Goal: Use online tool/utility: Utilize a website feature to perform a specific function

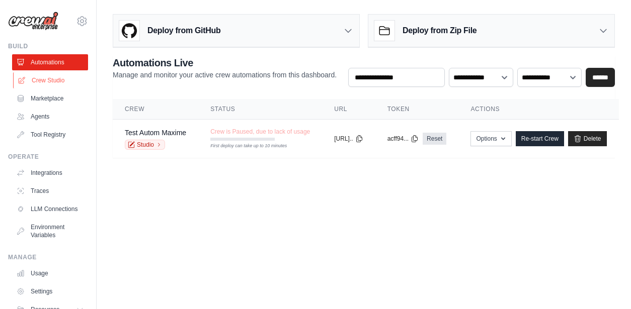
click at [49, 75] on link "Crew Studio" at bounding box center [51, 80] width 76 height 16
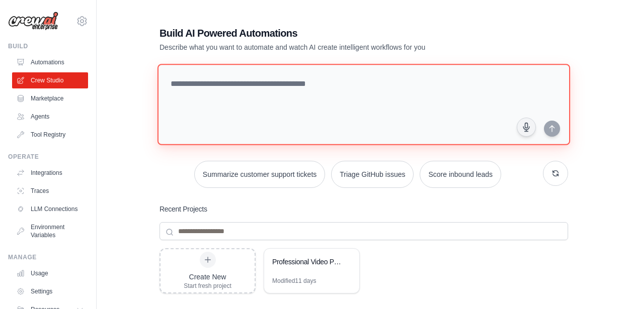
click at [217, 109] on textarea at bounding box center [363, 105] width 413 height 82
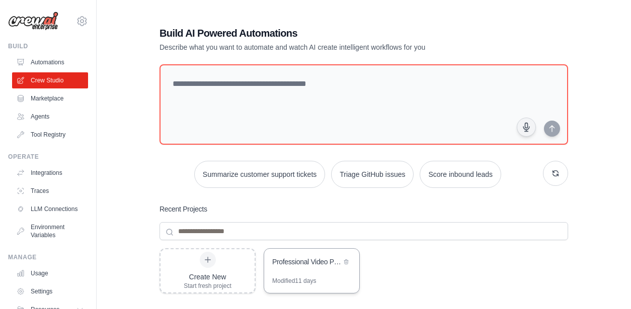
click at [317, 258] on div "Professional Video Production Crew - 45s Business Videos" at bounding box center [306, 262] width 69 height 10
click at [339, 261] on div "Professional Video Production Crew - 45s Business Videos" at bounding box center [306, 262] width 69 height 10
click at [348, 261] on icon at bounding box center [346, 262] width 6 height 6
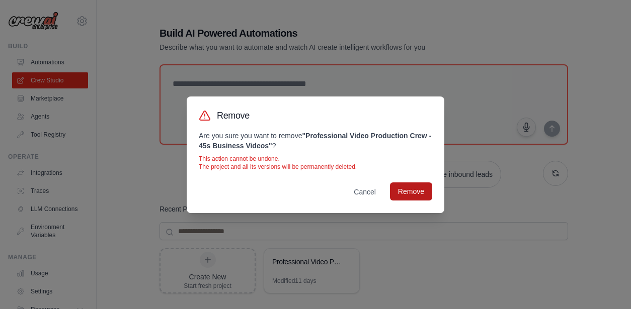
click at [417, 192] on button "Remove" at bounding box center [411, 192] width 42 height 18
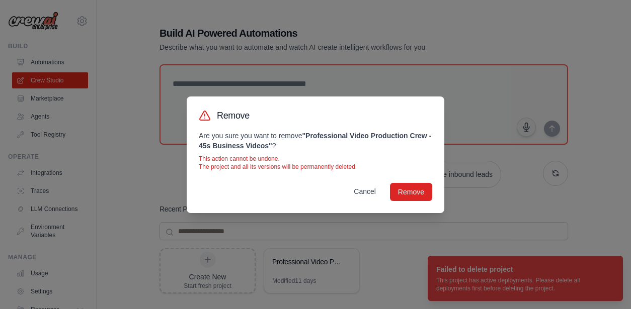
click at [371, 193] on button "Cancel" at bounding box center [365, 192] width 38 height 18
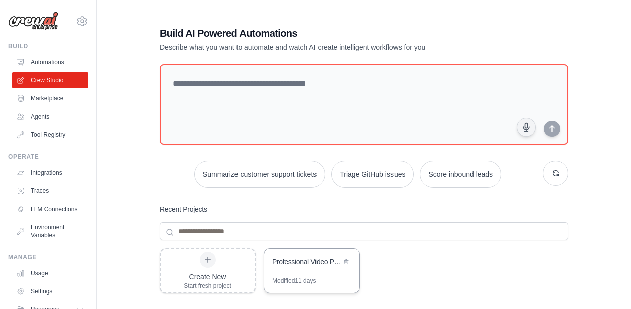
click at [312, 264] on div "Professional Video Production Crew - 45s Business Videos" at bounding box center [306, 262] width 69 height 10
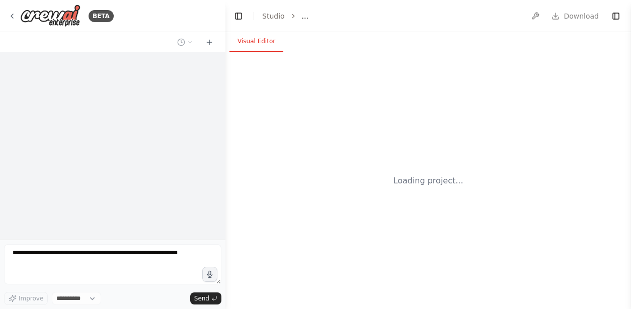
select select "****"
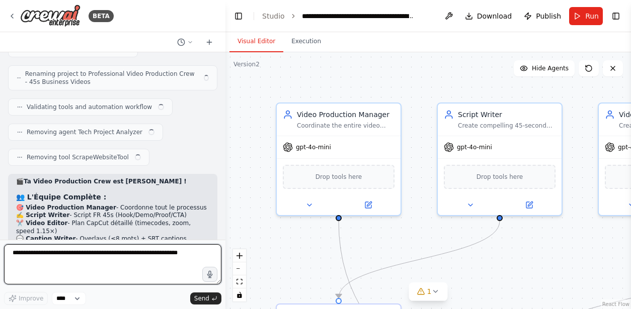
click at [182, 258] on textarea at bounding box center [112, 265] width 217 height 40
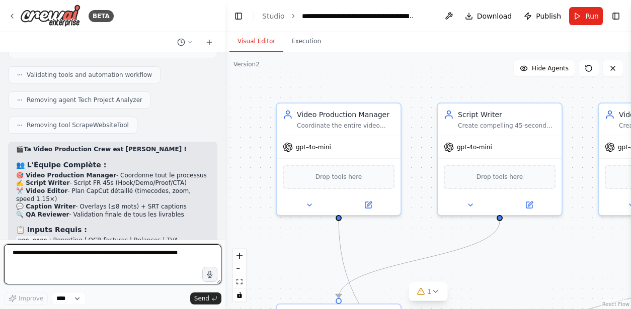
scroll to position [8979, 0]
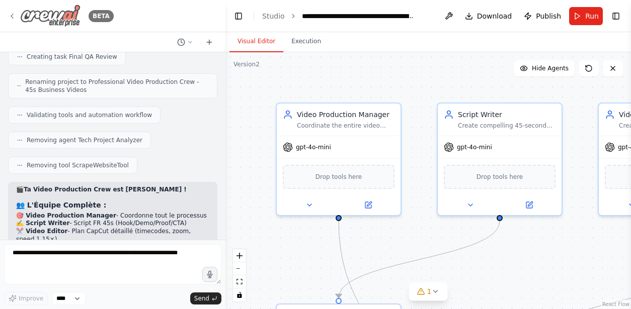
click at [13, 16] on icon at bounding box center [12, 16] width 8 height 8
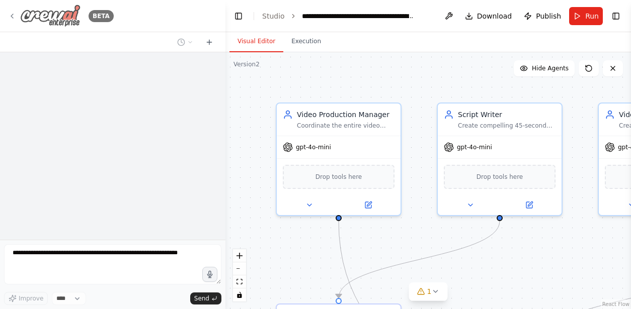
click at [12, 8] on div "BETA" at bounding box center [61, 16] width 106 height 23
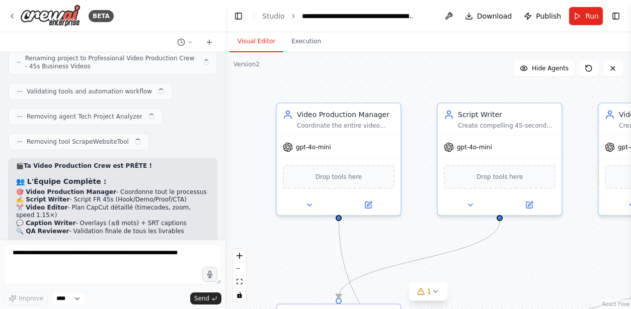
scroll to position [8979, 0]
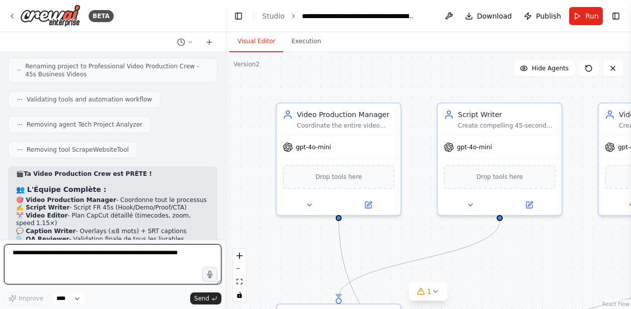
click at [121, 257] on textarea at bounding box center [112, 265] width 217 height 40
paste textarea "**********"
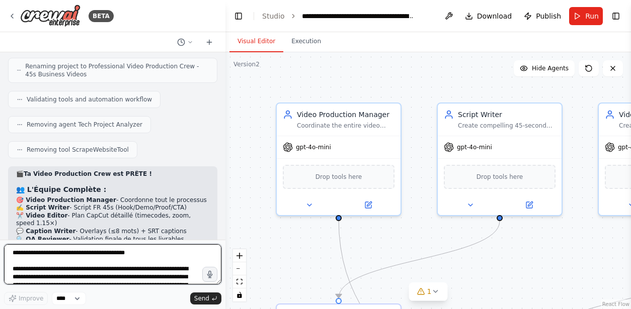
scroll to position [2484, 0]
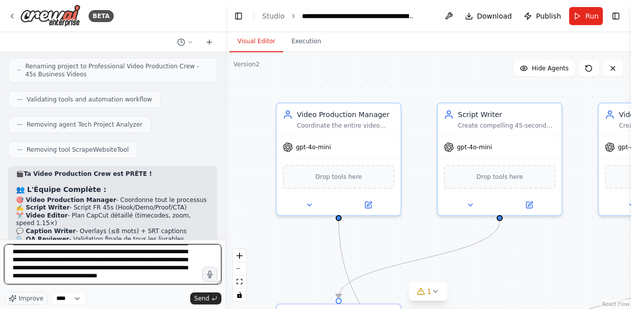
drag, startPoint x: 100, startPoint y: 277, endPoint x: 84, endPoint y: 273, distance: 16.7
click at [84, 273] on textarea at bounding box center [112, 265] width 217 height 40
click at [84, 274] on textarea at bounding box center [112, 265] width 217 height 40
type textarea "**********"
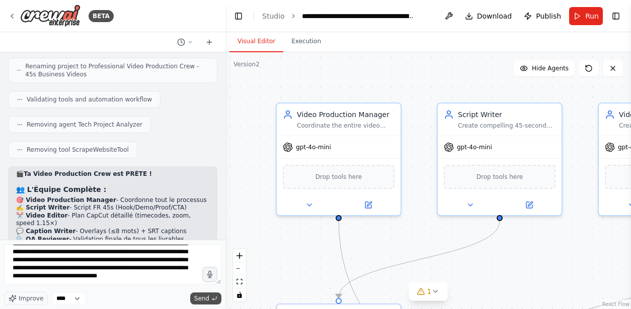
click at [204, 298] on span "Send" at bounding box center [201, 299] width 15 height 8
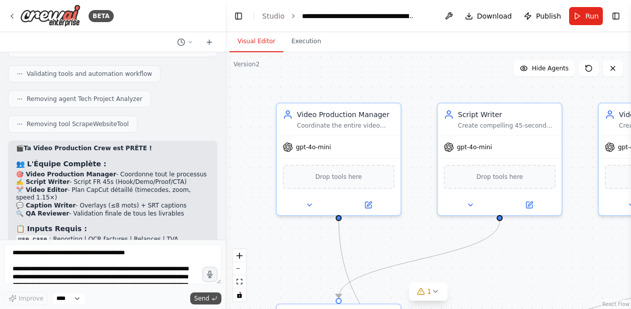
scroll to position [10947, 0]
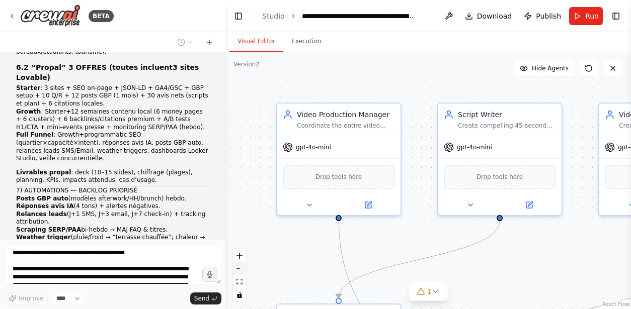
click at [237, 271] on button "zoom out" at bounding box center [239, 269] width 13 height 13
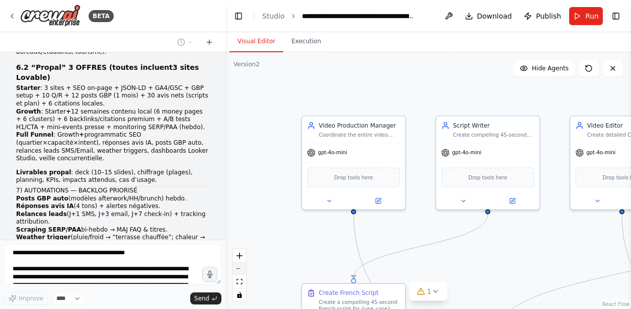
click at [237, 271] on button "zoom out" at bounding box center [239, 269] width 13 height 13
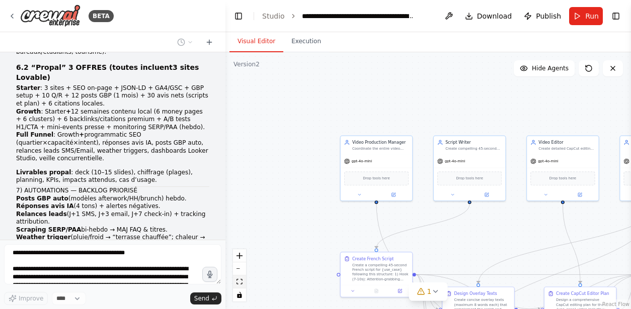
click at [237, 280] on icon "fit view" at bounding box center [239, 282] width 6 height 6
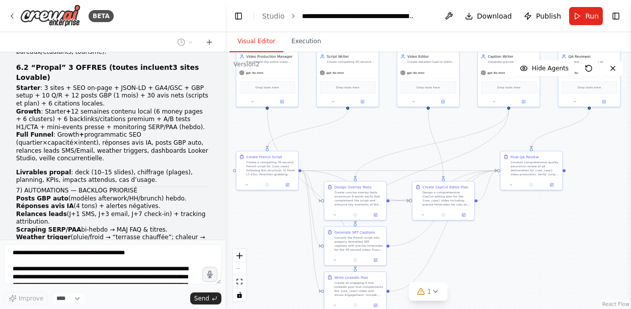
click at [240, 268] on div "React Flow controls" at bounding box center [239, 276] width 13 height 52
click at [238, 281] on icon "fit view" at bounding box center [239, 282] width 6 height 6
click at [240, 257] on icon "zoom in" at bounding box center [239, 256] width 6 height 6
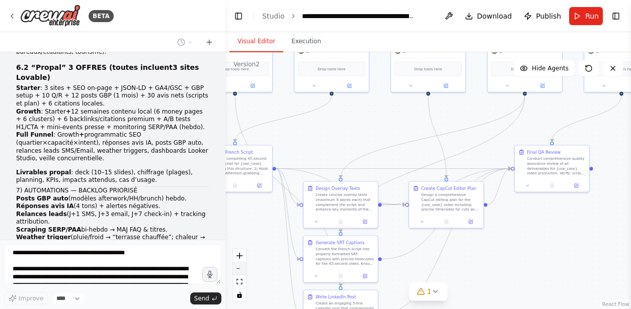
click at [239, 269] on icon "zoom out" at bounding box center [239, 269] width 6 height 1
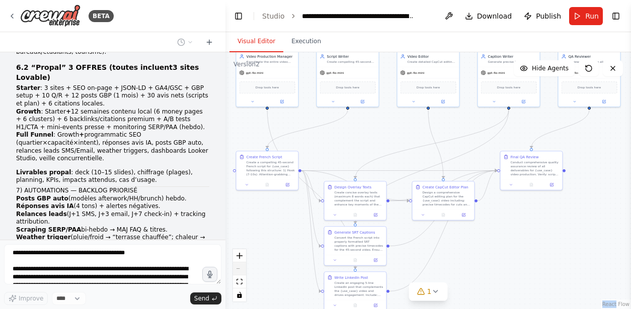
click at [239, 269] on div "React Flow controls" at bounding box center [239, 276] width 13 height 52
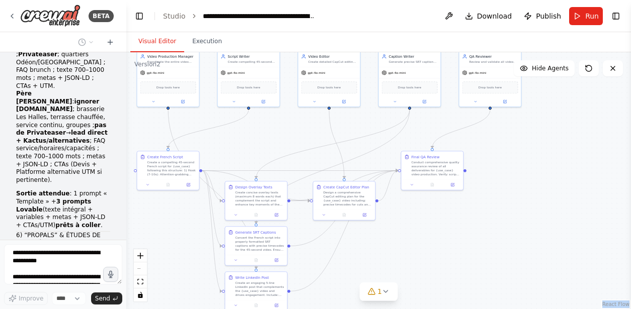
drag, startPoint x: 225, startPoint y: 57, endPoint x: 129, endPoint y: 59, distance: 96.1
click at [127, 58] on div "BETA Hello! I'm the CrewAI assistant. What kind of automation do you want to bu…" at bounding box center [315, 154] width 631 height 309
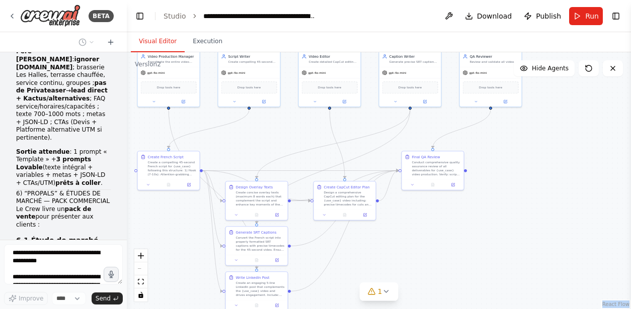
scroll to position [16095, 0]
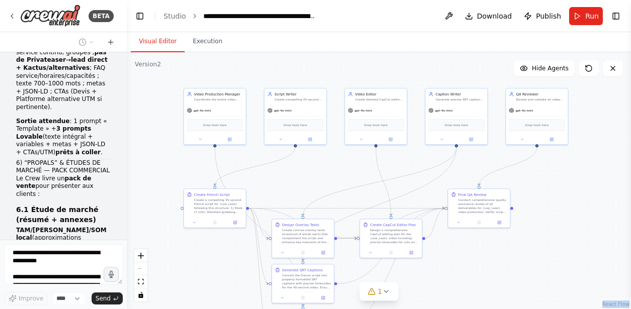
drag, startPoint x: 303, startPoint y: 145, endPoint x: 349, endPoint y: 183, distance: 59.7
click at [349, 183] on div ".deletable-edge-delete-btn { width: 20px; height: 20px; border: 0px solid #ffff…" at bounding box center [379, 180] width 504 height 257
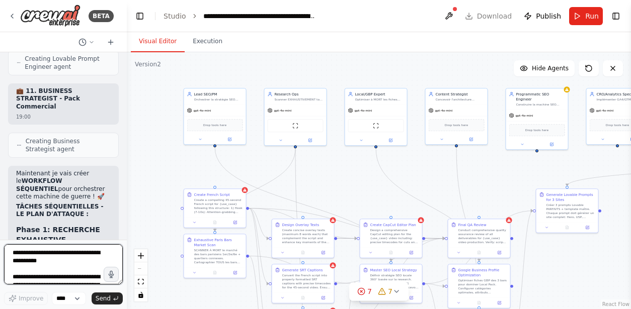
scroll to position [18478, 0]
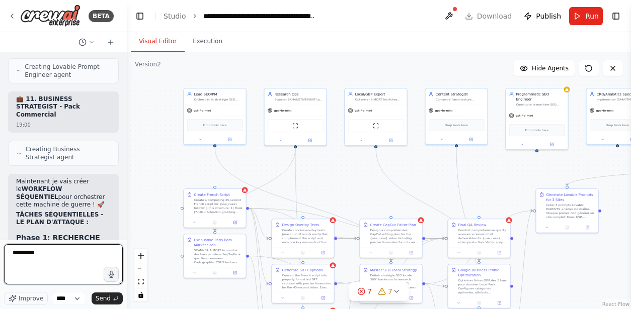
type textarea "*"
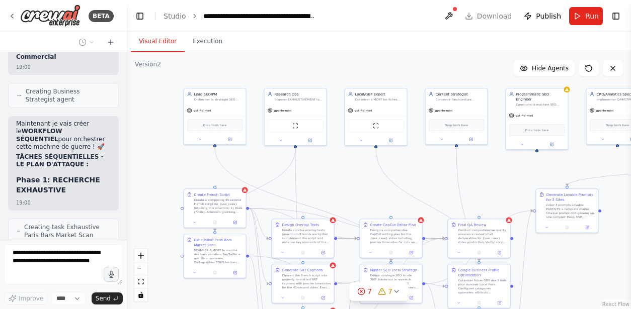
scroll to position [18553, 0]
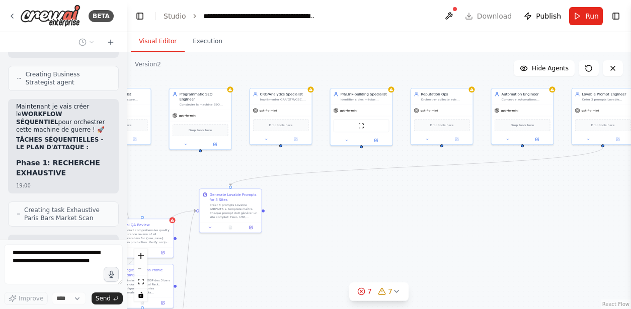
drag, startPoint x: 463, startPoint y: 168, endPoint x: 114, endPoint y: 166, distance: 349.2
click at [114, 166] on div "BETA Hello! I'm the CrewAI assistant. What kind of automation do you want to bu…" at bounding box center [315, 154] width 631 height 309
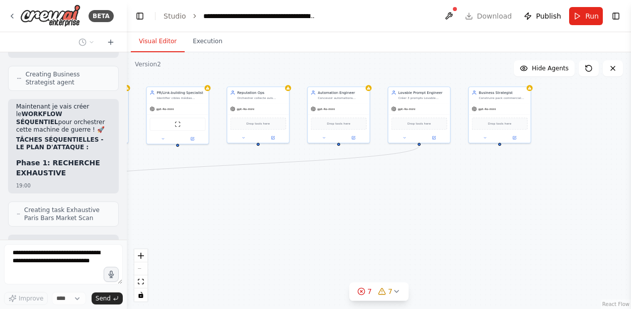
drag, startPoint x: 393, startPoint y: 204, endPoint x: 187, endPoint y: 204, distance: 206.3
click at [187, 204] on div ".deletable-edge-delete-btn { width: 20px; height: 20px; border: 0px solid #ffff…" at bounding box center [379, 180] width 504 height 257
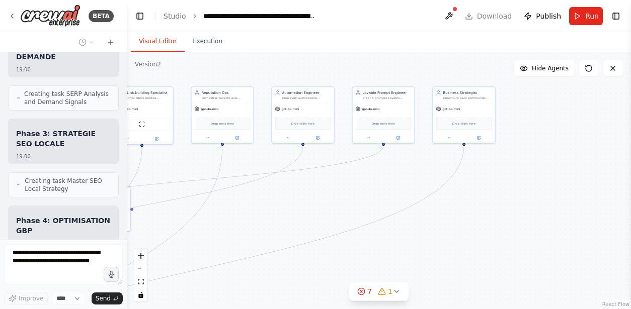
scroll to position [18782, 0]
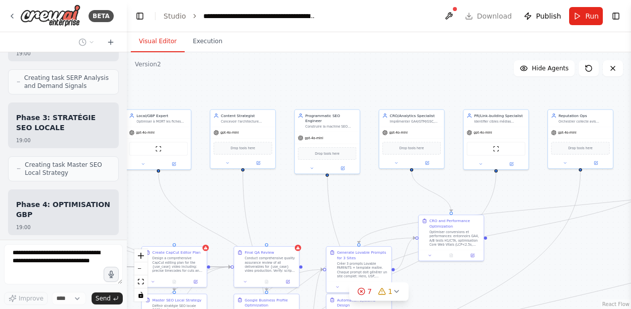
drag, startPoint x: 219, startPoint y: 206, endPoint x: 582, endPoint y: 234, distance: 363.8
click at [582, 234] on div ".deletable-edge-delete-btn { width: 20px; height: 20px; border: 0px solid #ffff…" at bounding box center [379, 180] width 504 height 257
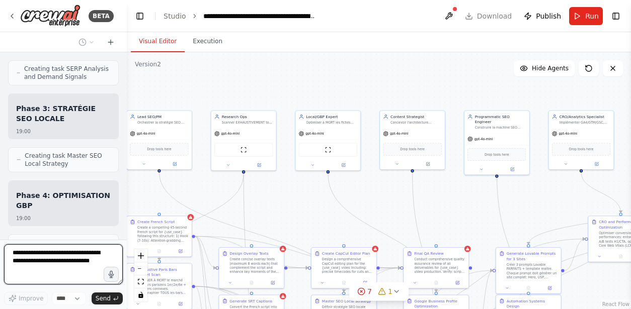
drag, startPoint x: 347, startPoint y: 201, endPoint x: 546, endPoint y: 201, distance: 199.2
click at [546, 201] on div ".deletable-edge-delete-btn { width: 20px; height: 20px; border: 0px solid #ffff…" at bounding box center [379, 180] width 504 height 257
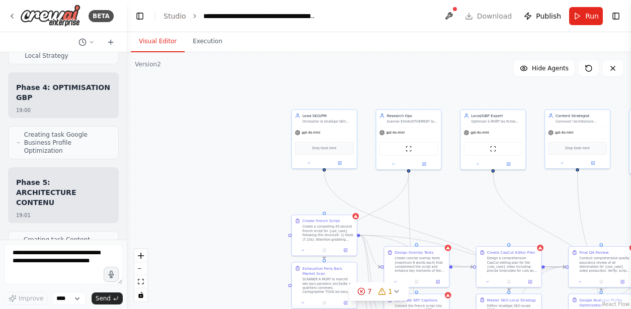
scroll to position [18907, 0]
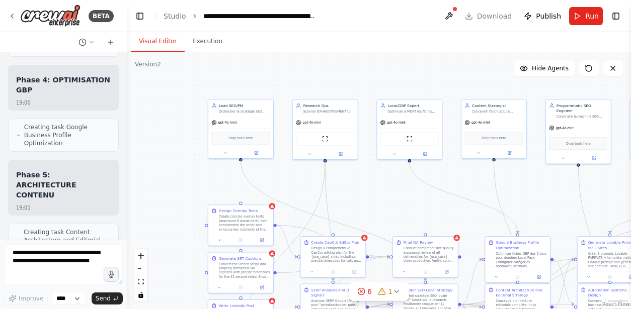
drag, startPoint x: 326, startPoint y: 209, endPoint x: 367, endPoint y: 200, distance: 42.3
click at [367, 199] on div ".deletable-edge-delete-btn { width: 20px; height: 20px; border: 0px solid #ffff…" at bounding box center [379, 180] width 504 height 257
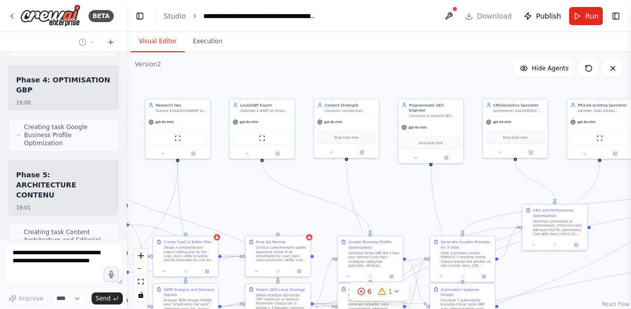
scroll to position [18966, 0]
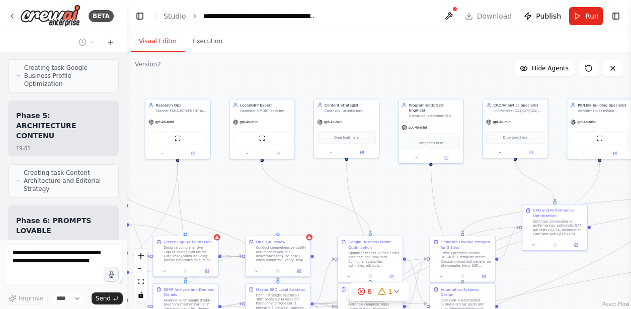
drag, startPoint x: 432, startPoint y: 204, endPoint x: 284, endPoint y: 203, distance: 148.4
click at [284, 203] on div ".deletable-edge-delete-btn { width: 20px; height: 20px; border: 0px solid #ffff…" at bounding box center [379, 180] width 504 height 257
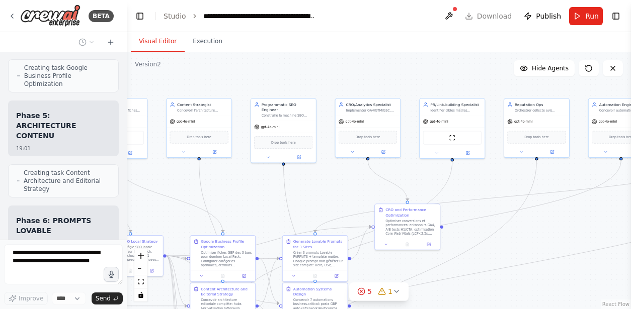
drag, startPoint x: 394, startPoint y: 202, endPoint x: 217, endPoint y: 203, distance: 177.1
click at [217, 203] on div ".deletable-edge-delete-btn { width: 20px; height: 20px; border: 0px solid #ffff…" at bounding box center [379, 180] width 504 height 257
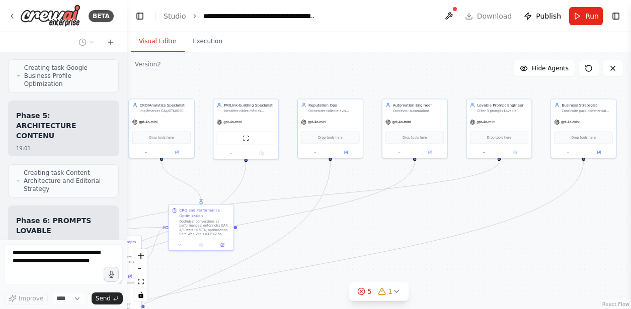
drag, startPoint x: 386, startPoint y: 195, endPoint x: 214, endPoint y: 195, distance: 172.6
click at [214, 195] on div ".deletable-edge-delete-btn { width: 20px; height: 20px; border: 0px solid #ffff…" at bounding box center [379, 180] width 504 height 257
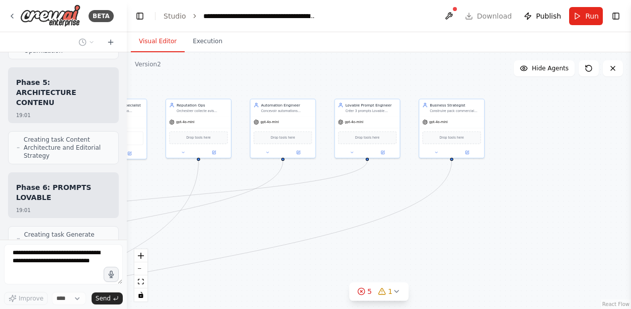
drag, startPoint x: 393, startPoint y: 211, endPoint x: 262, endPoint y: 211, distance: 131.3
click at [262, 211] on div ".deletable-edge-delete-btn { width: 20px; height: 20px; border: 0px solid #ffff…" at bounding box center [379, 180] width 504 height 257
drag, startPoint x: 405, startPoint y: 210, endPoint x: 260, endPoint y: 209, distance: 144.9
click at [260, 209] on div ".deletable-edge-delete-btn { width: 20px; height: 20px; border: 0px solid #ffff…" at bounding box center [379, 180] width 504 height 257
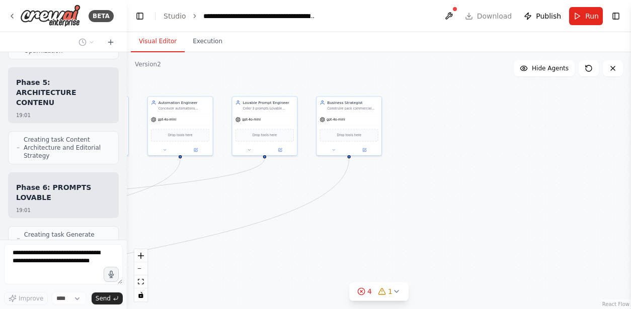
drag, startPoint x: 285, startPoint y: 208, endPoint x: 167, endPoint y: 203, distance: 118.3
click at [167, 203] on div ".deletable-edge-delete-btn { width: 20px; height: 20px; border: 0px solid #ffff…" at bounding box center [379, 180] width 504 height 257
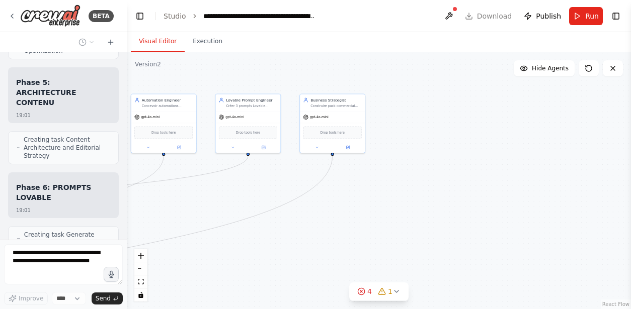
scroll to position [19033, 0]
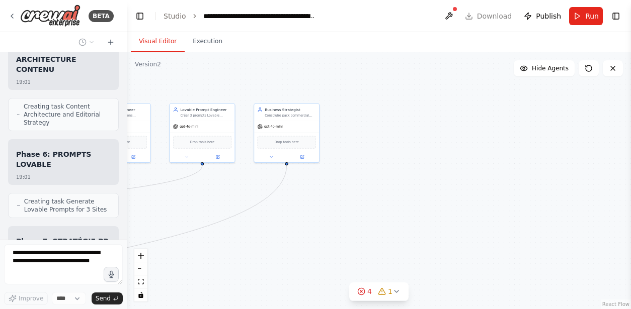
drag, startPoint x: 328, startPoint y: 210, endPoint x: 280, endPoint y: 221, distance: 49.4
click at [280, 220] on div ".deletable-edge-delete-btn { width: 20px; height: 20px; border: 0px solid #ffff…" at bounding box center [379, 180] width 504 height 257
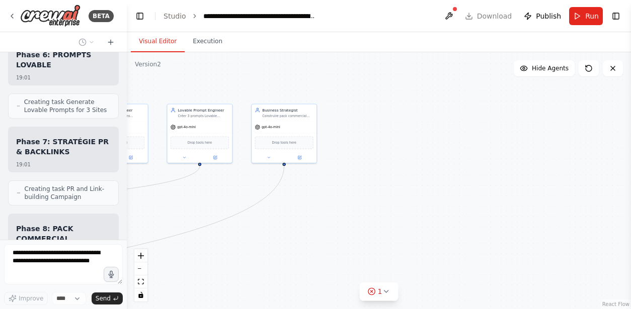
scroll to position [19182, 0]
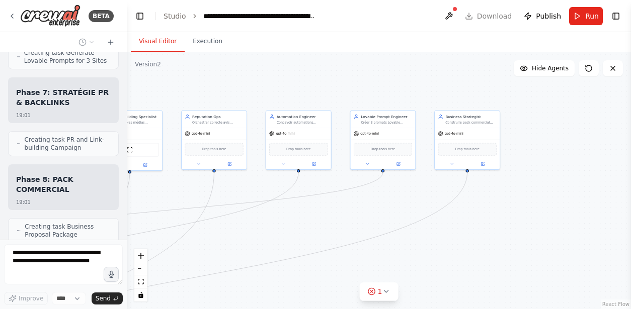
drag, startPoint x: 215, startPoint y: 201, endPoint x: 398, endPoint y: 207, distance: 183.3
click at [398, 207] on div ".deletable-edge-delete-btn { width: 20px; height: 20px; border: 0px solid #ffff…" at bounding box center [379, 180] width 504 height 257
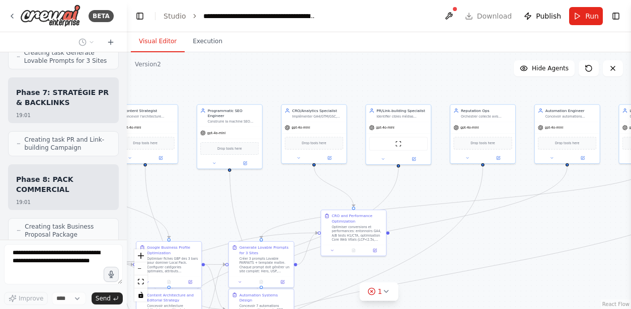
drag, startPoint x: 177, startPoint y: 185, endPoint x: 445, endPoint y: 179, distance: 268.2
click at [445, 179] on div ".deletable-edge-delete-btn { width: 20px; height: 20px; border: 0px solid #ffff…" at bounding box center [379, 180] width 504 height 257
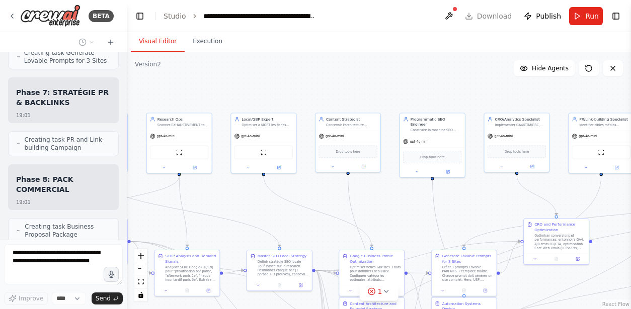
drag, startPoint x: 224, startPoint y: 182, endPoint x: 431, endPoint y: 190, distance: 207.0
click at [431, 190] on div ".deletable-edge-delete-btn { width: 20px; height: 20px; border: 0px solid #ffff…" at bounding box center [379, 180] width 504 height 257
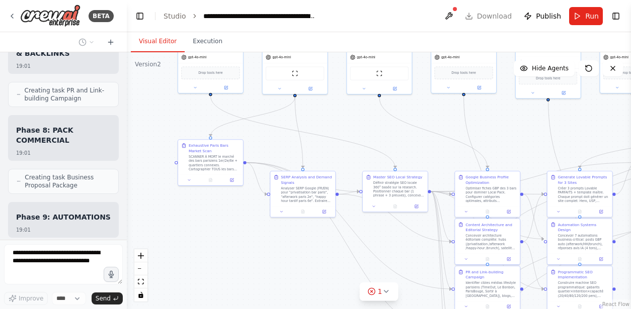
drag, startPoint x: 243, startPoint y: 205, endPoint x: 354, endPoint y: 126, distance: 136.1
click at [354, 126] on div ".deletable-edge-delete-btn { width: 20px; height: 20px; border: 0px solid #ffff…" at bounding box center [379, 180] width 504 height 257
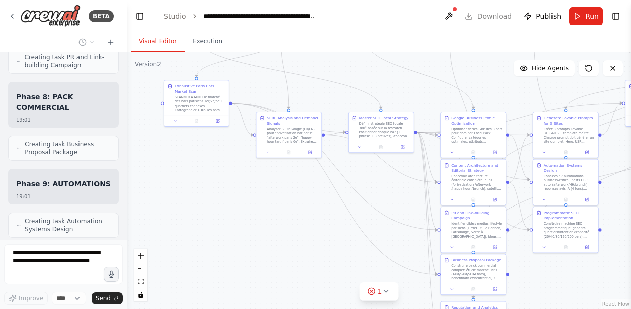
drag, startPoint x: 263, startPoint y: 247, endPoint x: 249, endPoint y: 187, distance: 60.9
click at [249, 187] on div ".deletable-edge-delete-btn { width: 20px; height: 20px; border: 0px solid #ffff…" at bounding box center [379, 180] width 504 height 257
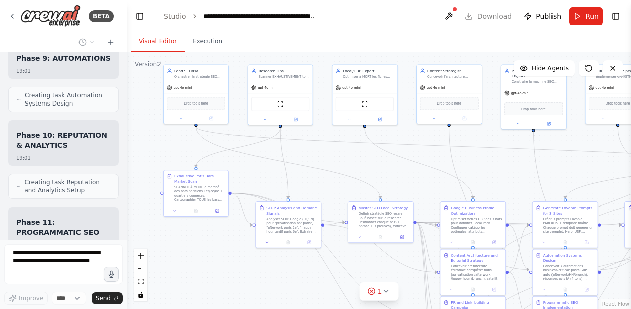
drag, startPoint x: 280, startPoint y: 183, endPoint x: 280, endPoint y: 273, distance: 89.6
click at [280, 273] on div ".deletable-edge-delete-btn { width: 20px; height: 20px; border: 0px solid #ffff…" at bounding box center [379, 180] width 504 height 257
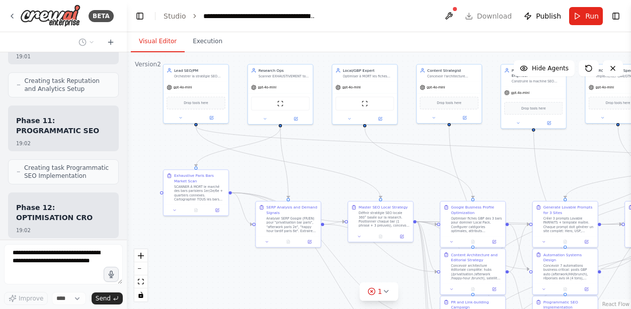
scroll to position [19500, 0]
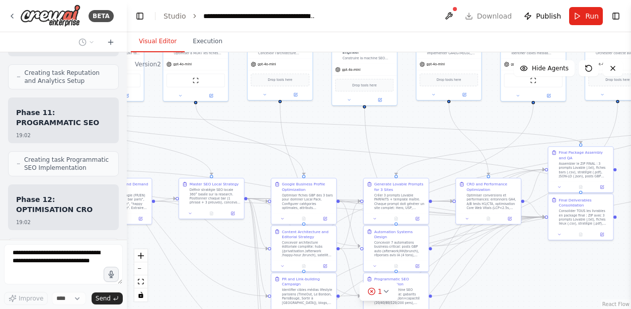
drag, startPoint x: 290, startPoint y: 276, endPoint x: 87, endPoint y: 242, distance: 206.2
click at [87, 242] on div "BETA Hello! I'm the CrewAI assistant. What kind of automation do you want to bu…" at bounding box center [315, 154] width 631 height 309
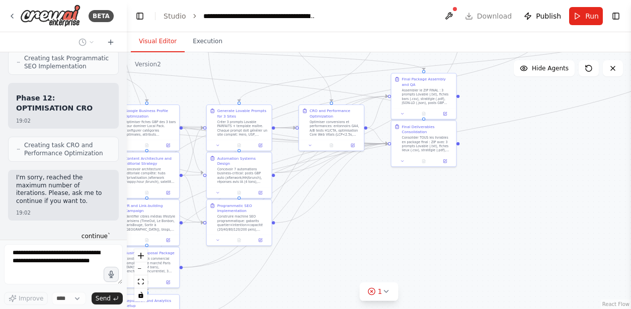
drag, startPoint x: 493, startPoint y: 279, endPoint x: 370, endPoint y: 218, distance: 137.3
click at [370, 217] on div ".deletable-edge-delete-btn { width: 20px; height: 20px; border: 0px solid #ffff…" at bounding box center [379, 180] width 504 height 257
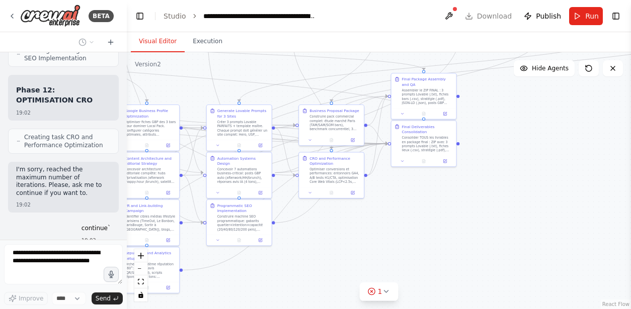
scroll to position [19617, 0]
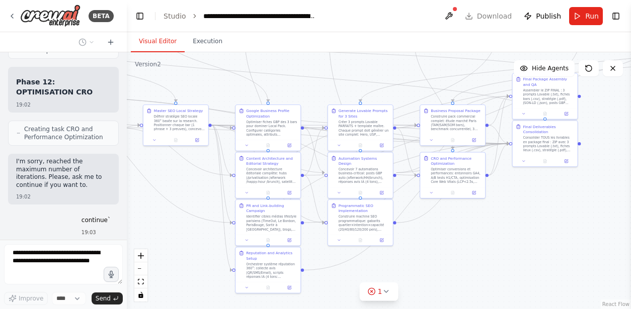
drag, startPoint x: 339, startPoint y: 229, endPoint x: 460, endPoint y: 229, distance: 120.8
click at [460, 229] on div ".deletable-edge-delete-btn { width: 20px; height: 20px; border: 0px solid #ffff…" at bounding box center [379, 180] width 504 height 257
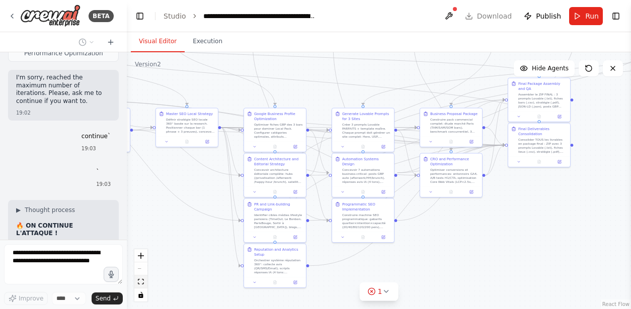
scroll to position [19735, 0]
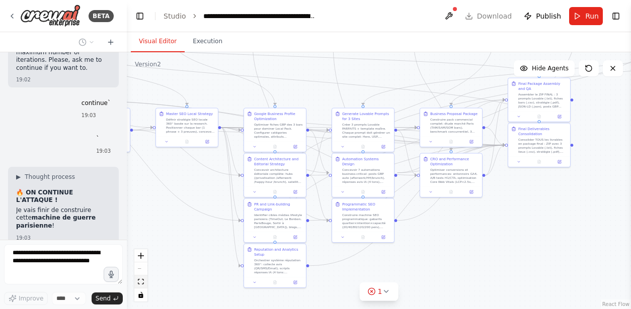
click at [140, 283] on icon "fit view" at bounding box center [141, 282] width 6 height 6
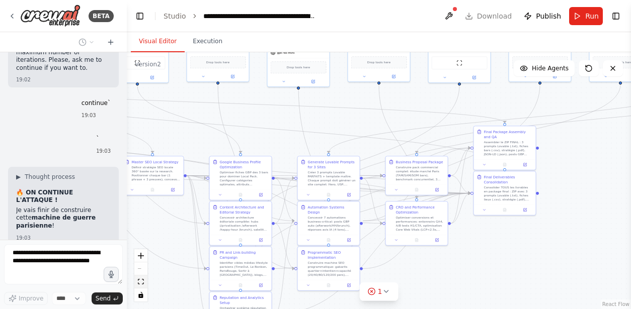
click at [143, 282] on icon "fit view" at bounding box center [141, 282] width 6 height 6
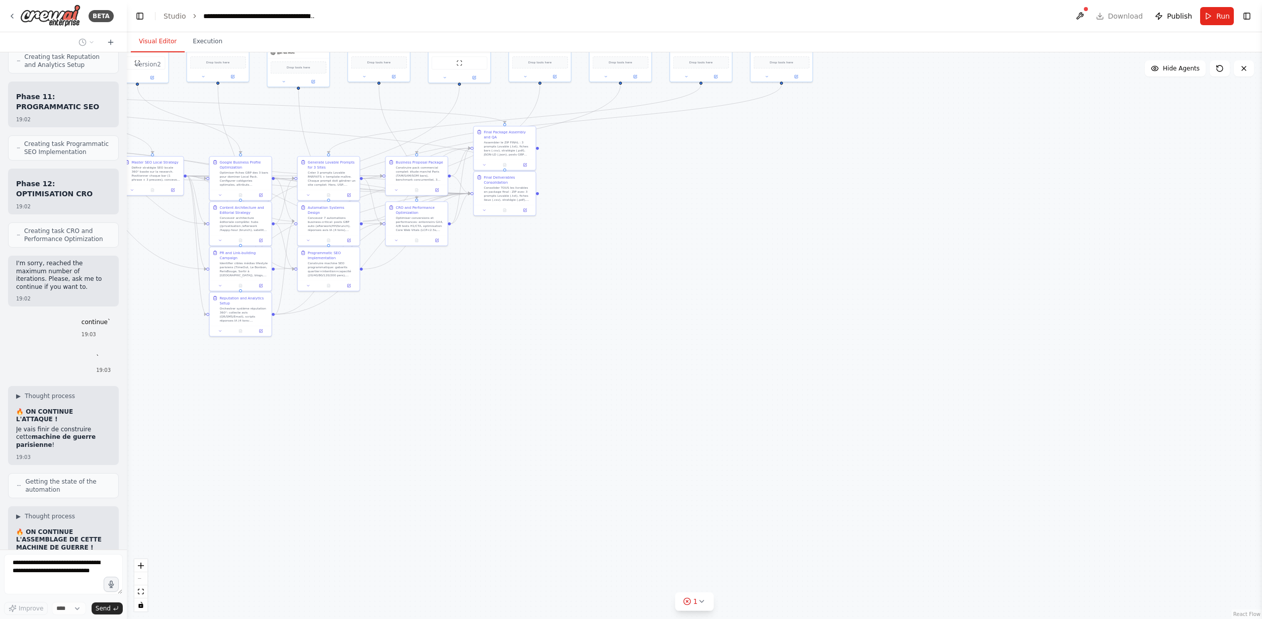
scroll to position [19549, 0]
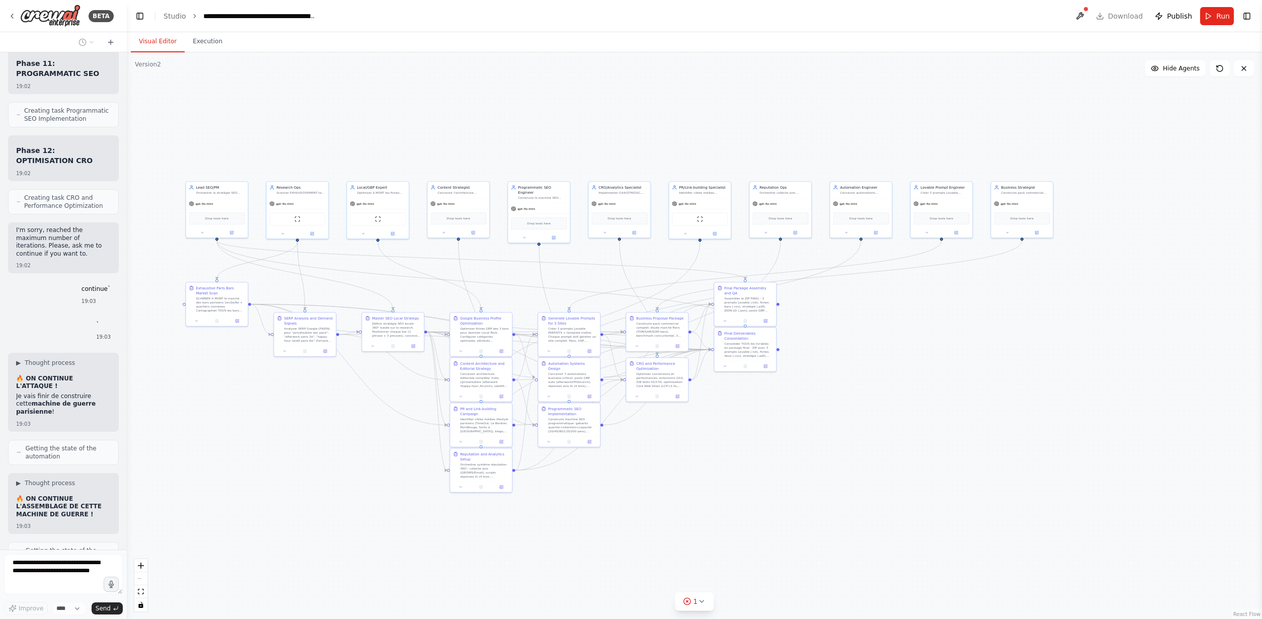
drag, startPoint x: 583, startPoint y: 358, endPoint x: 824, endPoint y: 514, distance: 286.6
click at [630, 309] on div ".deletable-edge-delete-btn { width: 20px; height: 20px; border: 0px solid #ffff…" at bounding box center [694, 335] width 1135 height 567
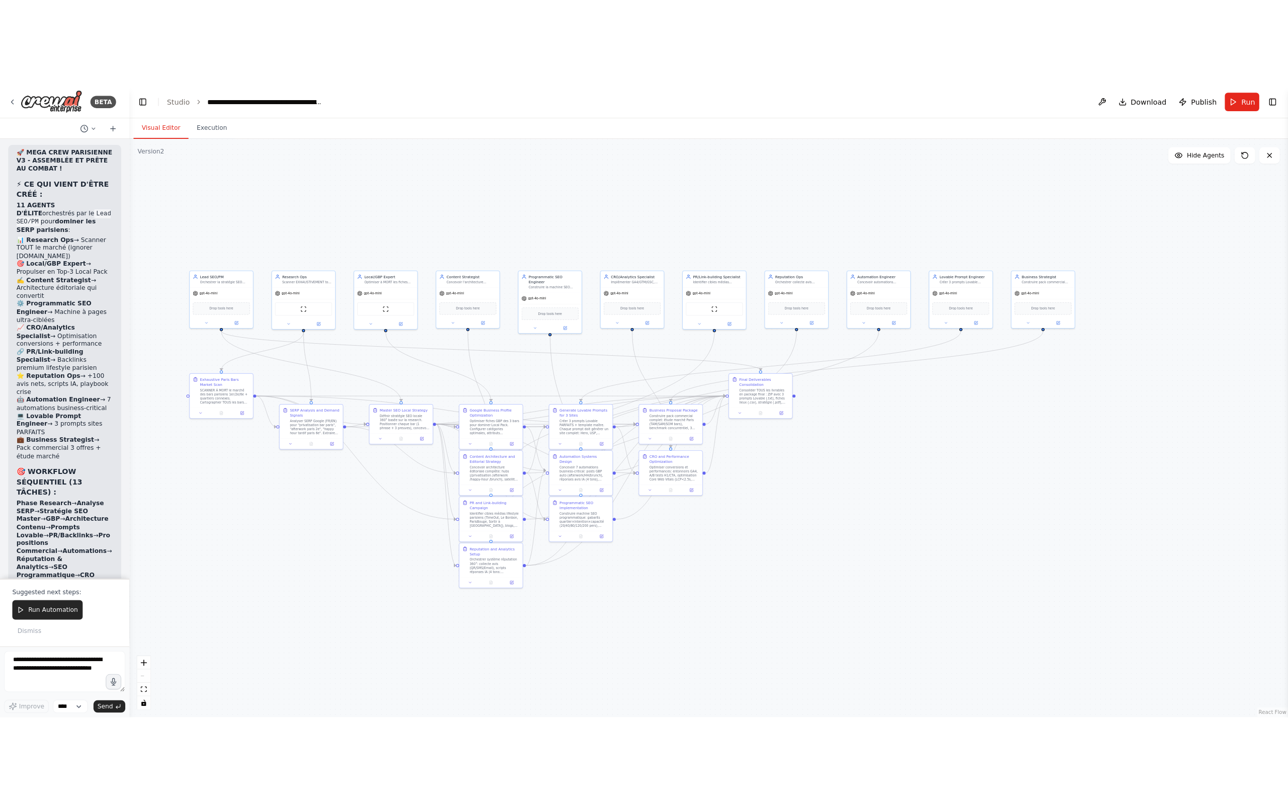
scroll to position [21575, 0]
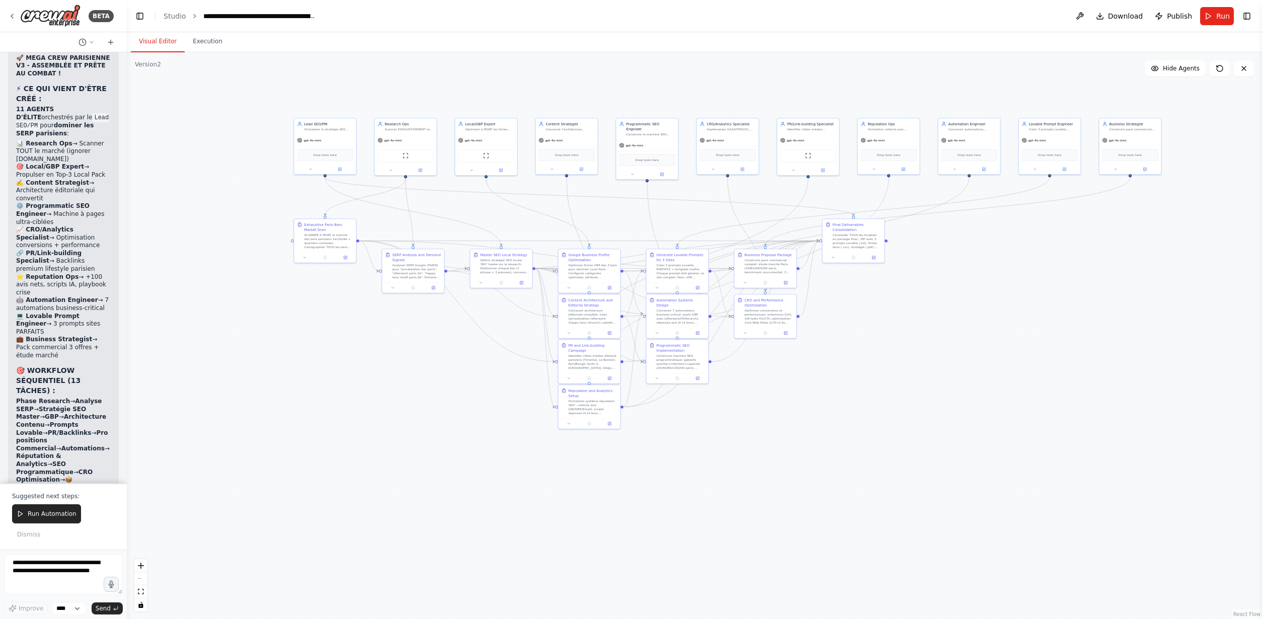
drag, startPoint x: 414, startPoint y: 112, endPoint x: 549, endPoint y: 22, distance: 162.6
click at [549, 22] on main "**********" at bounding box center [694, 309] width 1135 height 619
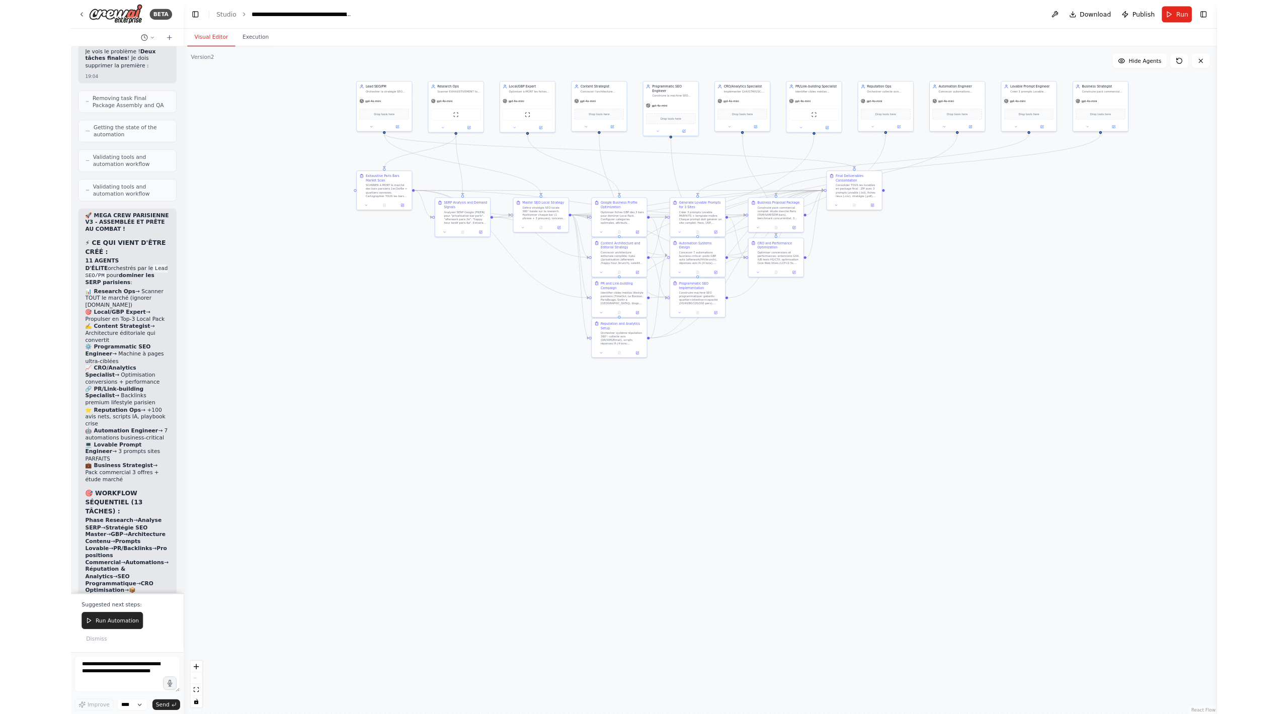
scroll to position [21479, 0]
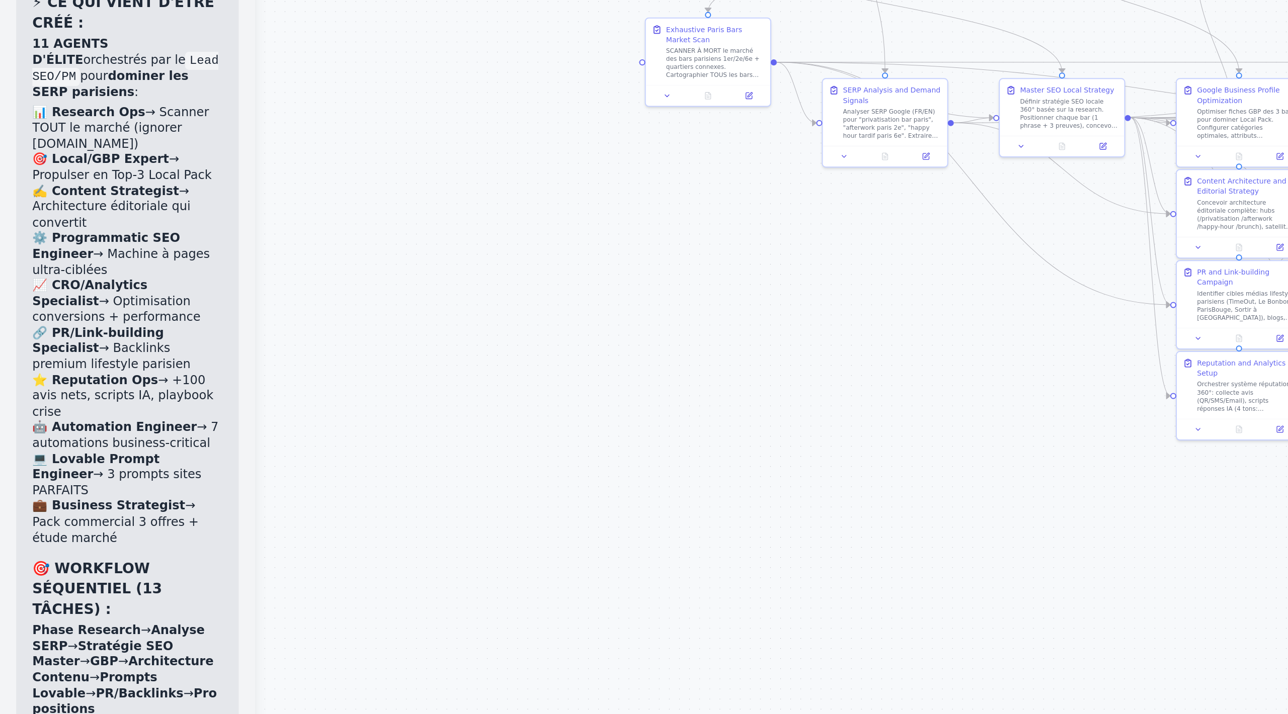
drag, startPoint x: 20, startPoint y: 307, endPoint x: 78, endPoint y: 307, distance: 58.4
drag, startPoint x: 33, startPoint y: 311, endPoint x: 55, endPoint y: 311, distance: 22.6
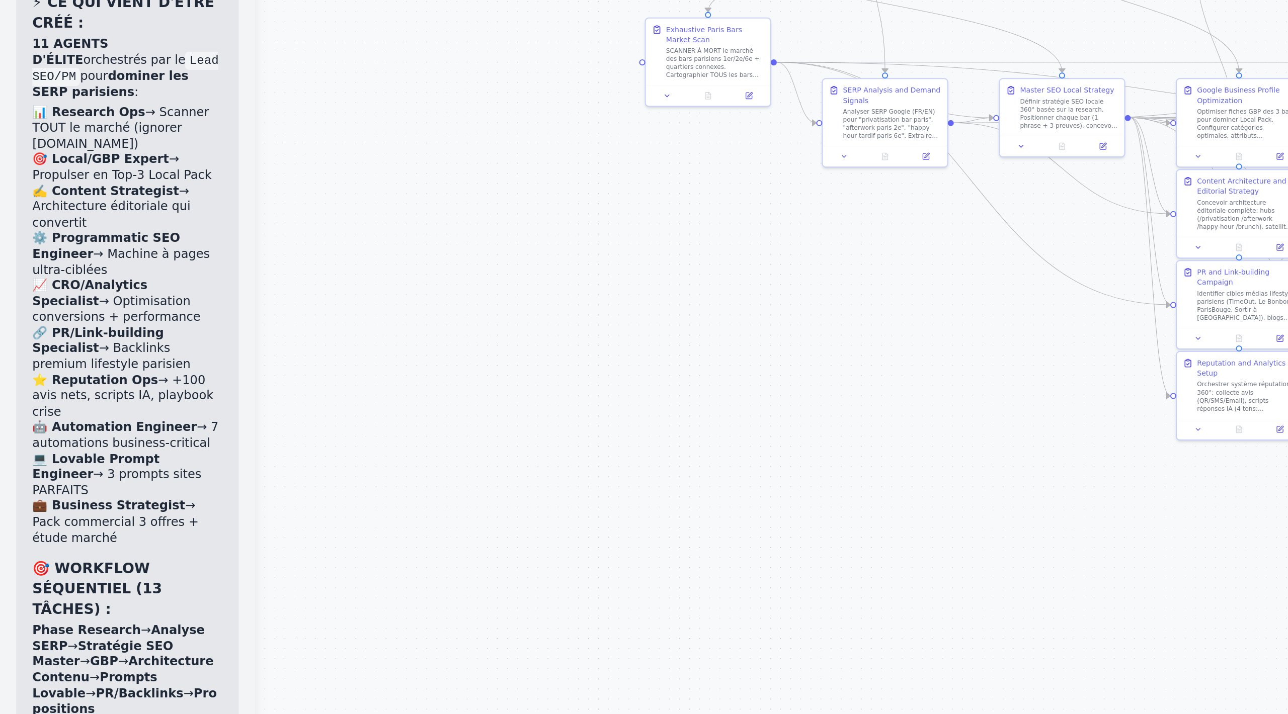
drag, startPoint x: 26, startPoint y: 322, endPoint x: 55, endPoint y: 322, distance: 28.7
drag, startPoint x: 30, startPoint y: 327, endPoint x: 72, endPoint y: 352, distance: 49.2
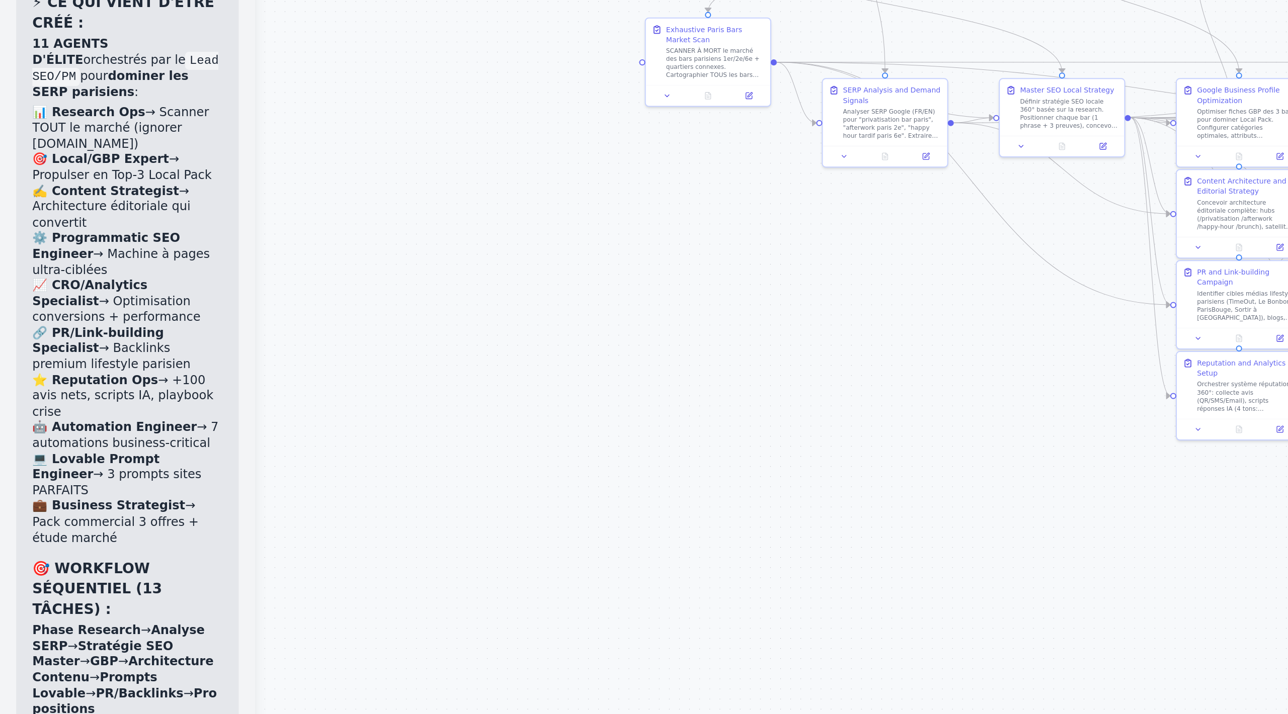
drag, startPoint x: 24, startPoint y: 355, endPoint x: 78, endPoint y: 385, distance: 62.2
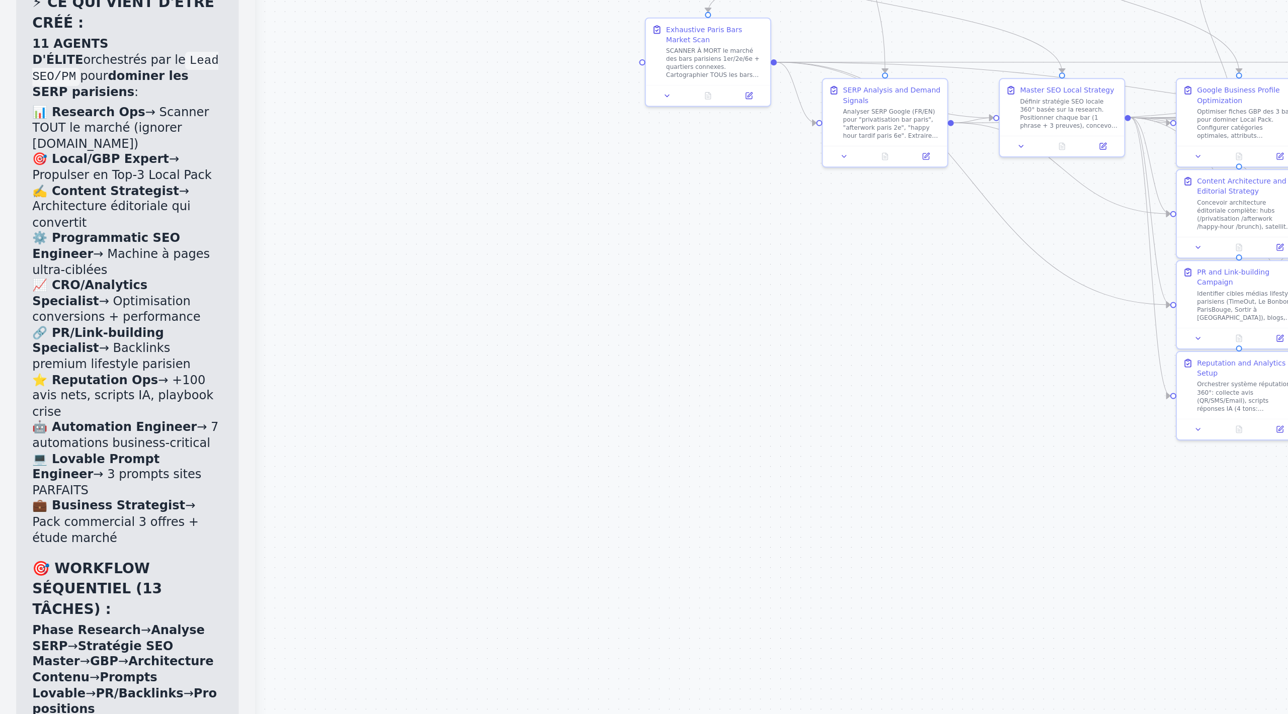
drag, startPoint x: 91, startPoint y: 385, endPoint x: 42, endPoint y: 373, distance: 50.6
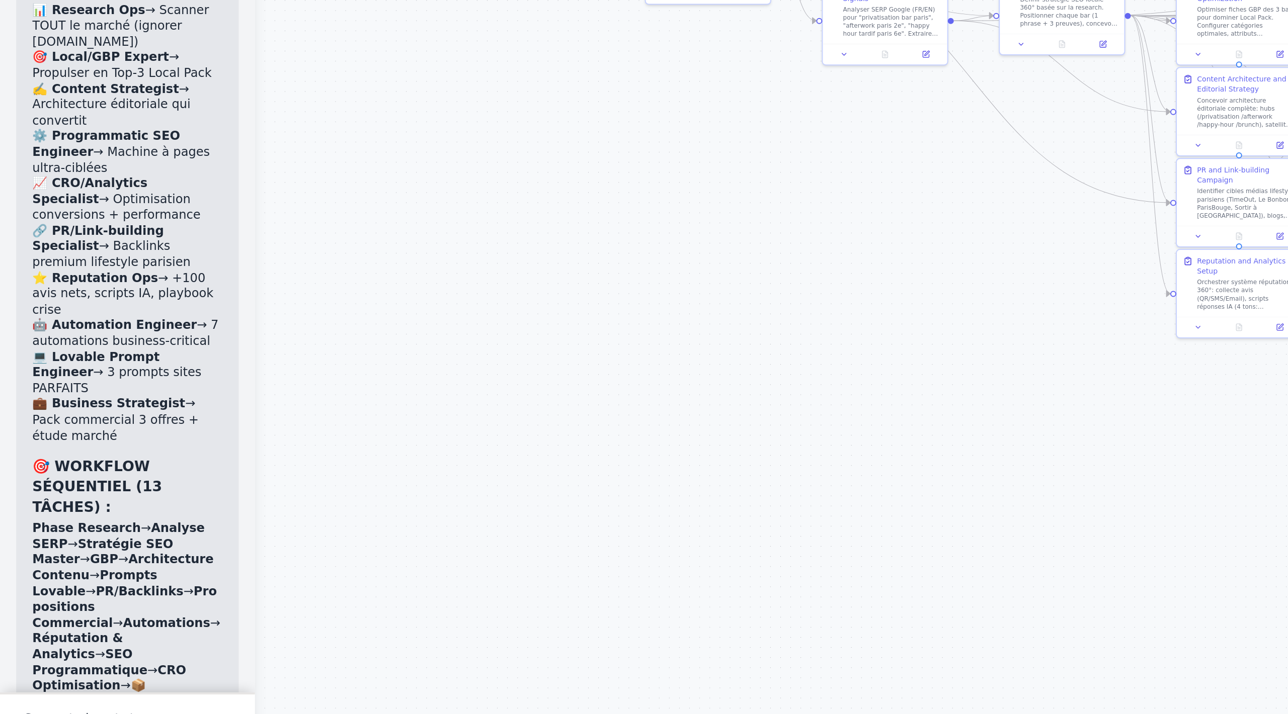
drag, startPoint x: 30, startPoint y: 453, endPoint x: 85, endPoint y: 453, distance: 54.3
drag, startPoint x: 26, startPoint y: 465, endPoint x: 101, endPoint y: 475, distance: 75.7
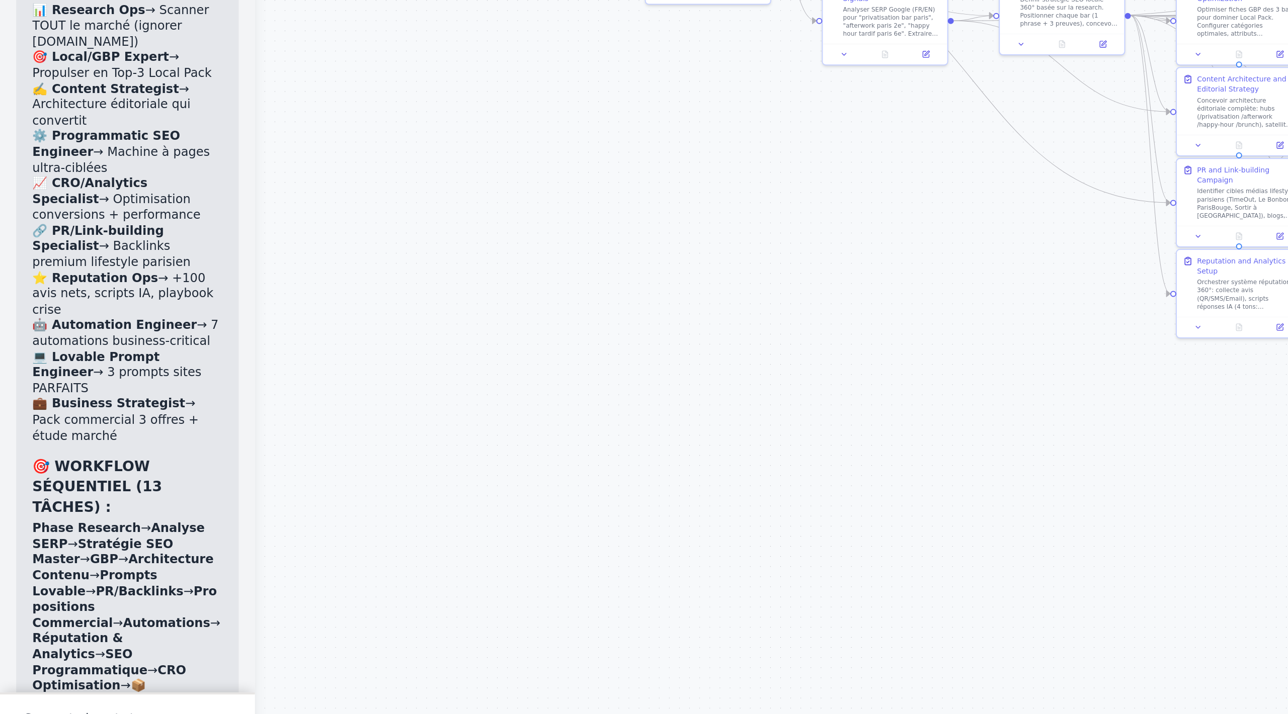
drag, startPoint x: 102, startPoint y: 475, endPoint x: 40, endPoint y: 463, distance: 63.1
drag, startPoint x: 36, startPoint y: 463, endPoint x: 92, endPoint y: 473, distance: 56.7
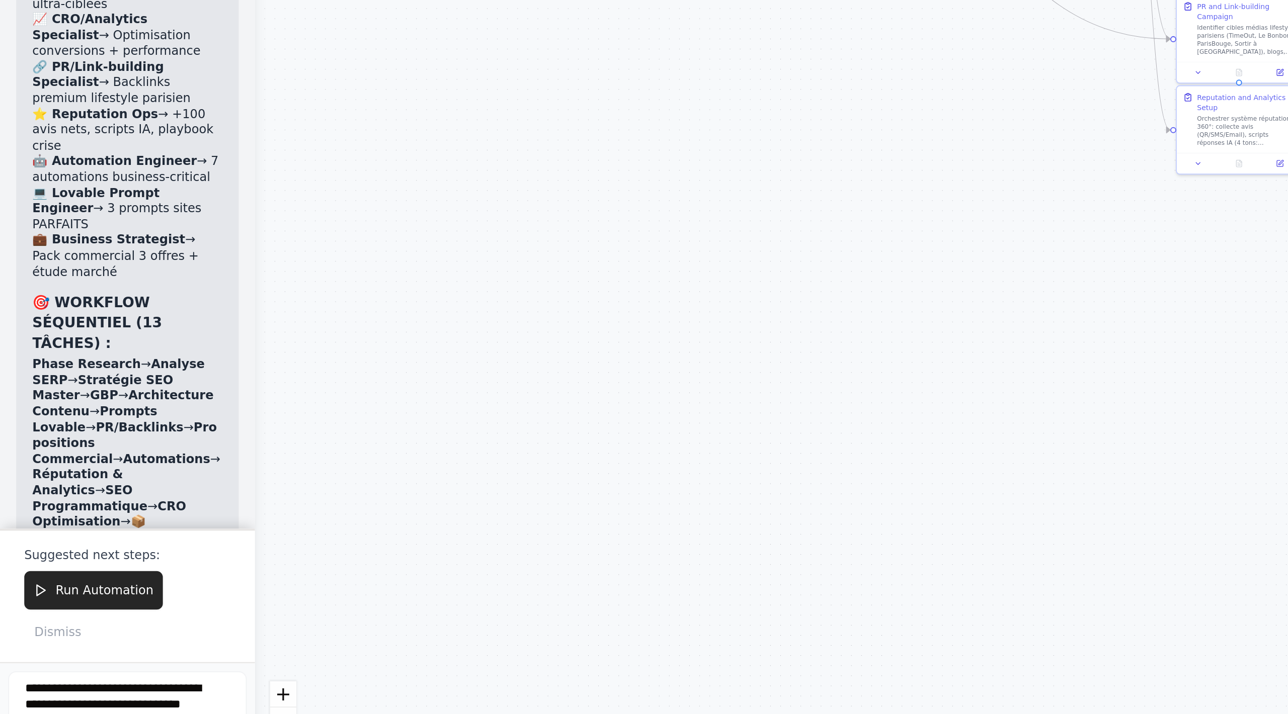
drag, startPoint x: 17, startPoint y: 519, endPoint x: 76, endPoint y: 522, distance: 58.9
drag, startPoint x: 75, startPoint y: 522, endPoint x: 84, endPoint y: 541, distance: 20.7
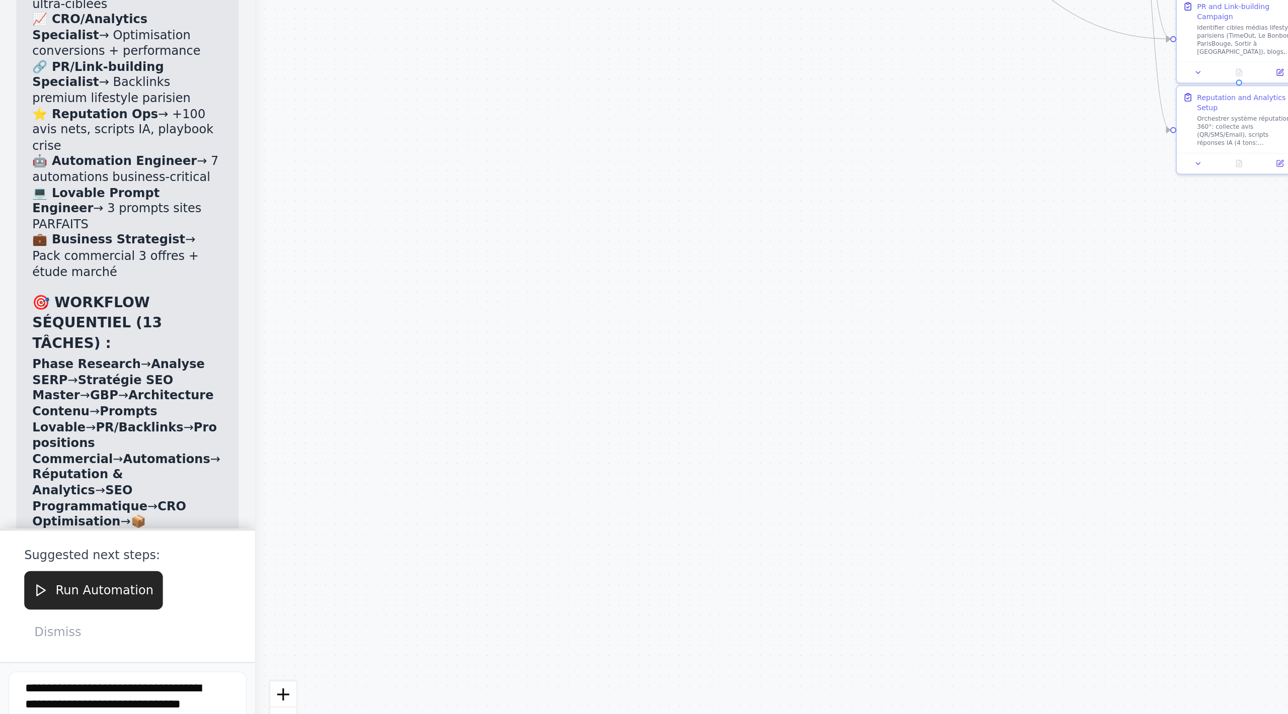
drag, startPoint x: 24, startPoint y: 546, endPoint x: 75, endPoint y: 554, distance: 51.9
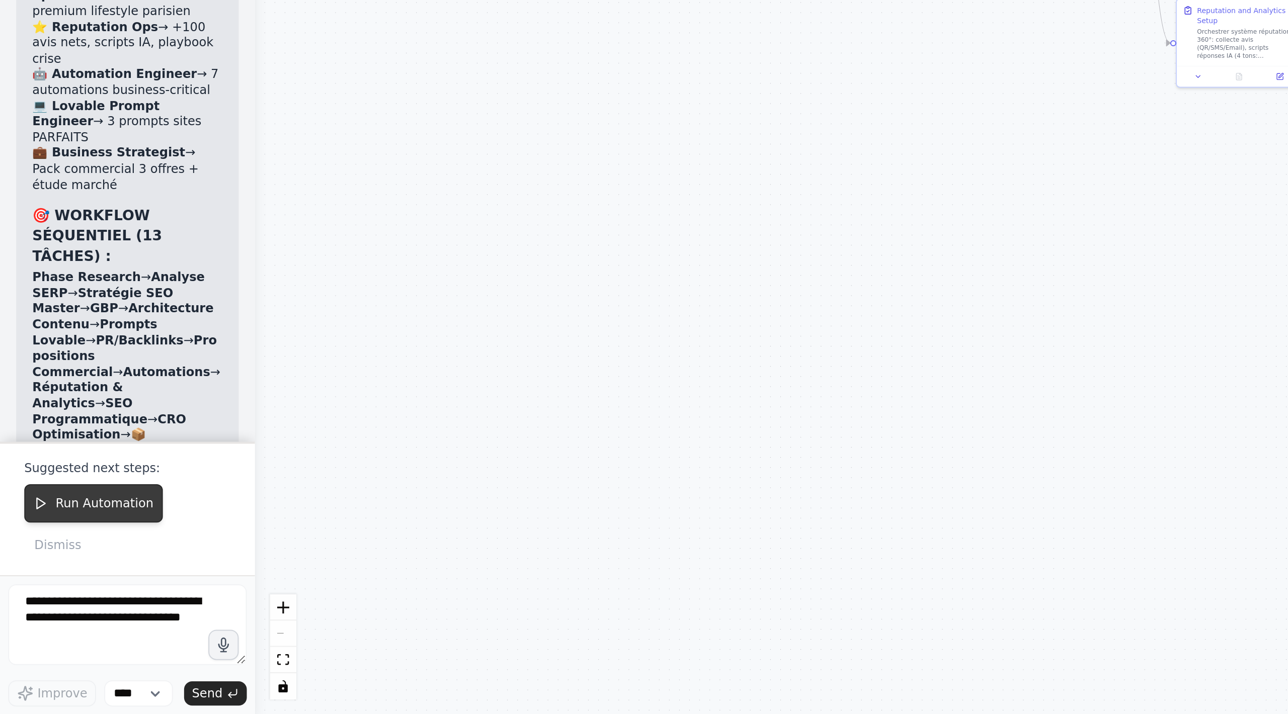
click at [54, 309] on span "Run Automation" at bounding box center [52, 609] width 49 height 8
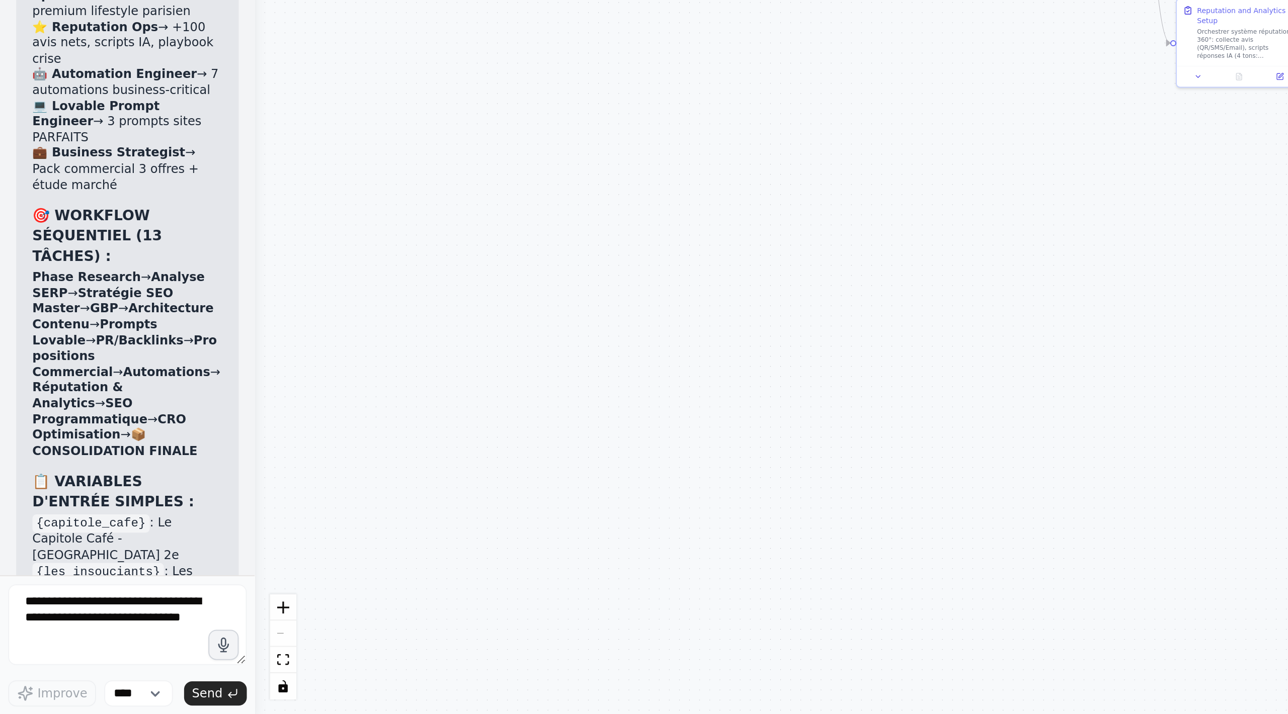
scroll to position [21431, 0]
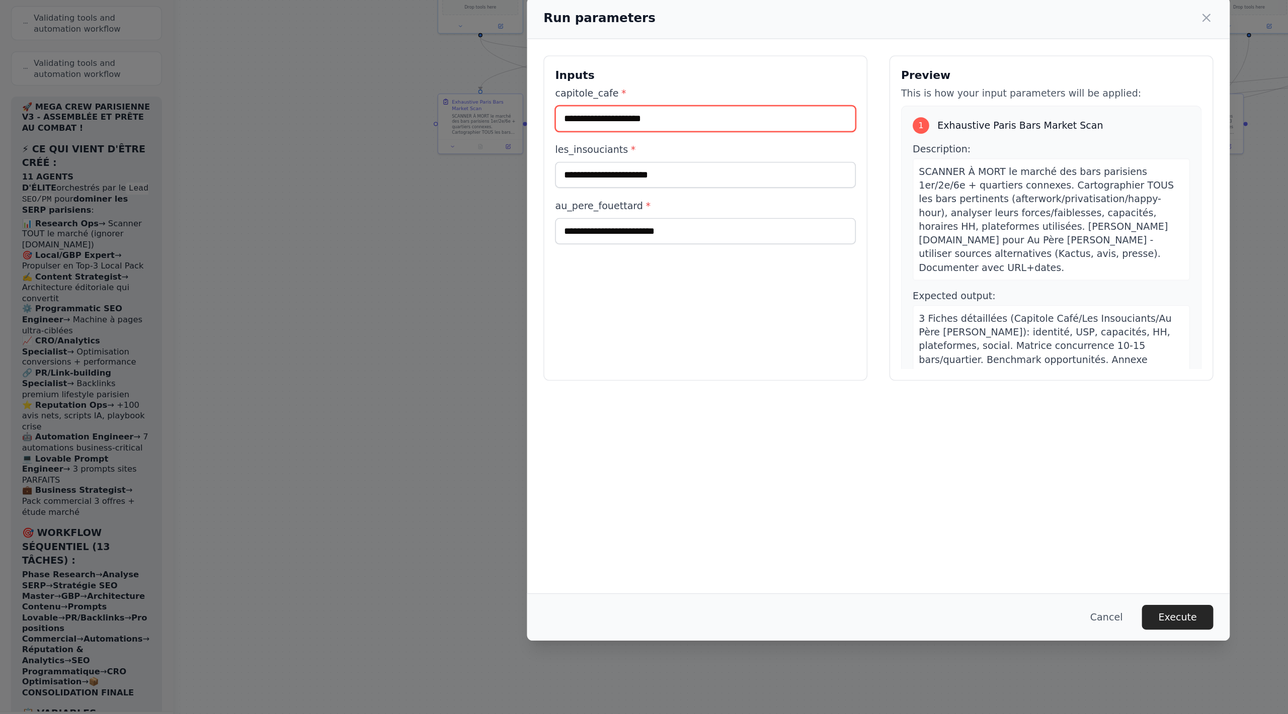
click at [481, 209] on input "capitole_cafe *" at bounding box center [517, 210] width 220 height 19
click at [475, 249] on input "les_insouciants *" at bounding box center [517, 251] width 220 height 19
click at [482, 298] on input "au_pere_fouettard *" at bounding box center [517, 292] width 220 height 19
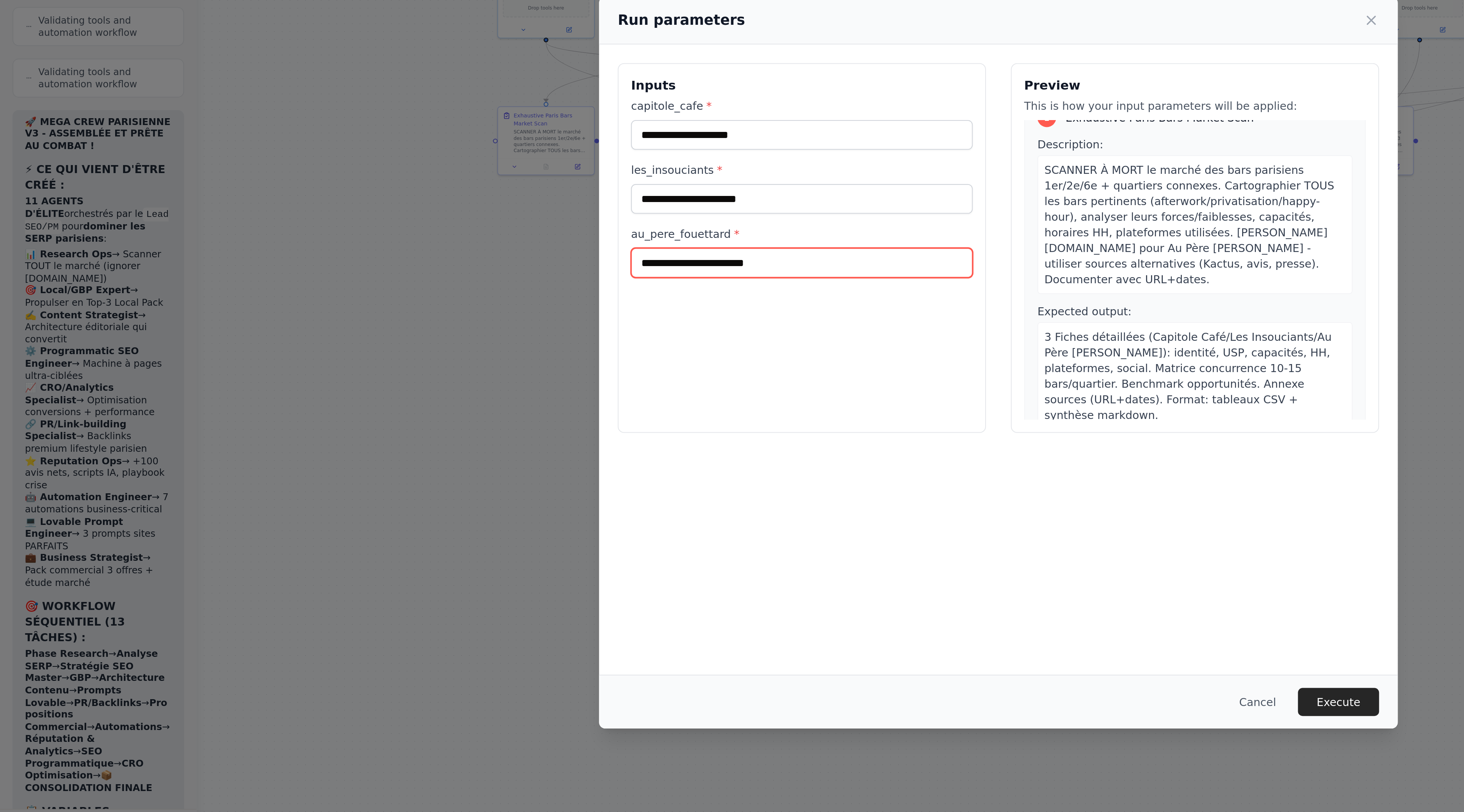
scroll to position [0, 0]
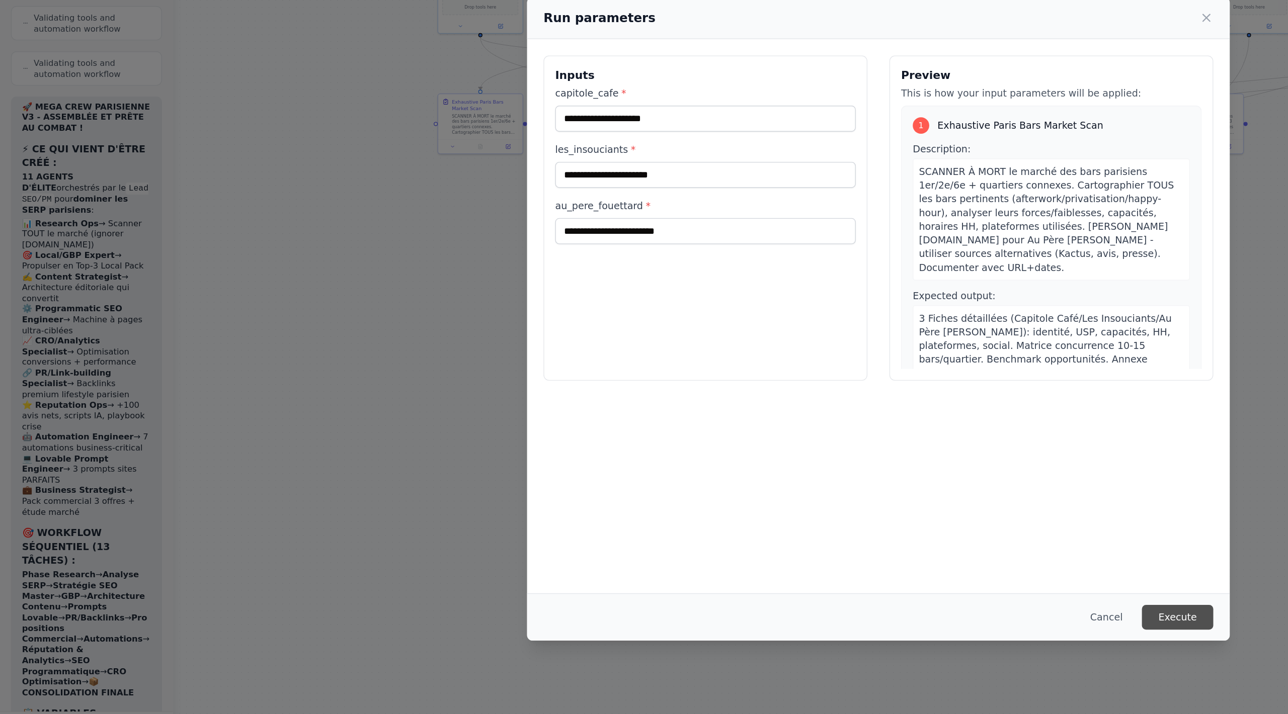
click at [630, 309] on button "Execute" at bounding box center [863, 576] width 52 height 18
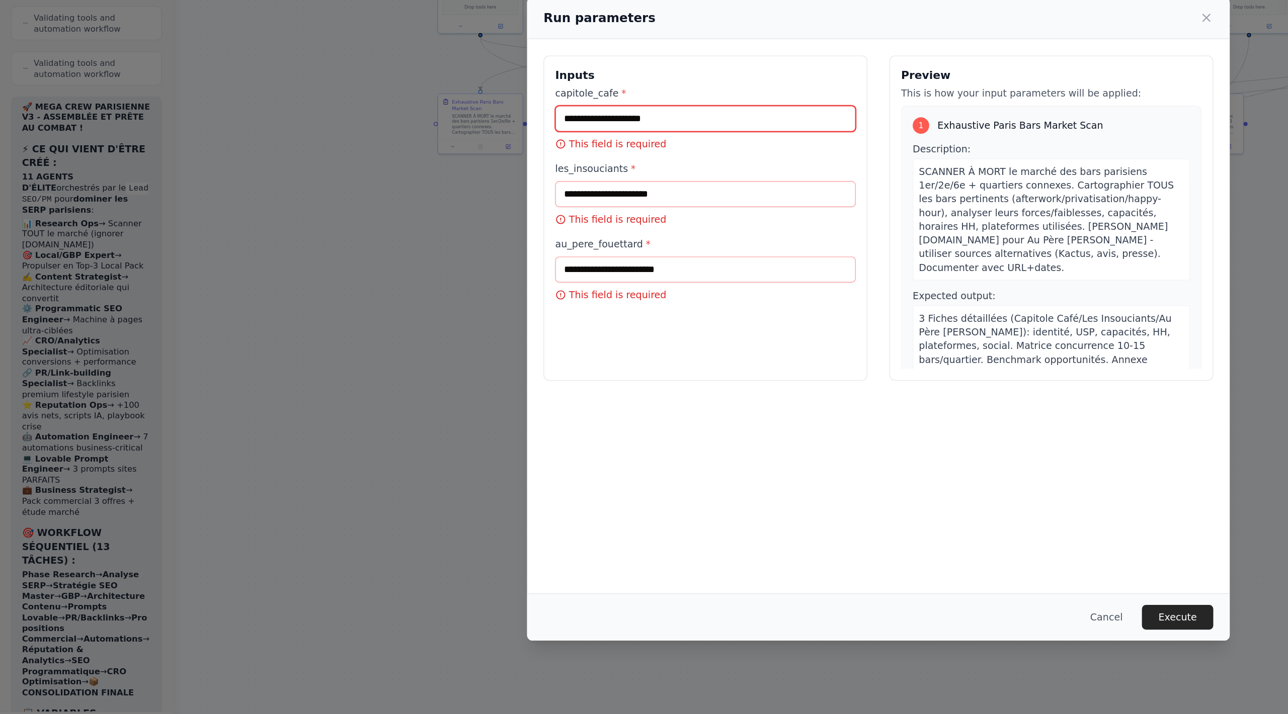
click at [511, 210] on input "capitole_cafe *" at bounding box center [517, 210] width 220 height 19
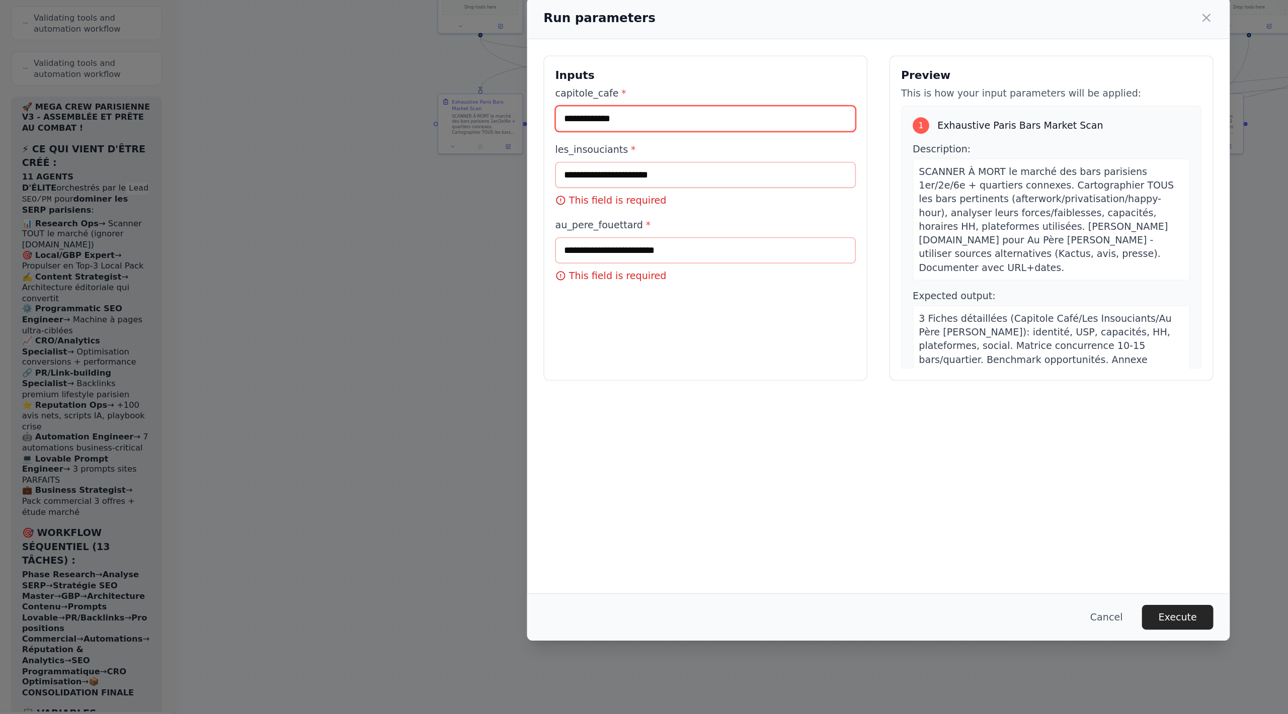
type input "**********"
click at [519, 247] on input "les_insouciants *" at bounding box center [517, 251] width 220 height 19
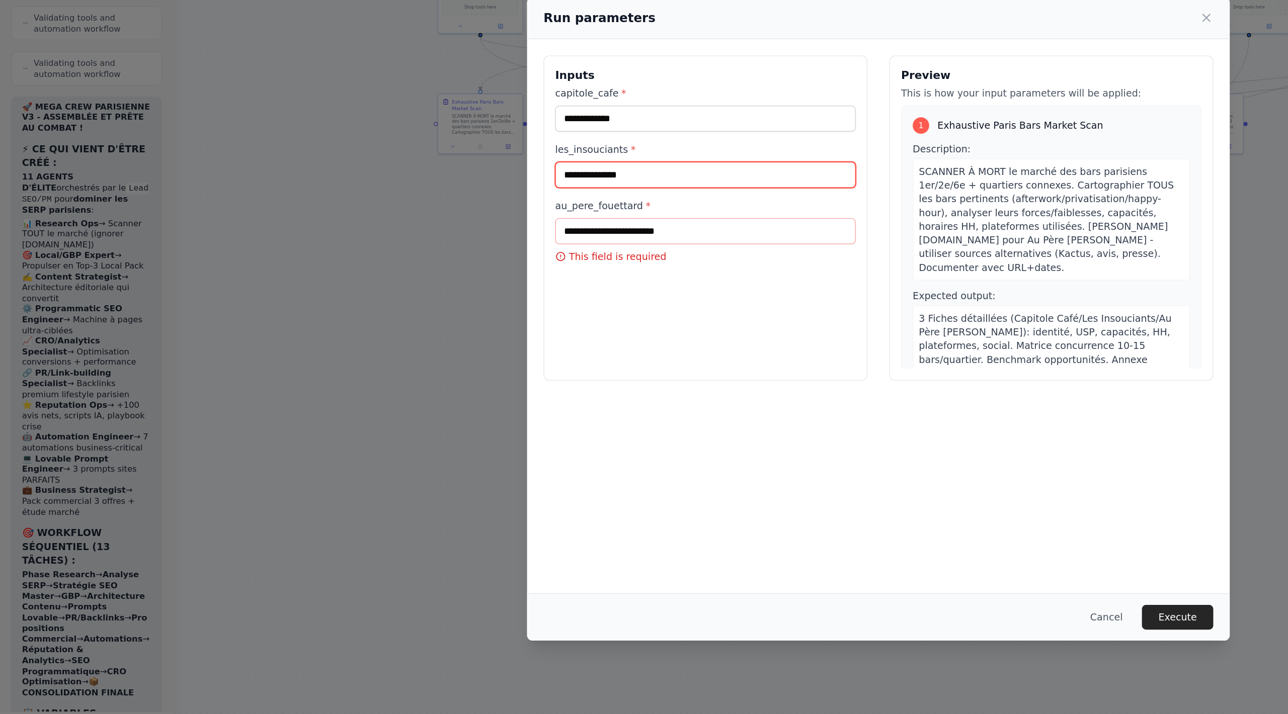
type input "**********"
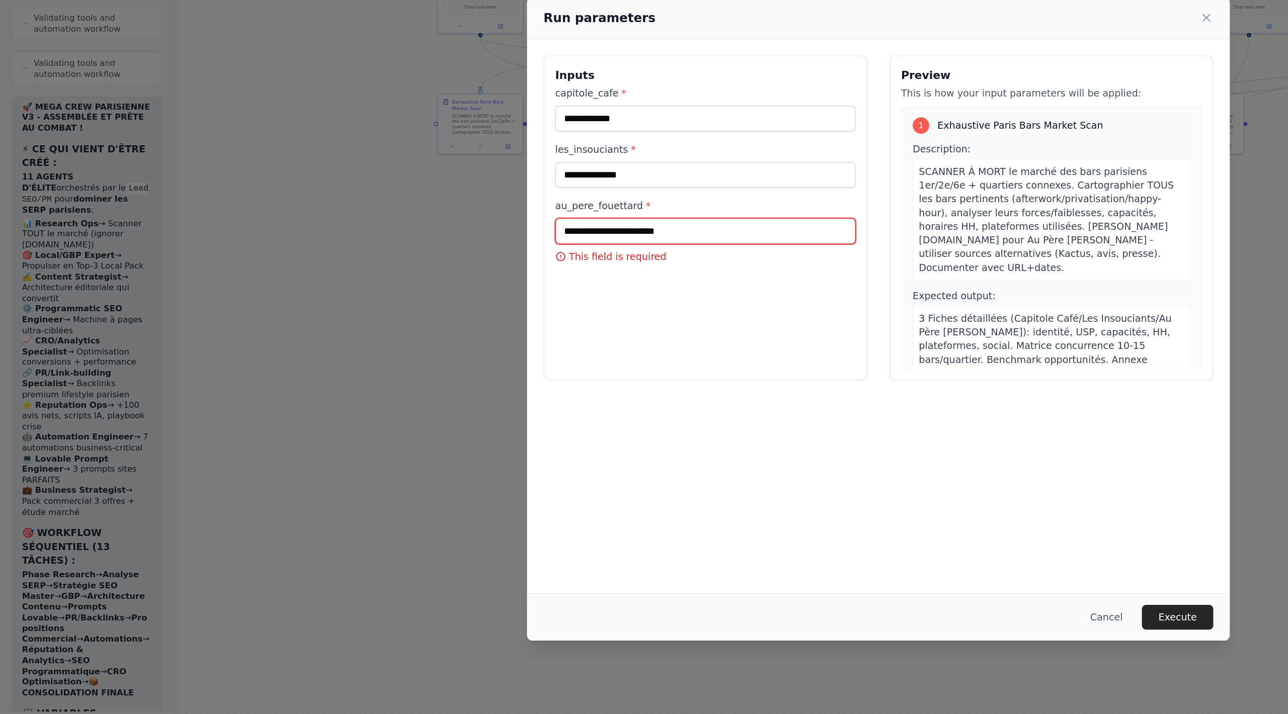
click at [521, 298] on input "au_pere_fouettard *" at bounding box center [517, 292] width 220 height 19
drag, startPoint x: 491, startPoint y: 299, endPoint x: 398, endPoint y: 297, distance: 92.6
click at [398, 297] on div "**********" at bounding box center [516, 283] width 237 height 238
paste input "text"
drag, startPoint x: 493, startPoint y: 298, endPoint x: 420, endPoint y: 294, distance: 73.6
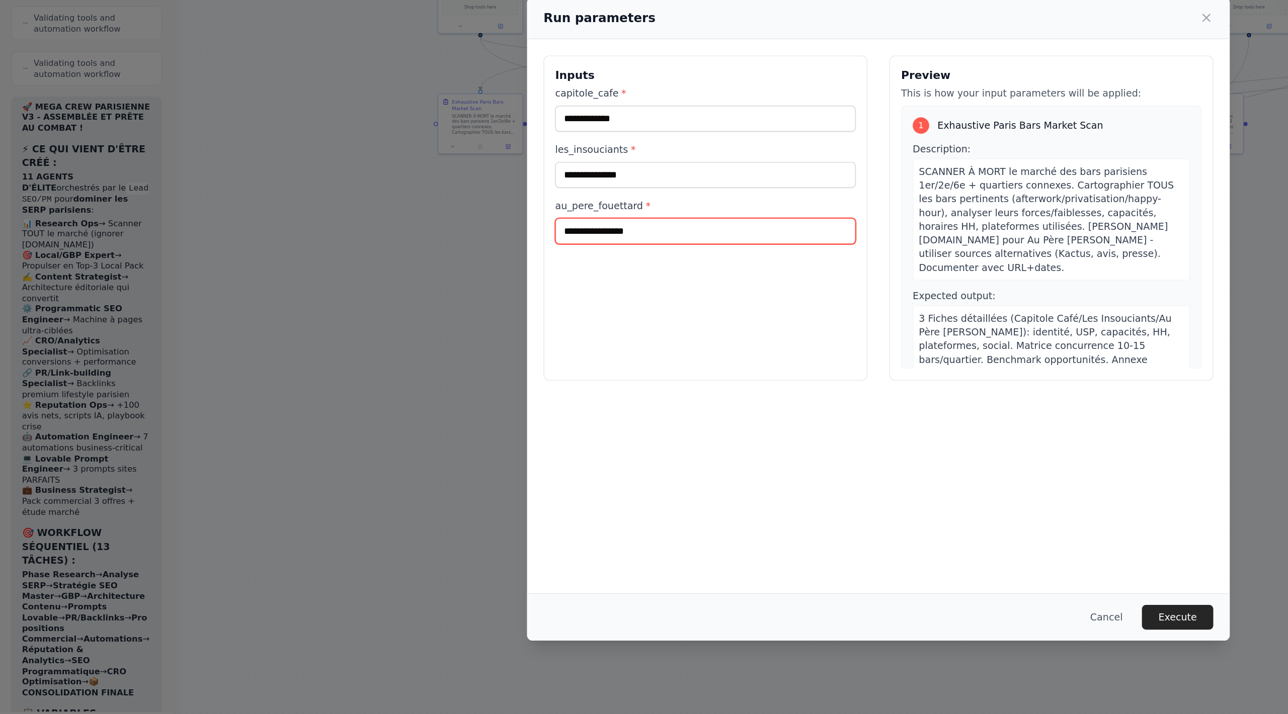
click at [419, 294] on input "**********" at bounding box center [517, 292] width 220 height 19
type input "**********"
click at [482, 309] on div "**********" at bounding box center [516, 283] width 237 height 238
click at [630, 309] on button "Execute" at bounding box center [863, 576] width 52 height 18
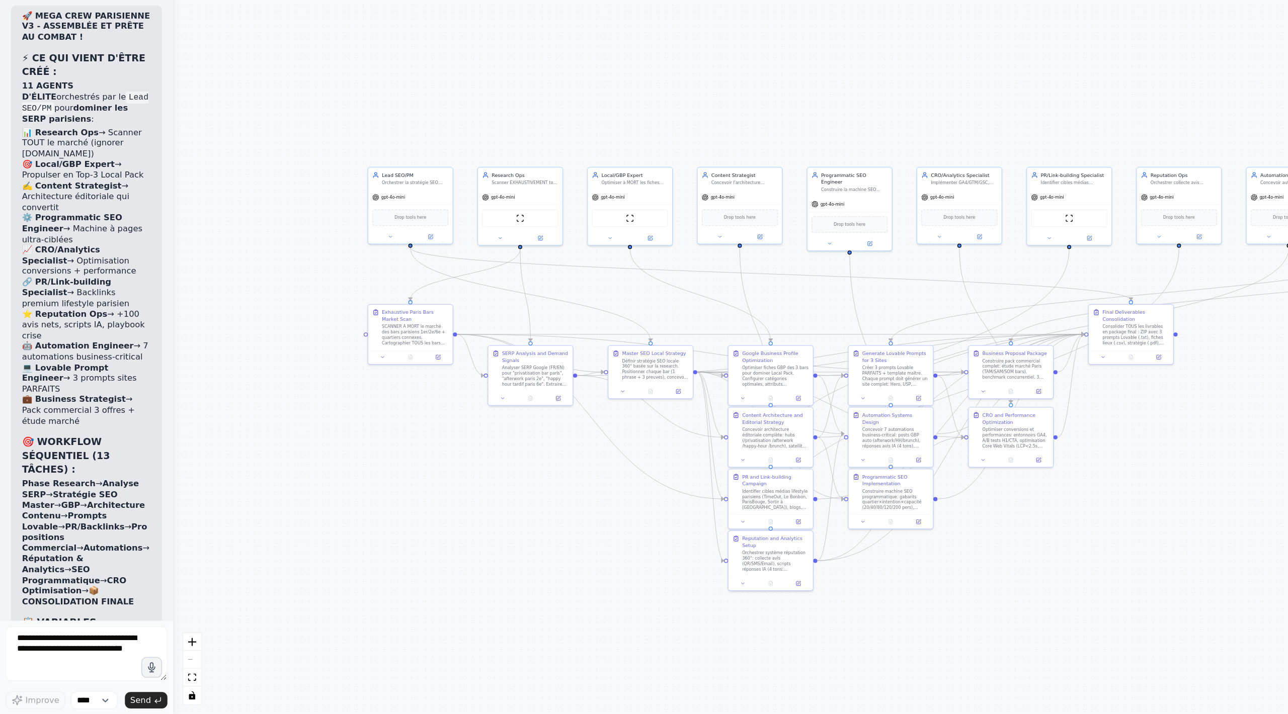
drag, startPoint x: 332, startPoint y: 356, endPoint x: 278, endPoint y: 575, distance: 225.3
click at [278, 309] on div ".deletable-edge-delete-btn { width: 20px; height: 20px; border: 0px solid #ffff…" at bounding box center [707, 383] width 1161 height 662
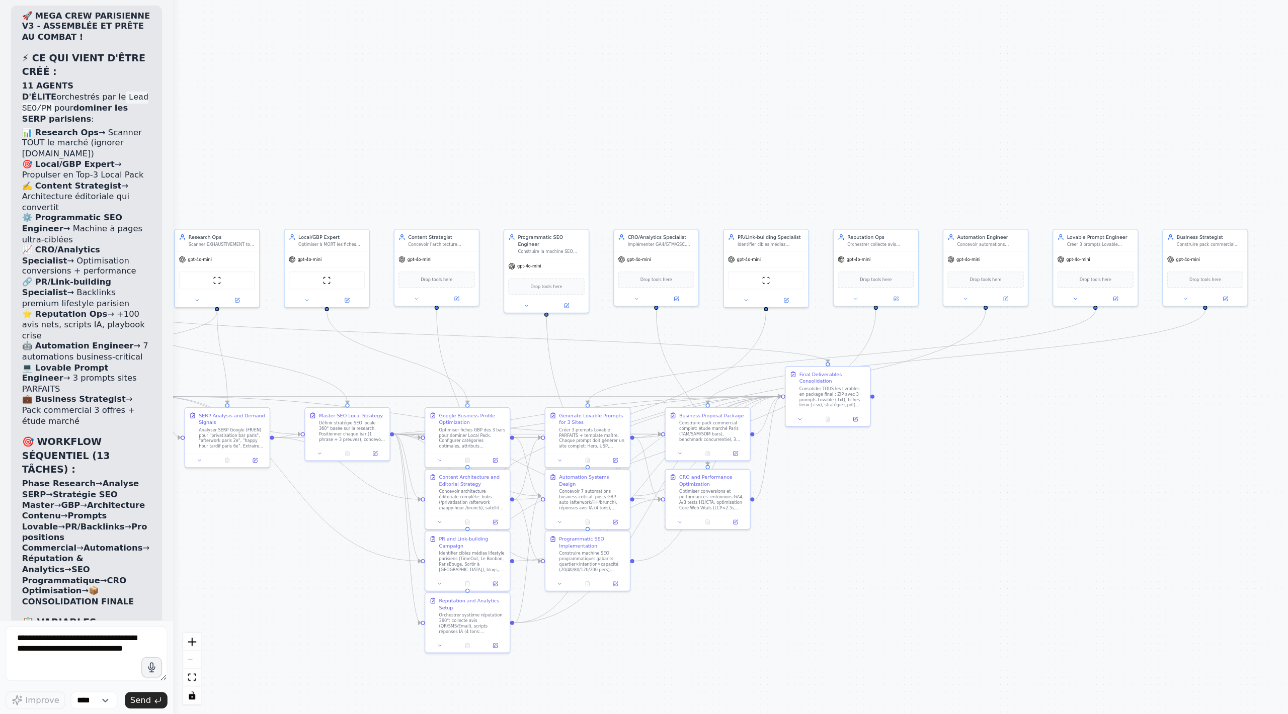
drag, startPoint x: 630, startPoint y: 274, endPoint x: 477, endPoint y: 263, distance: 153.3
click at [476, 263] on div ".deletable-edge-delete-btn { width: 20px; height: 20px; border: 0px solid #ffff…" at bounding box center [707, 383] width 1161 height 662
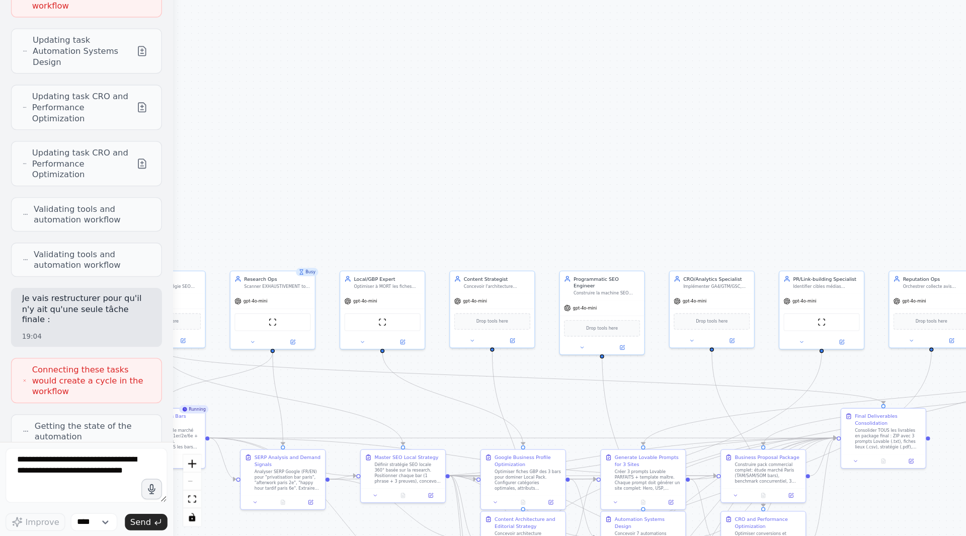
scroll to position [20920, 0]
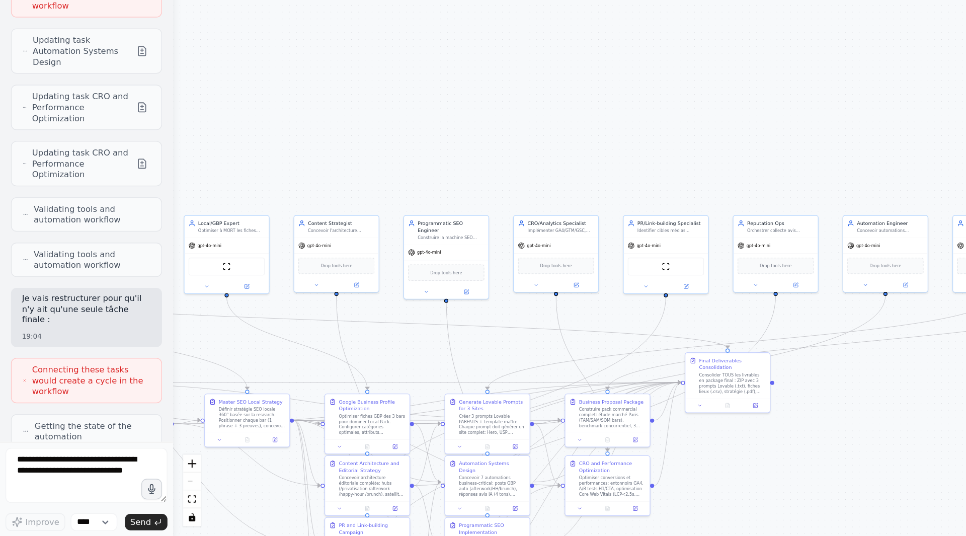
drag, startPoint x: 477, startPoint y: 263, endPoint x: 252, endPoint y: 155, distance: 249.3
click at [252, 155] on div ".deletable-edge-delete-btn { width: 20px; height: 20px; border: 0px solid #ffff…" at bounding box center [546, 294] width 839 height 484
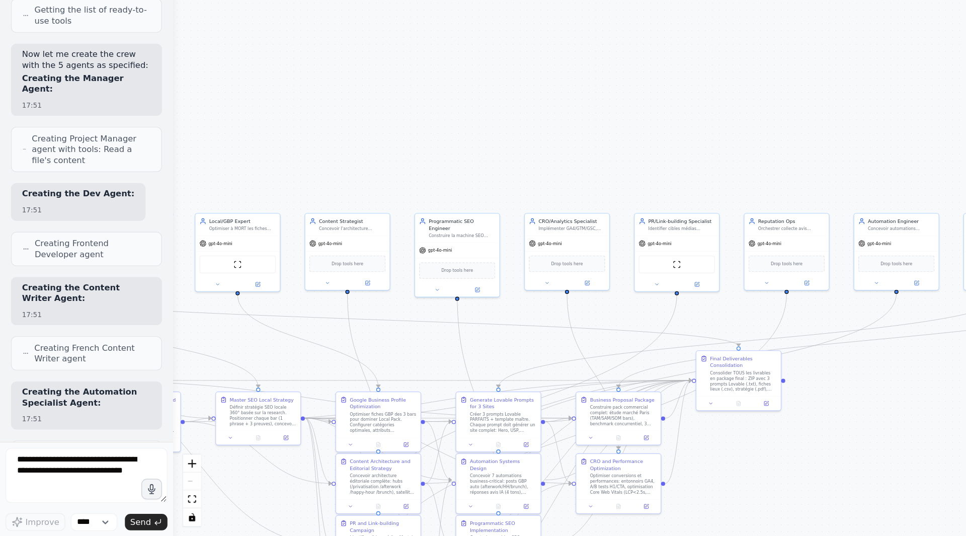
scroll to position [0, 0]
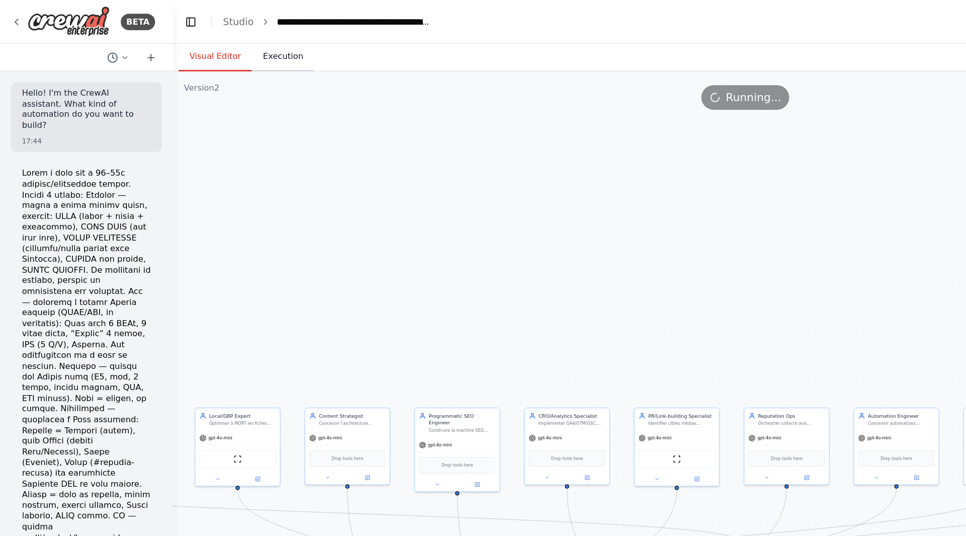
click at [201, 38] on button "Execution" at bounding box center [208, 41] width 46 height 21
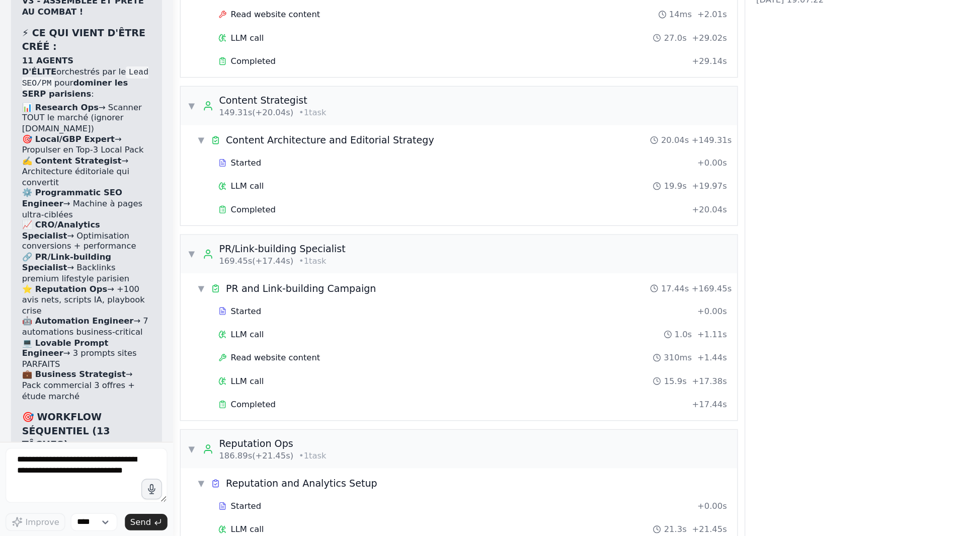
scroll to position [1084, 0]
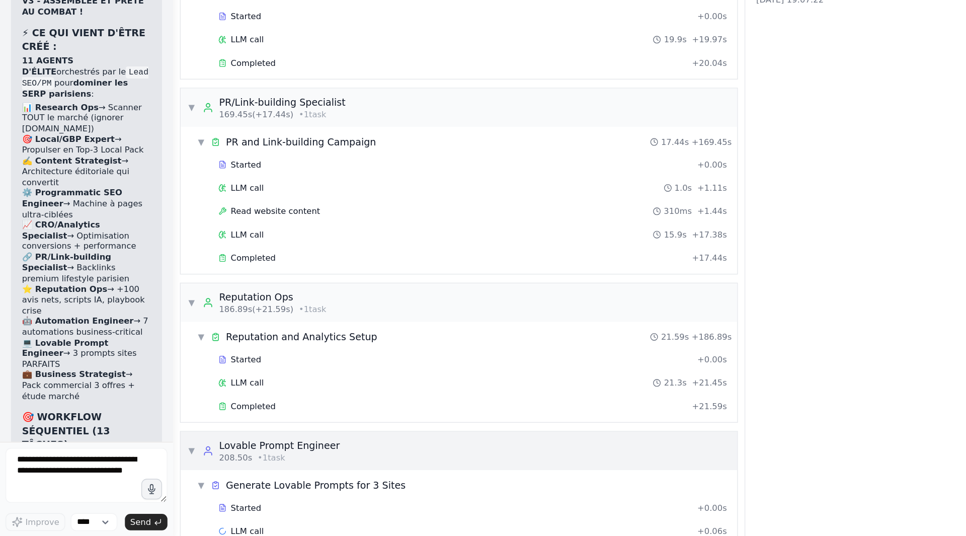
click at [233, 309] on div "Lovable Prompt Engineer" at bounding box center [204, 469] width 89 height 10
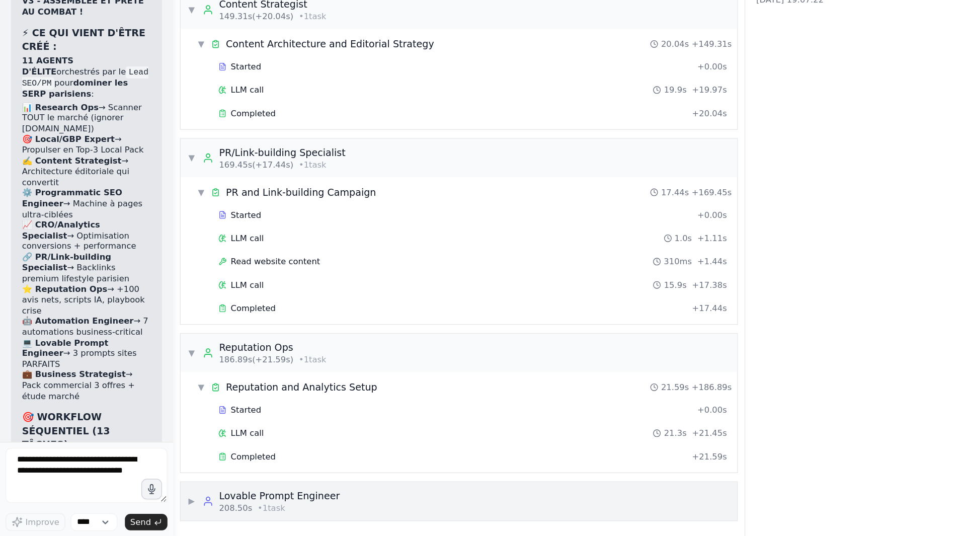
scroll to position [1028, 0]
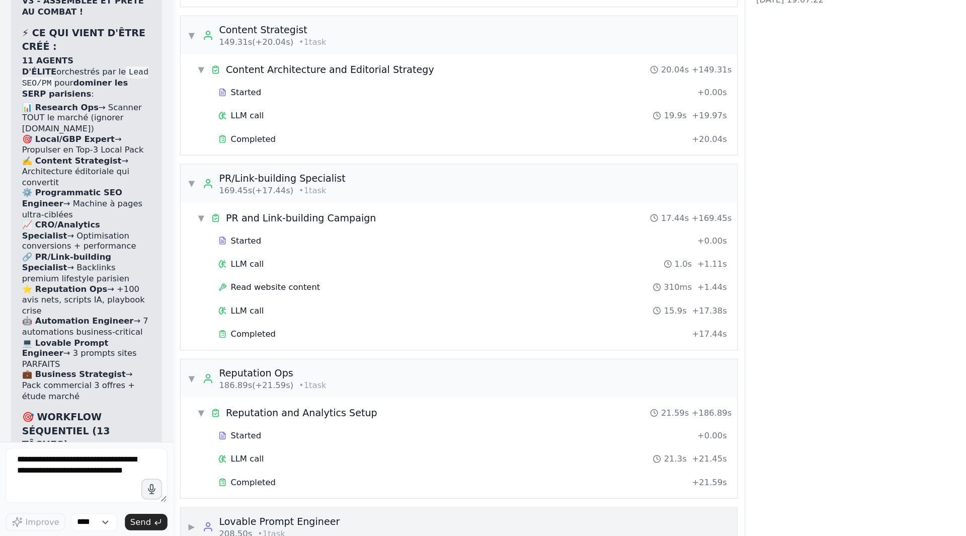
click at [139, 309] on span "▶" at bounding box center [140, 529] width 6 height 8
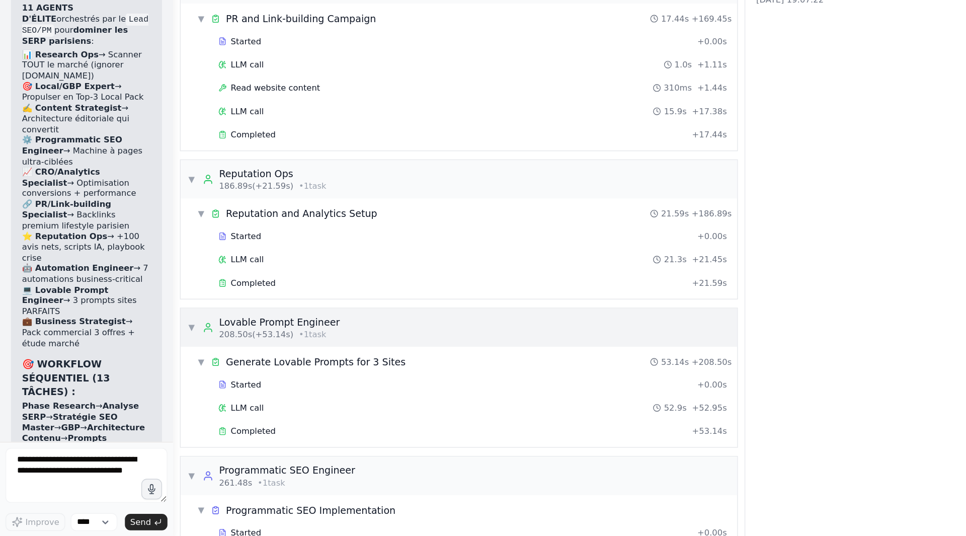
scroll to position [1192, 0]
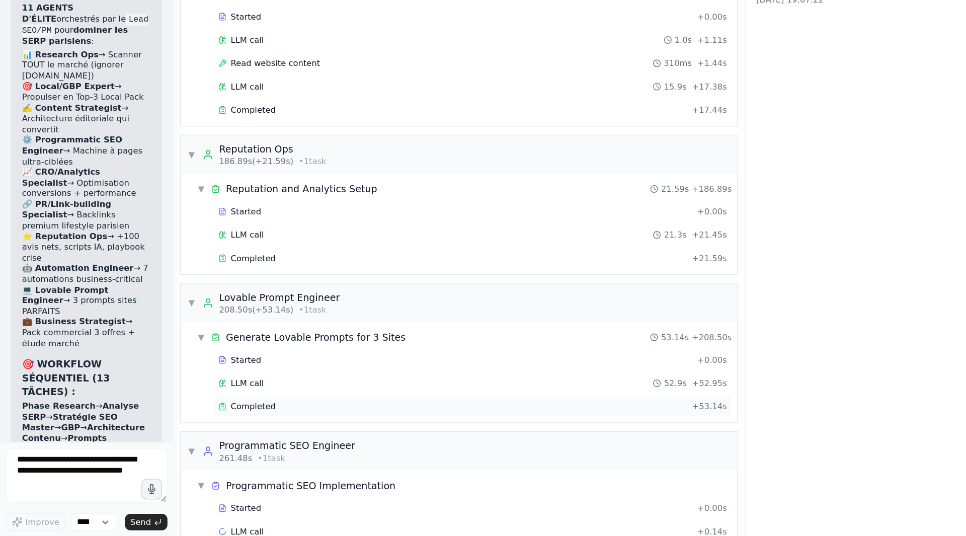
click at [261, 309] on div "Completed" at bounding box center [331, 441] width 343 height 8
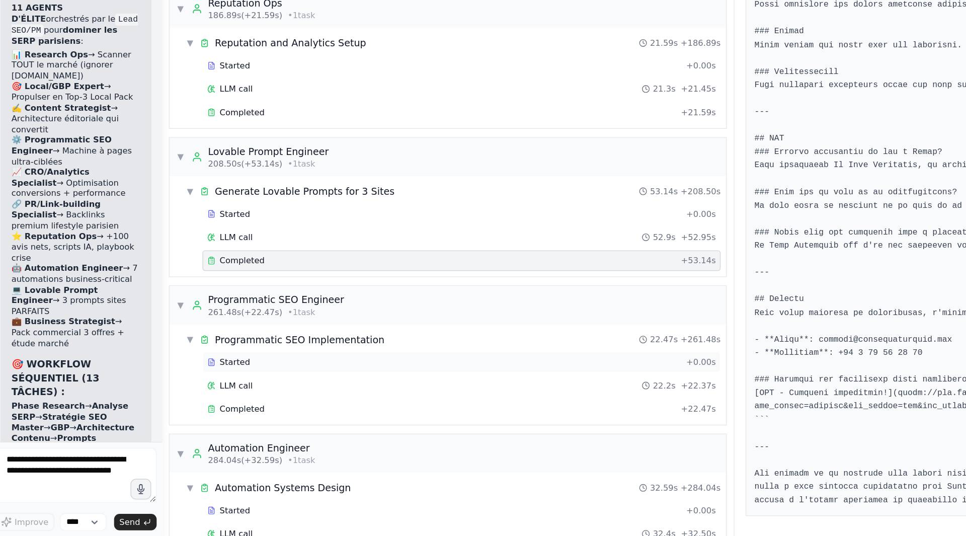
scroll to position [1407, 0]
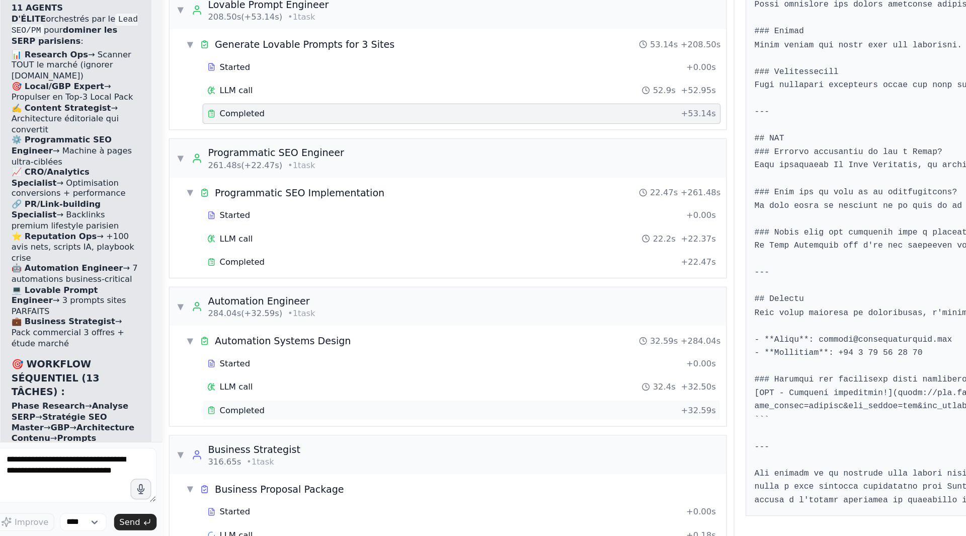
click at [251, 309] on div "Completed" at bounding box center [331, 443] width 343 height 8
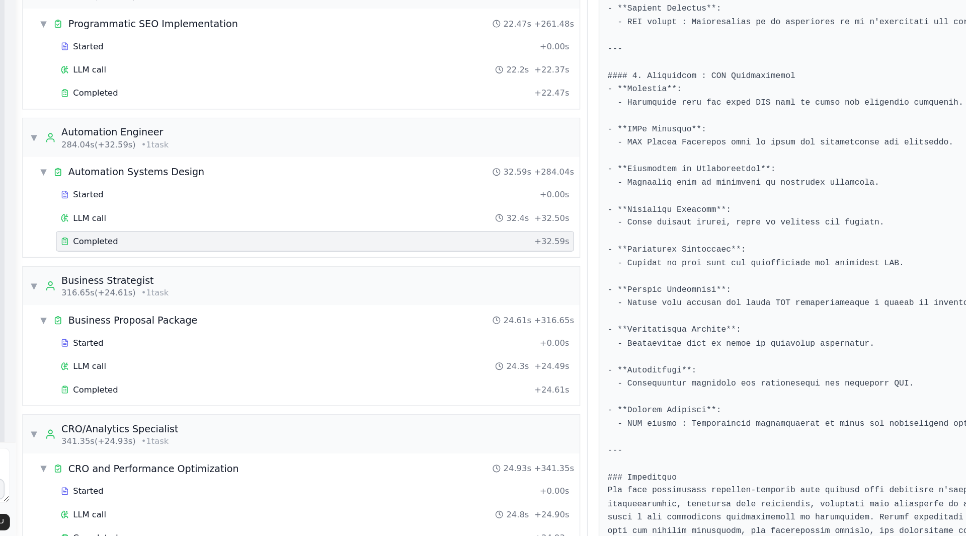
scroll to position [1925, 0]
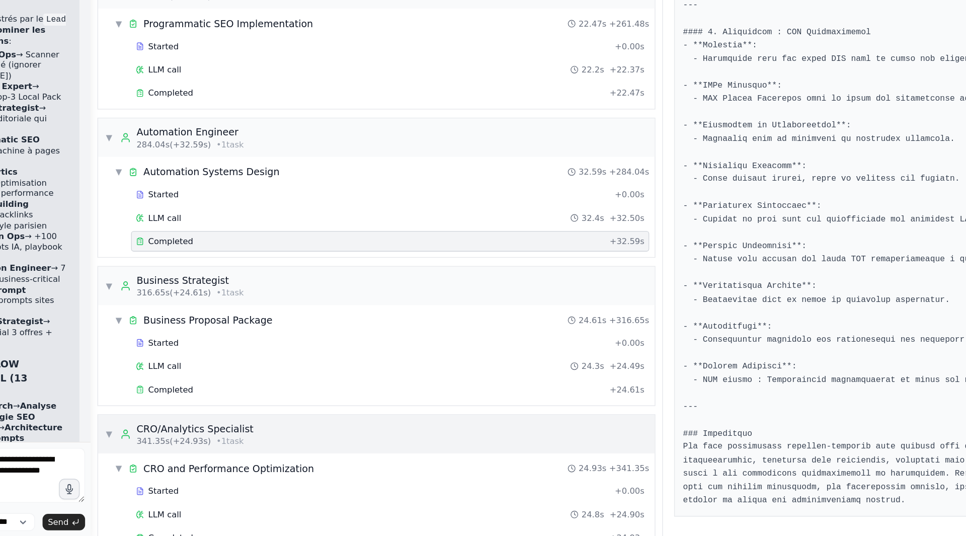
click at [138, 309] on span "▼" at bounding box center [140, 461] width 6 height 8
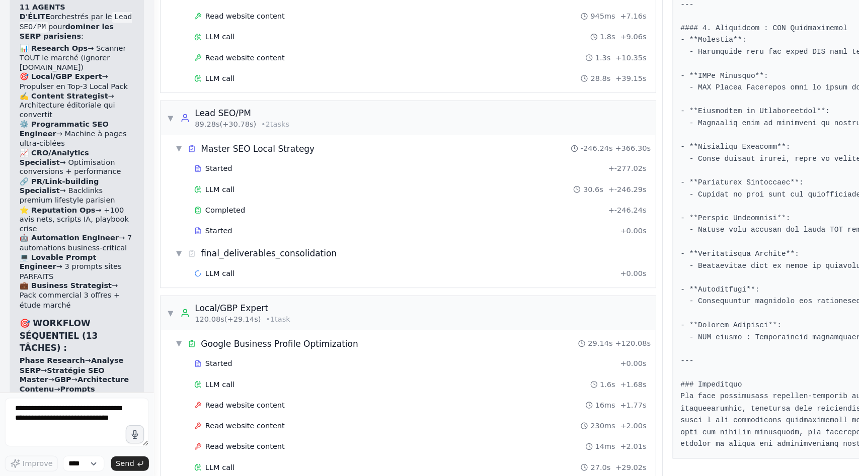
scroll to position [0, 0]
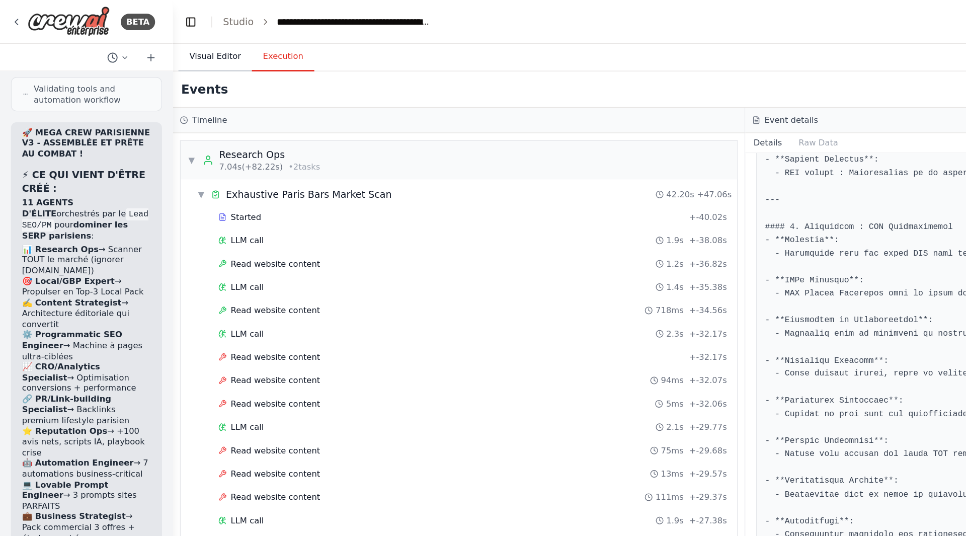
click at [163, 41] on button "Visual Editor" at bounding box center [158, 41] width 54 height 21
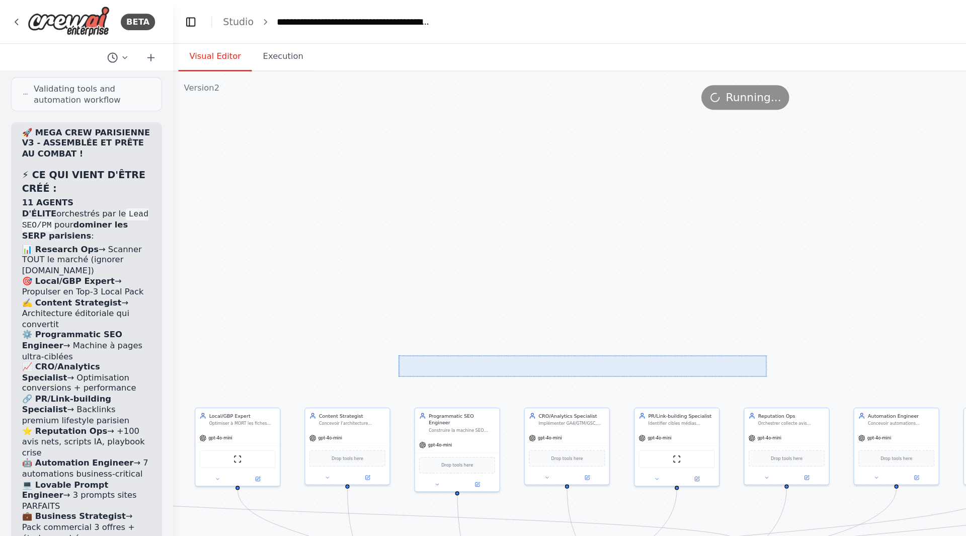
drag, startPoint x: 561, startPoint y: 276, endPoint x: 225, endPoint y: 249, distance: 337.7
click at [225, 249] on div ".deletable-edge-delete-btn { width: 20px; height: 20px; border: 0px solid #ffff…" at bounding box center [546, 294] width 839 height 484
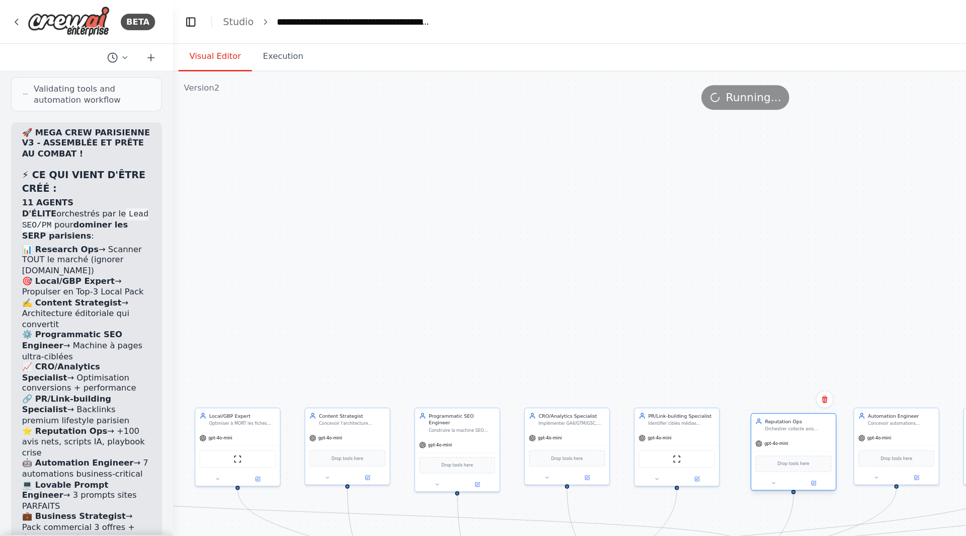
drag, startPoint x: 572, startPoint y: 312, endPoint x: 577, endPoint y: 316, distance: 6.1
click at [577, 309] on div "Reputation Ops Orchestrer collecte avis (QR/SMS/Email), créer scripts réponses …" at bounding box center [582, 311] width 62 height 16
drag, startPoint x: 561, startPoint y: 239, endPoint x: 213, endPoint y: 209, distance: 350.0
click at [213, 209] on div ".deletable-edge-delete-btn { width: 20px; height: 20px; border: 0px solid #ffff…" at bounding box center [546, 294] width 839 height 484
drag, startPoint x: 504, startPoint y: 368, endPoint x: 495, endPoint y: 368, distance: 9.1
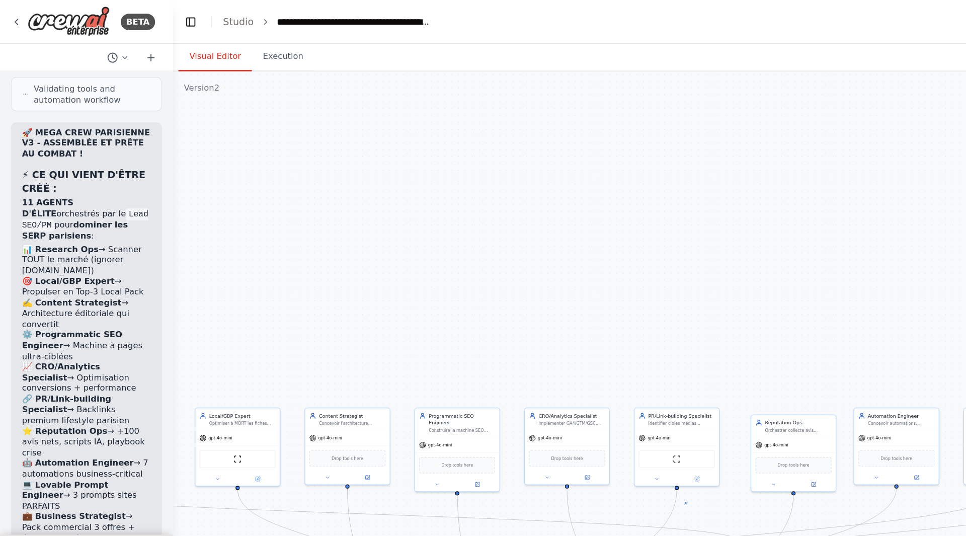
click at [495, 309] on div ".deletable-edge-delete-btn { width: 20px; height: 20px; border: 0px solid #ffff…" at bounding box center [546, 294] width 839 height 484
drag, startPoint x: 698, startPoint y: 373, endPoint x: 591, endPoint y: 282, distance: 140.6
click at [591, 282] on div ".deletable-edge-delete-btn { width: 20px; height: 20px; border: 0px solid #ffff…" at bounding box center [546, 294] width 839 height 484
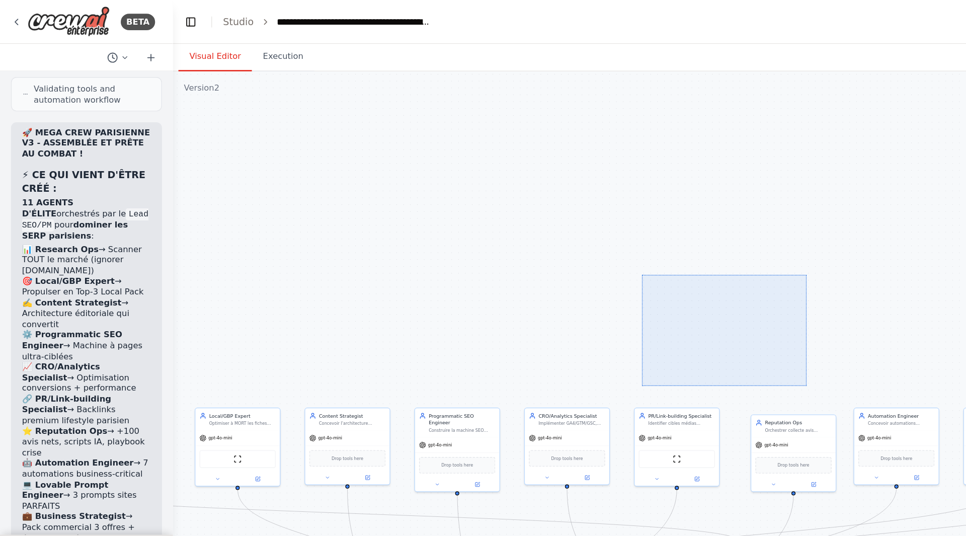
drag, startPoint x: 591, startPoint y: 283, endPoint x: 469, endPoint y: 200, distance: 147.5
click at [469, 200] on div ".deletable-edge-delete-btn { width: 20px; height: 20px; border: 0px solid #ffff…" at bounding box center [546, 294] width 839 height 484
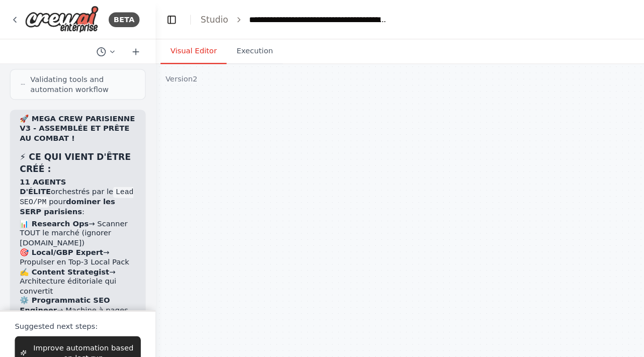
scroll to position [21535, 0]
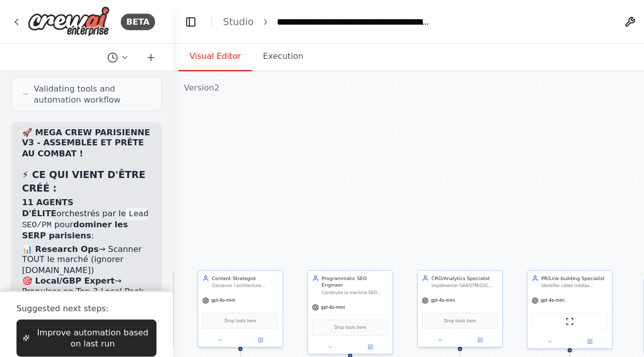
drag, startPoint x: 469, startPoint y: 200, endPoint x: 230, endPoint y: 28, distance: 294.4
click at [230, 28] on main "**********" at bounding box center [385, 178] width 517 height 357
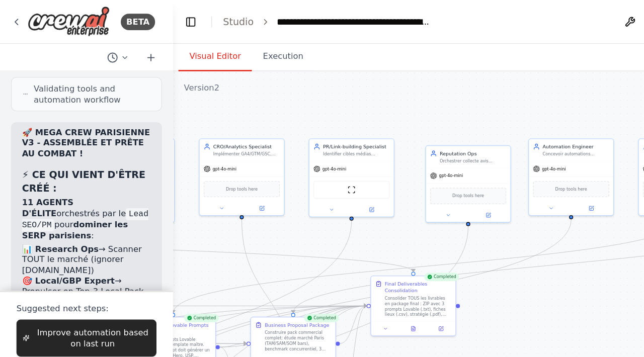
drag, startPoint x: 337, startPoint y: 179, endPoint x: 136, endPoint y: 54, distance: 235.9
click at [136, 54] on div ".deletable-edge-delete-btn { width: 20px; height: 20px; border: 0px solid #ffff…" at bounding box center [385, 204] width 517 height 305
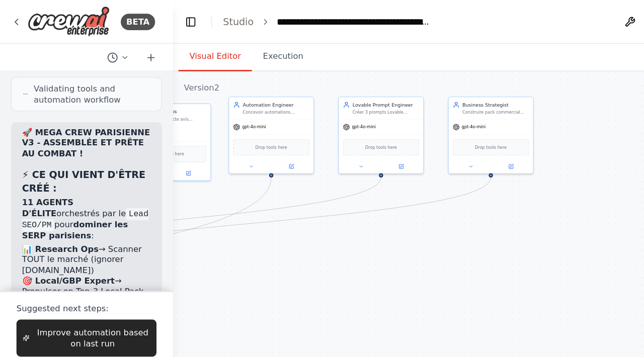
drag, startPoint x: 416, startPoint y: 205, endPoint x: 232, endPoint y: 213, distance: 183.3
click at [232, 213] on div ".deletable-edge-delete-btn { width: 20px; height: 20px; border: 0px solid #ffff…" at bounding box center [385, 204] width 517 height 305
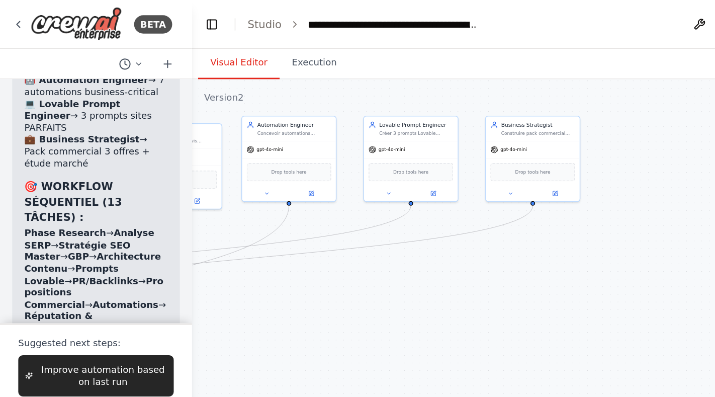
scroll to position [21846, 0]
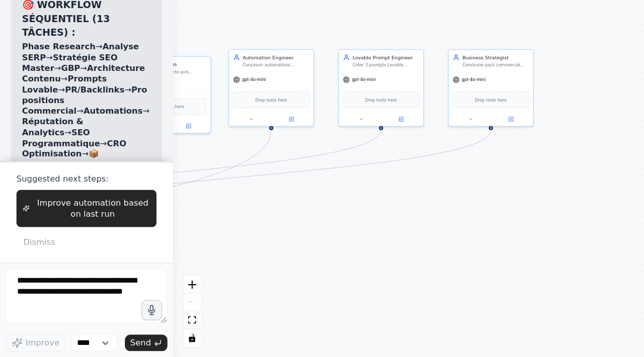
drag, startPoint x: 201, startPoint y: 206, endPoint x: 262, endPoint y: 357, distance: 162.9
click at [262, 309] on div ".deletable-edge-delete-btn { width: 20px; height: 20px; border: 0px solid #ffff…" at bounding box center [385, 204] width 517 height 305
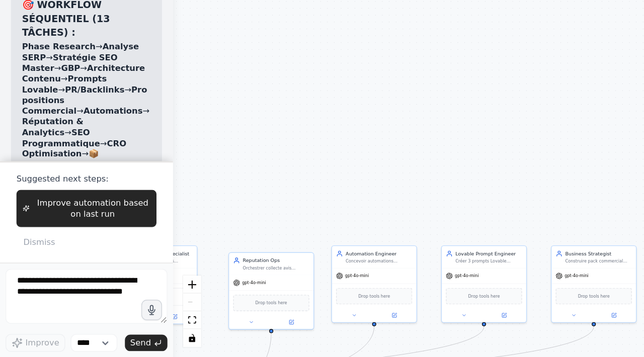
drag, startPoint x: 223, startPoint y: 172, endPoint x: 246, endPoint y: 219, distance: 52.2
click at [246, 219] on div ".deletable-edge-delete-btn { width: 20px; height: 20px; border: 0px solid #ffff…" at bounding box center [385, 204] width 517 height 305
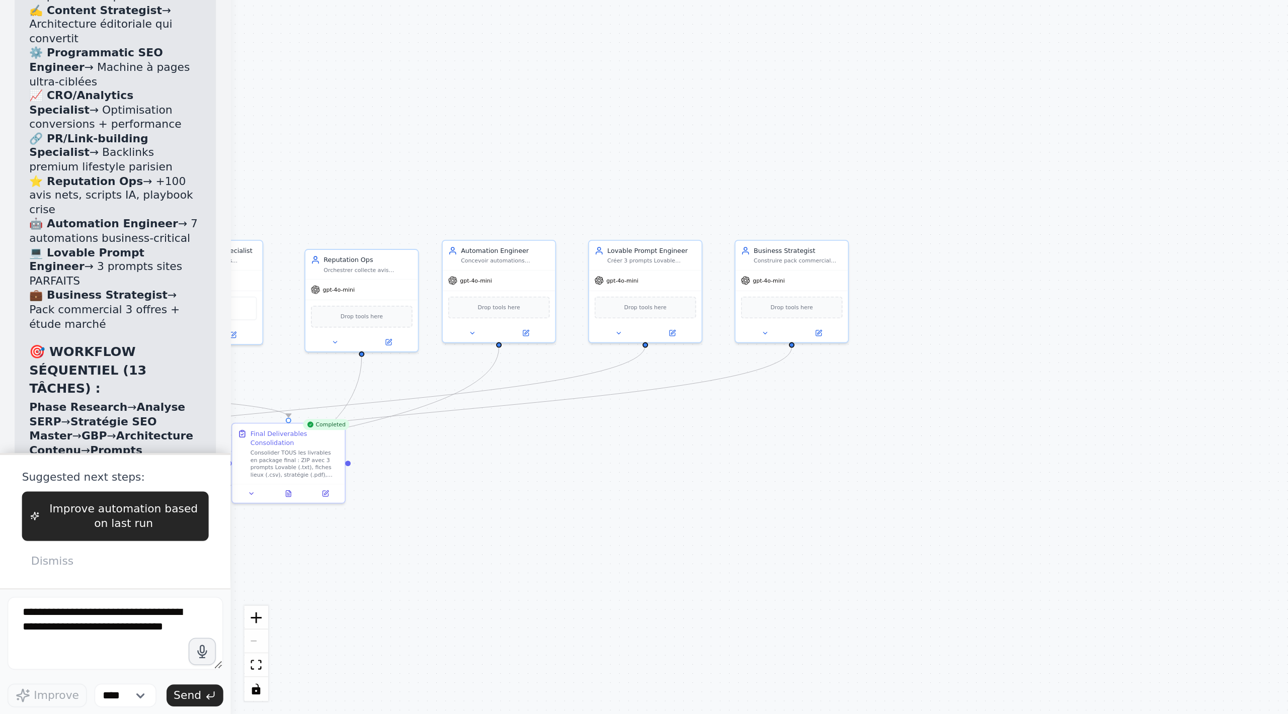
scroll to position [21505, 0]
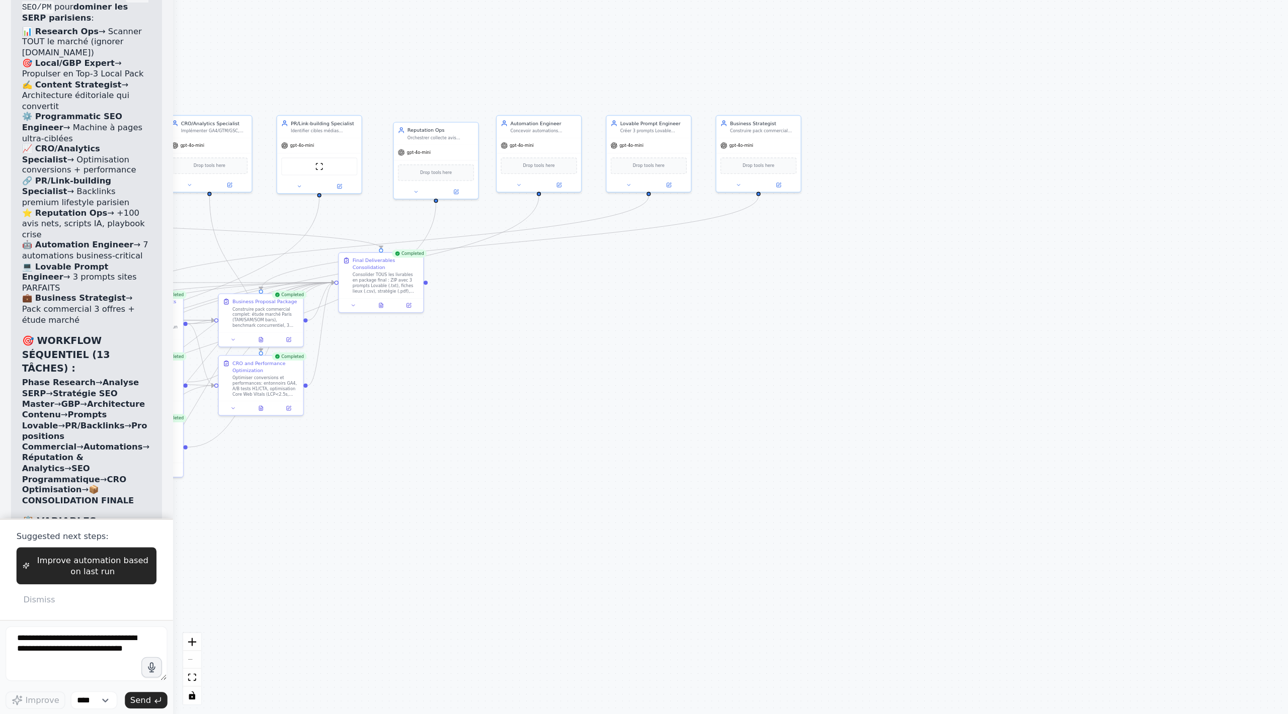
drag, startPoint x: 331, startPoint y: 414, endPoint x: 701, endPoint y: 414, distance: 369.8
click at [630, 309] on div ".deletable-edge-delete-btn { width: 20px; height: 20px; border: 0px solid #ffff…" at bounding box center [707, 383] width 1161 height 662
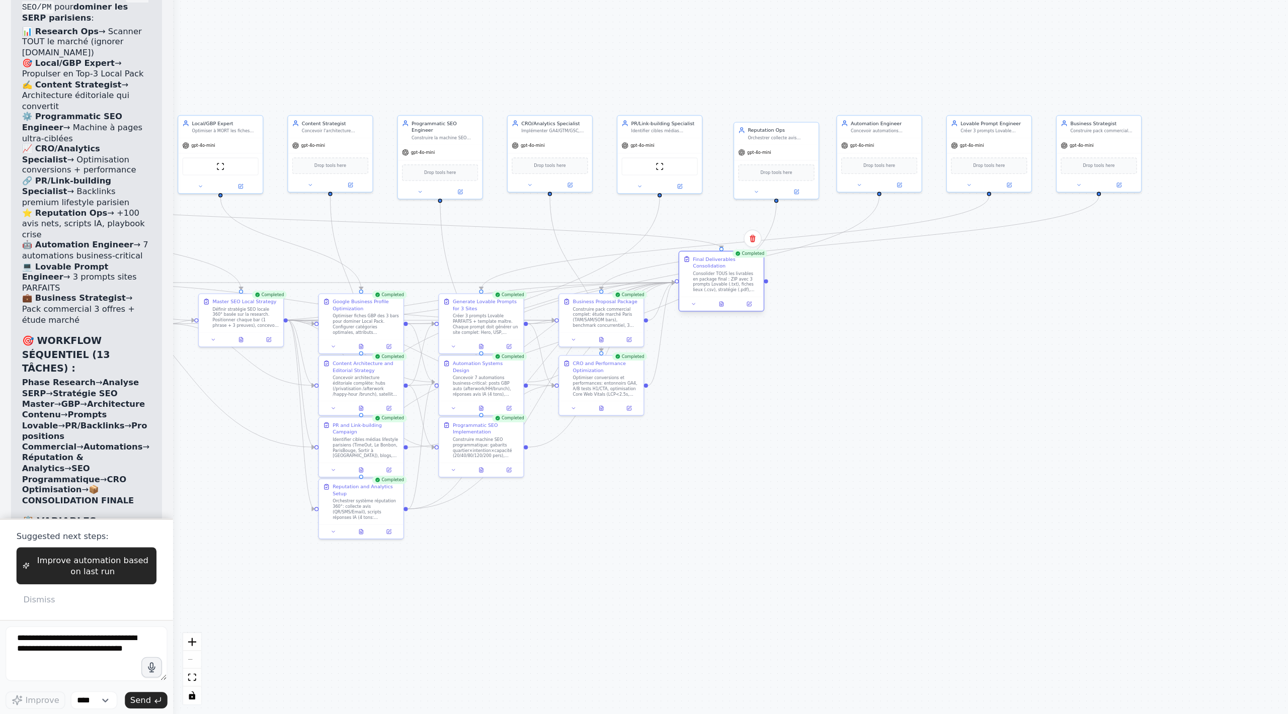
click at [540, 309] on div "Consolider TOUS les livrables en package final : ZIP avec 3 prompts Lovable (.t…" at bounding box center [532, 397] width 49 height 16
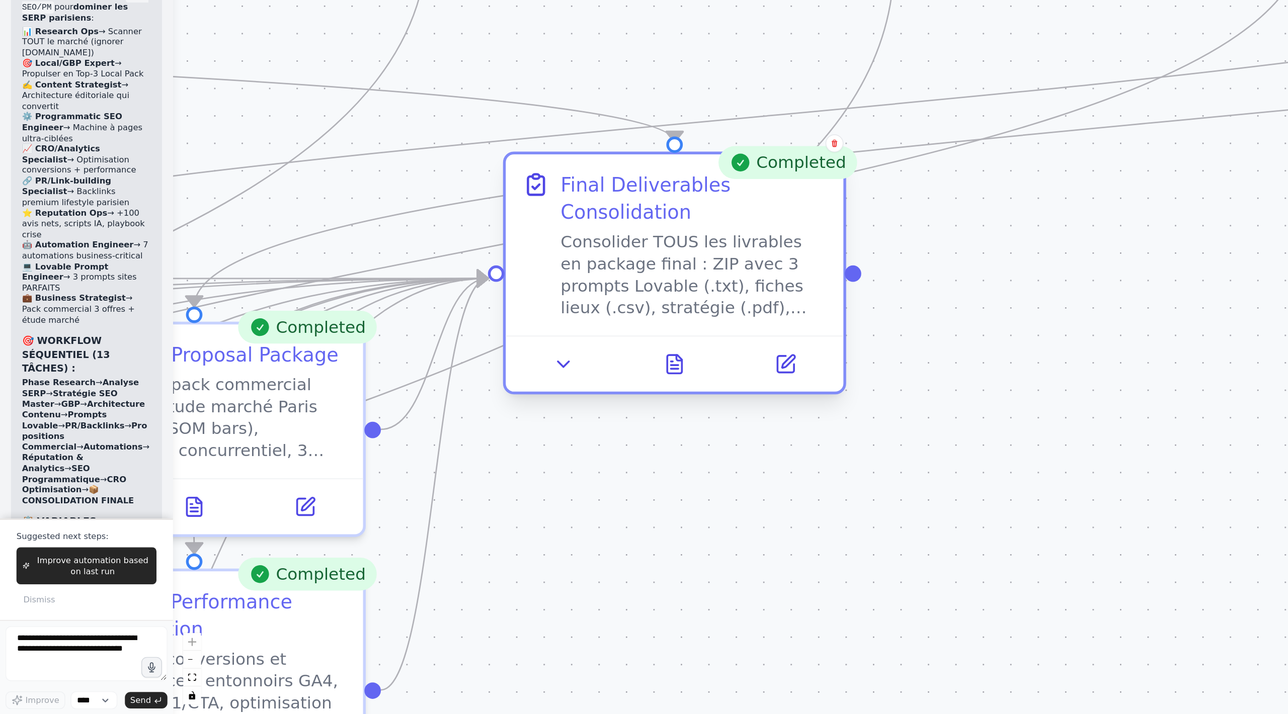
click at [514, 309] on div "Consolider TOUS les livrables en package final : ZIP avec 3 prompts Lovable (.t…" at bounding box center [508, 392] width 195 height 64
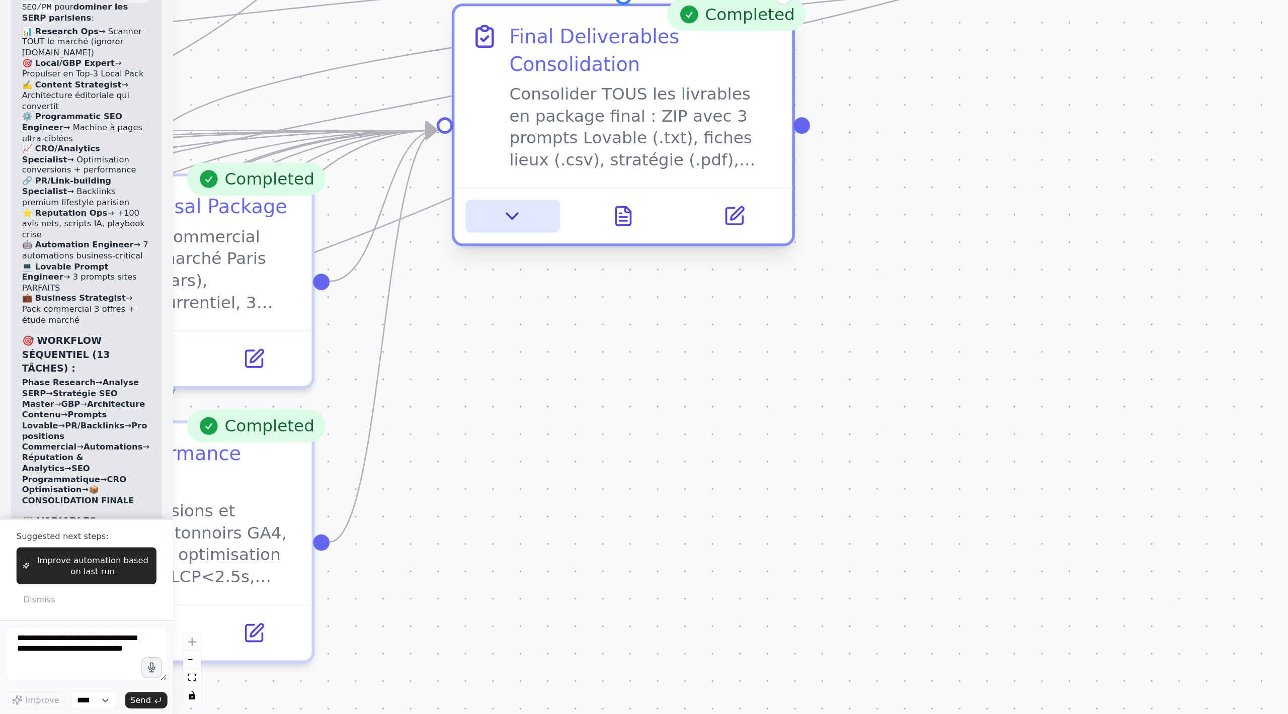
click at [368, 309] on icon at bounding box center [376, 349] width 16 height 16
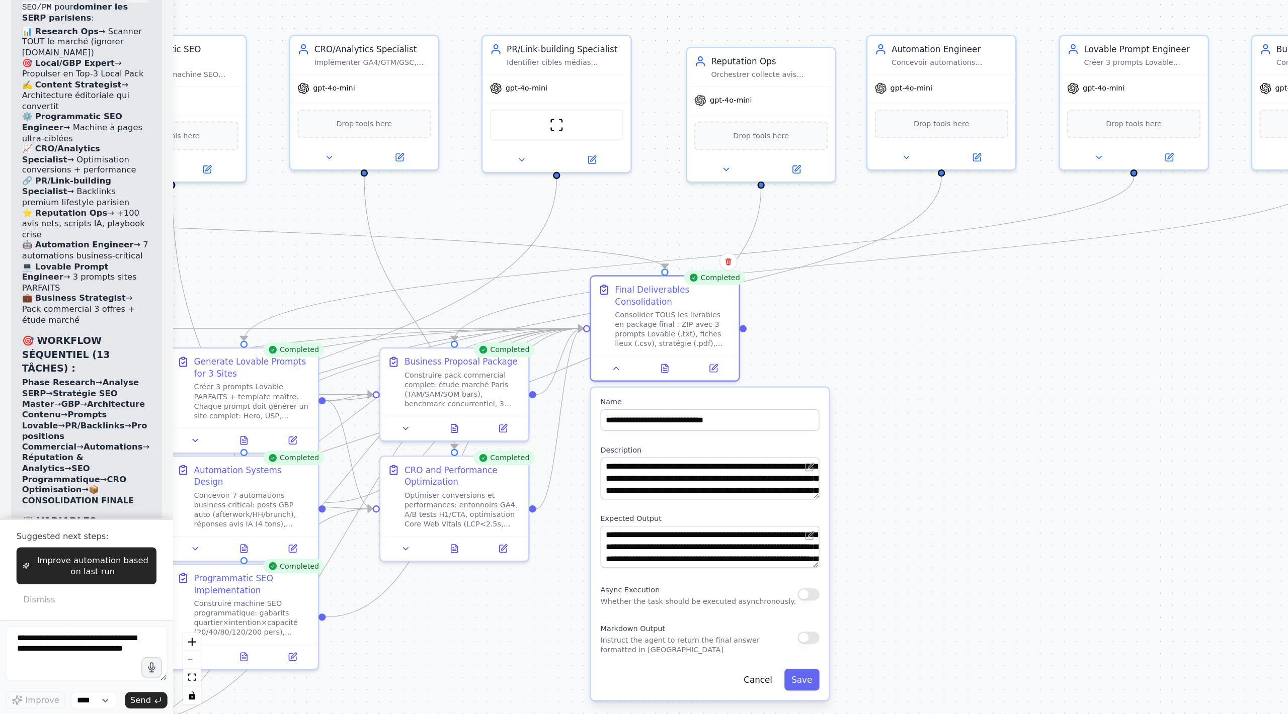
click at [630, 309] on div ".deletable-edge-delete-btn { width: 20px; height: 20px; border: 0px solid #ffff…" at bounding box center [707, 383] width 1161 height 662
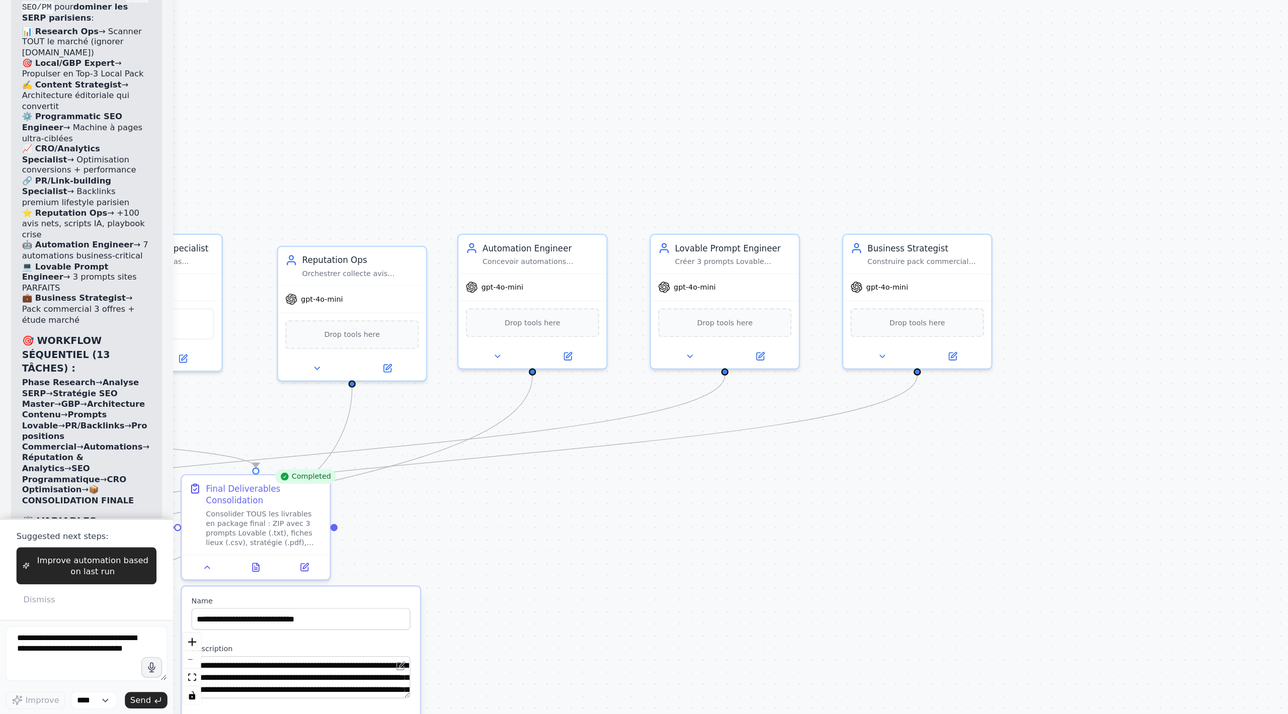
drag, startPoint x: 692, startPoint y: 420, endPoint x: 392, endPoint y: 566, distance: 334.1
click at [392, 309] on div ".deletable-edge-delete-btn { width: 20px; height: 20px; border: 0px solid #ffff…" at bounding box center [707, 383] width 1161 height 662
click at [630, 309] on div "Business Strategist Construire pack commercial complet: étude marché (TAM/SAM/S…" at bounding box center [672, 375] width 109 height 28
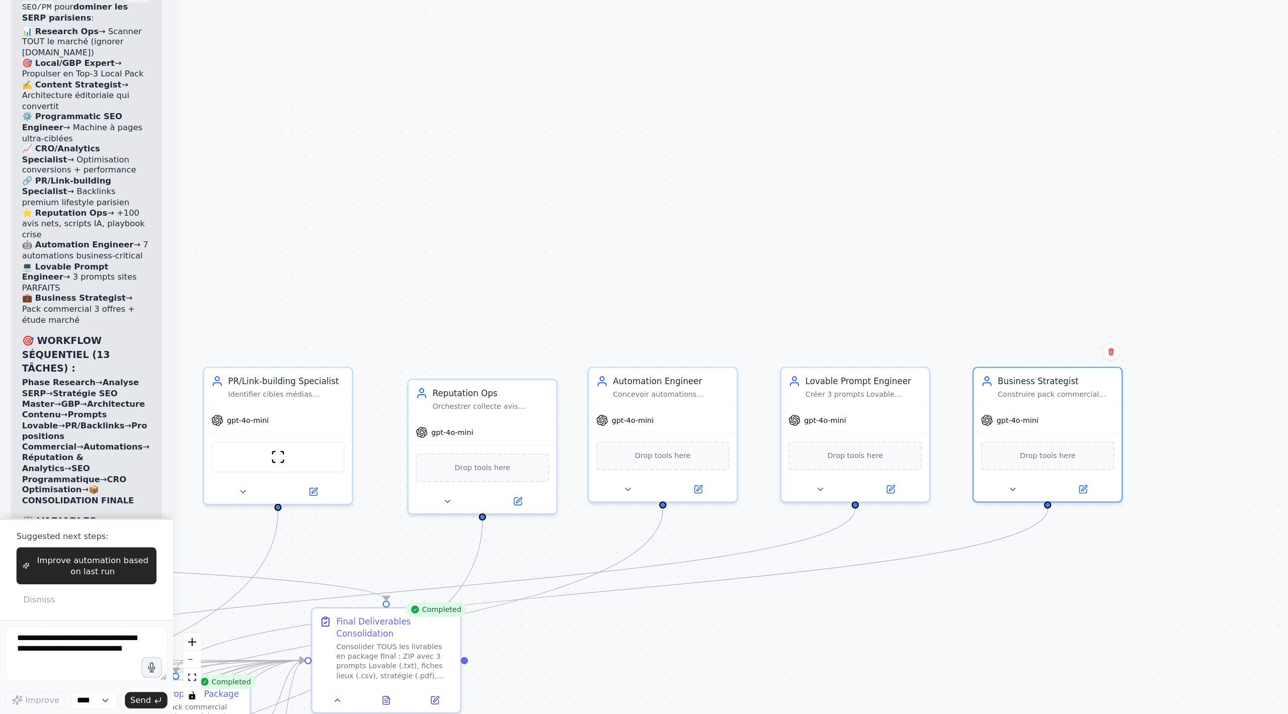
drag, startPoint x: 425, startPoint y: 310, endPoint x: 622, endPoint y: 524, distance: 290.9
click at [624, 309] on div ".deletable-edge-delete-btn { width: 20px; height: 20px; border: 0px solid #ffff…" at bounding box center [707, 383] width 1161 height 662
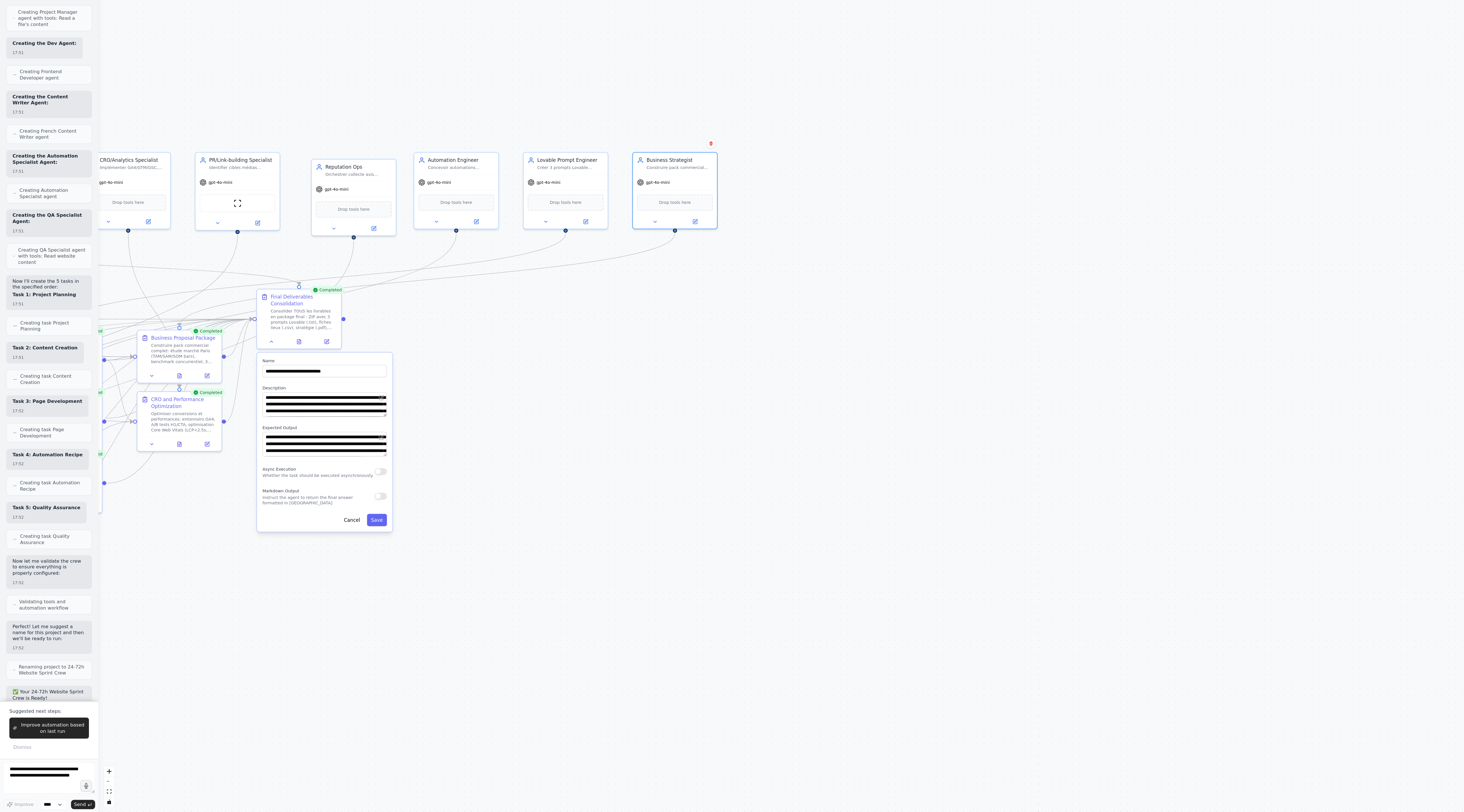
scroll to position [0, 0]
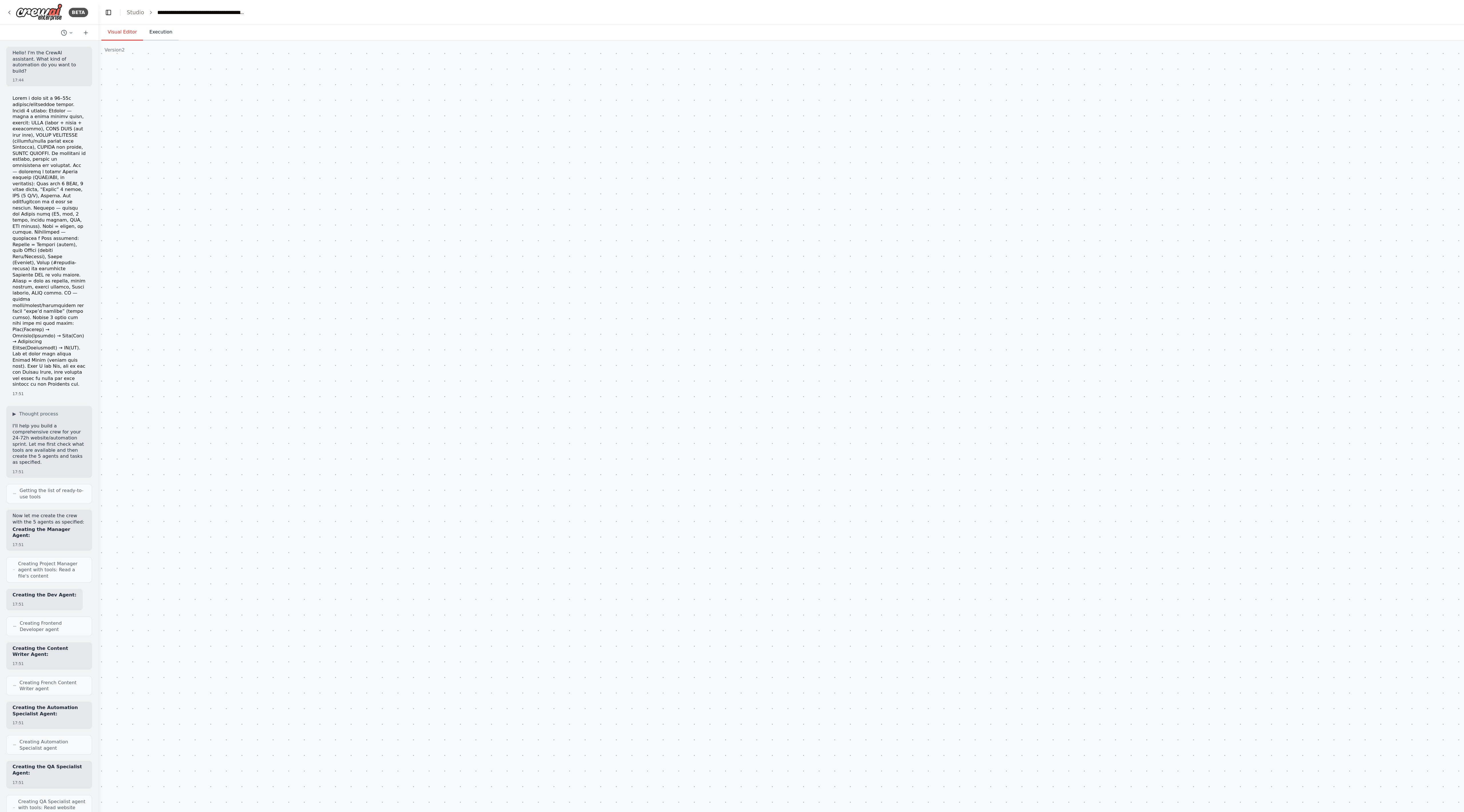
click at [118, 26] on button "Execution" at bounding box center [118, 23] width 26 height 12
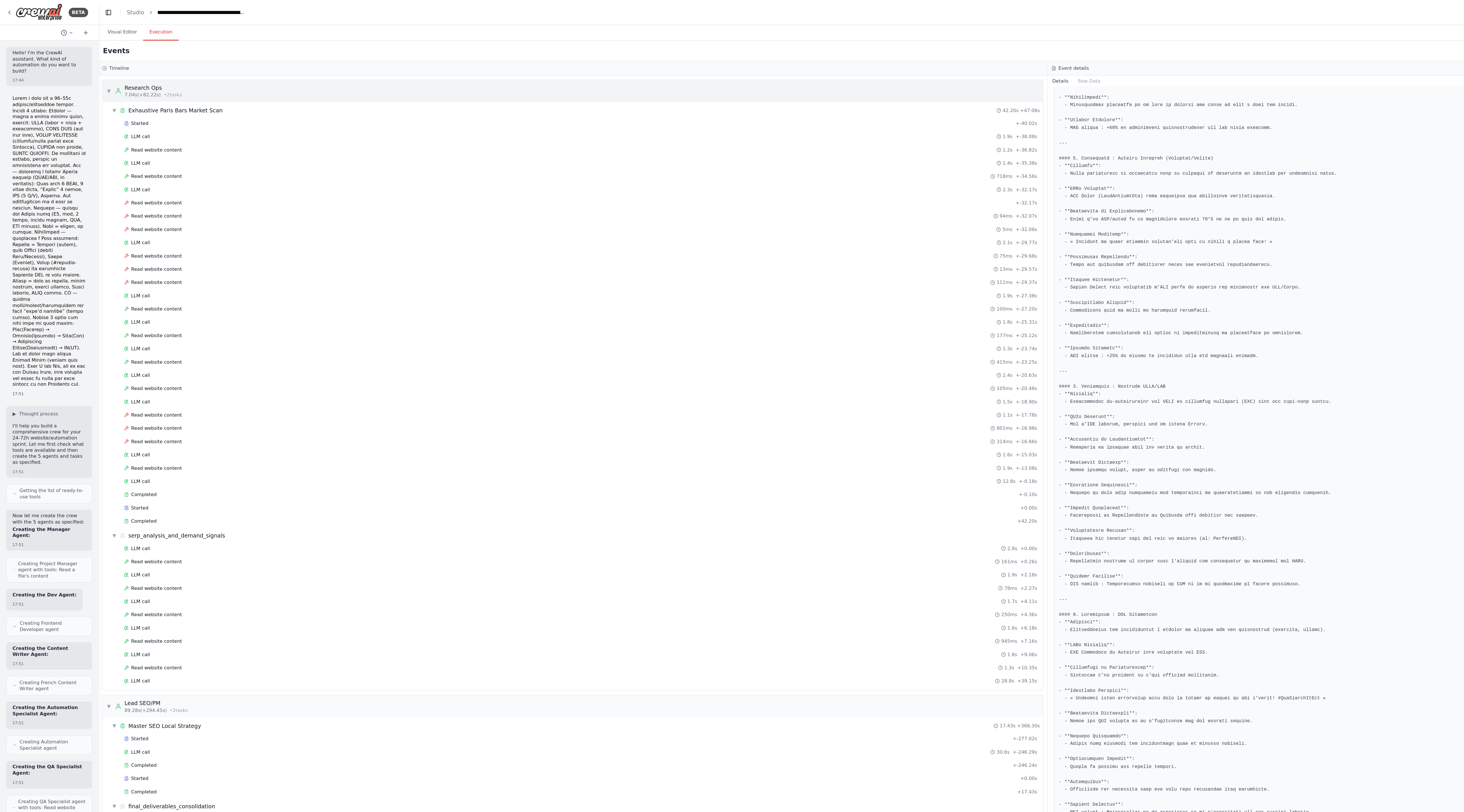
click at [81, 67] on span "▼" at bounding box center [80, 66] width 3 height 5
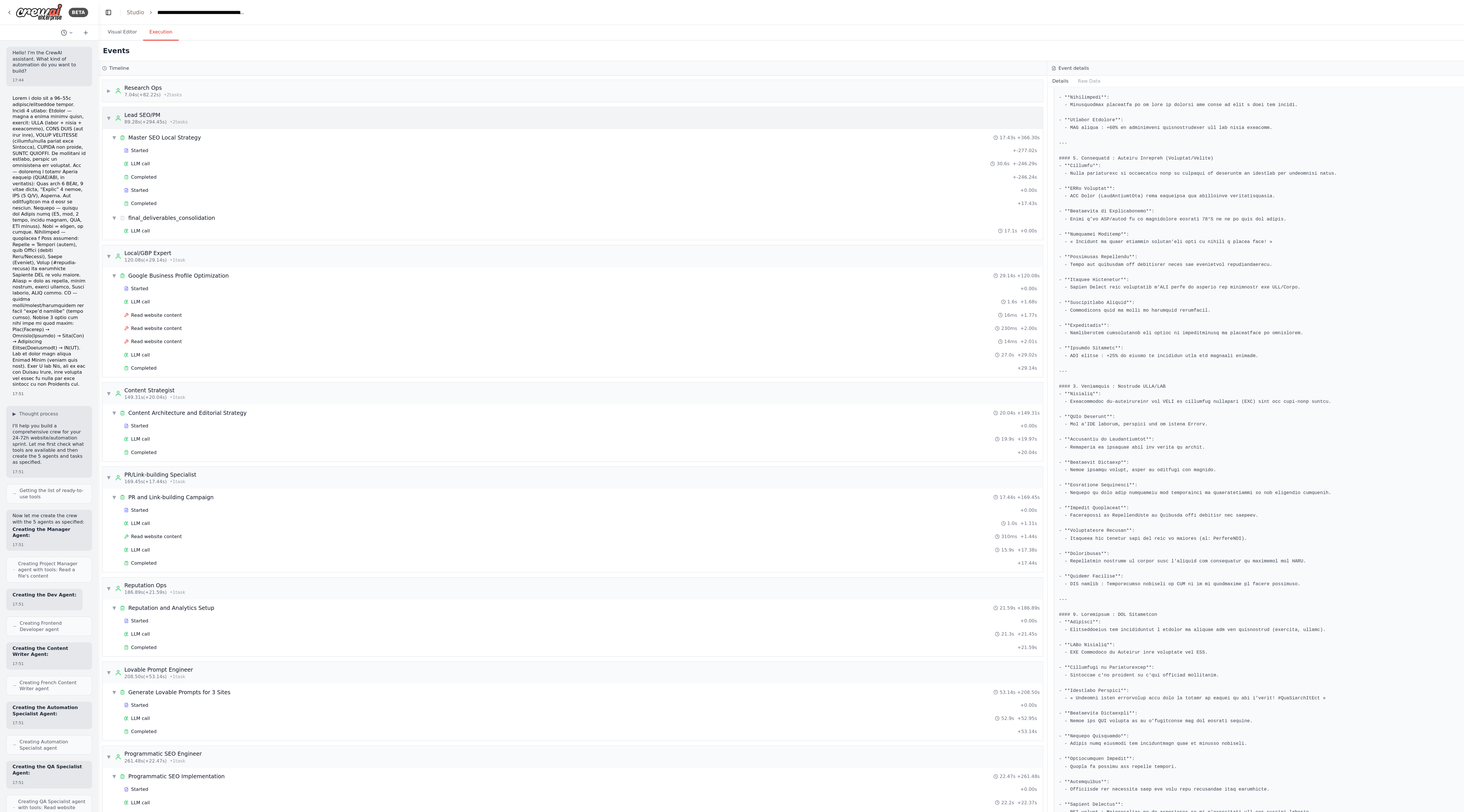
click at [82, 84] on div "▼ Lead SEO/PM 89.28s (+294.45s) • 2 task s" at bounding box center [107, 86] width 60 height 10
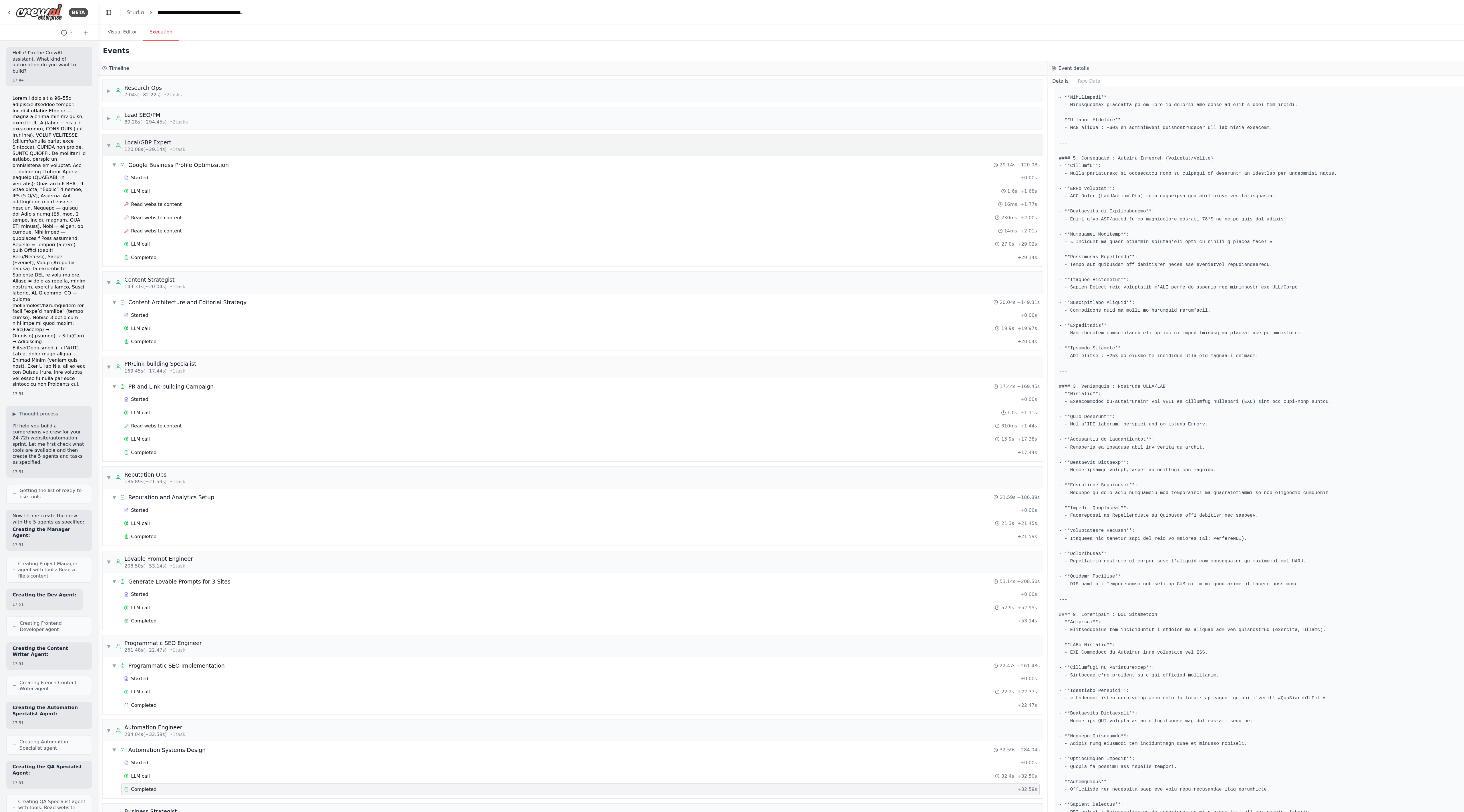
click at [81, 109] on span "▼" at bounding box center [80, 107] width 3 height 5
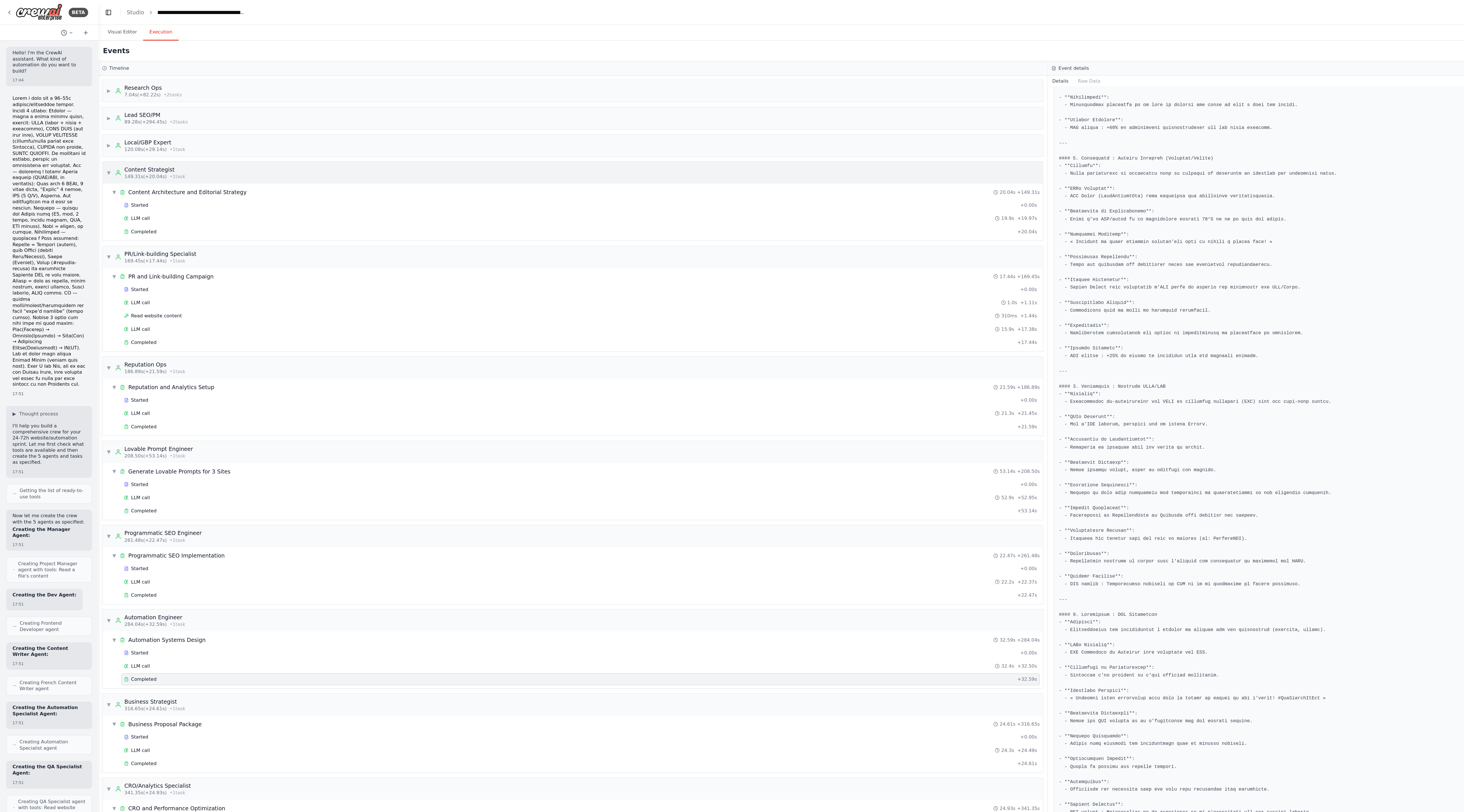
click at [81, 128] on span "▼" at bounding box center [80, 127] width 3 height 5
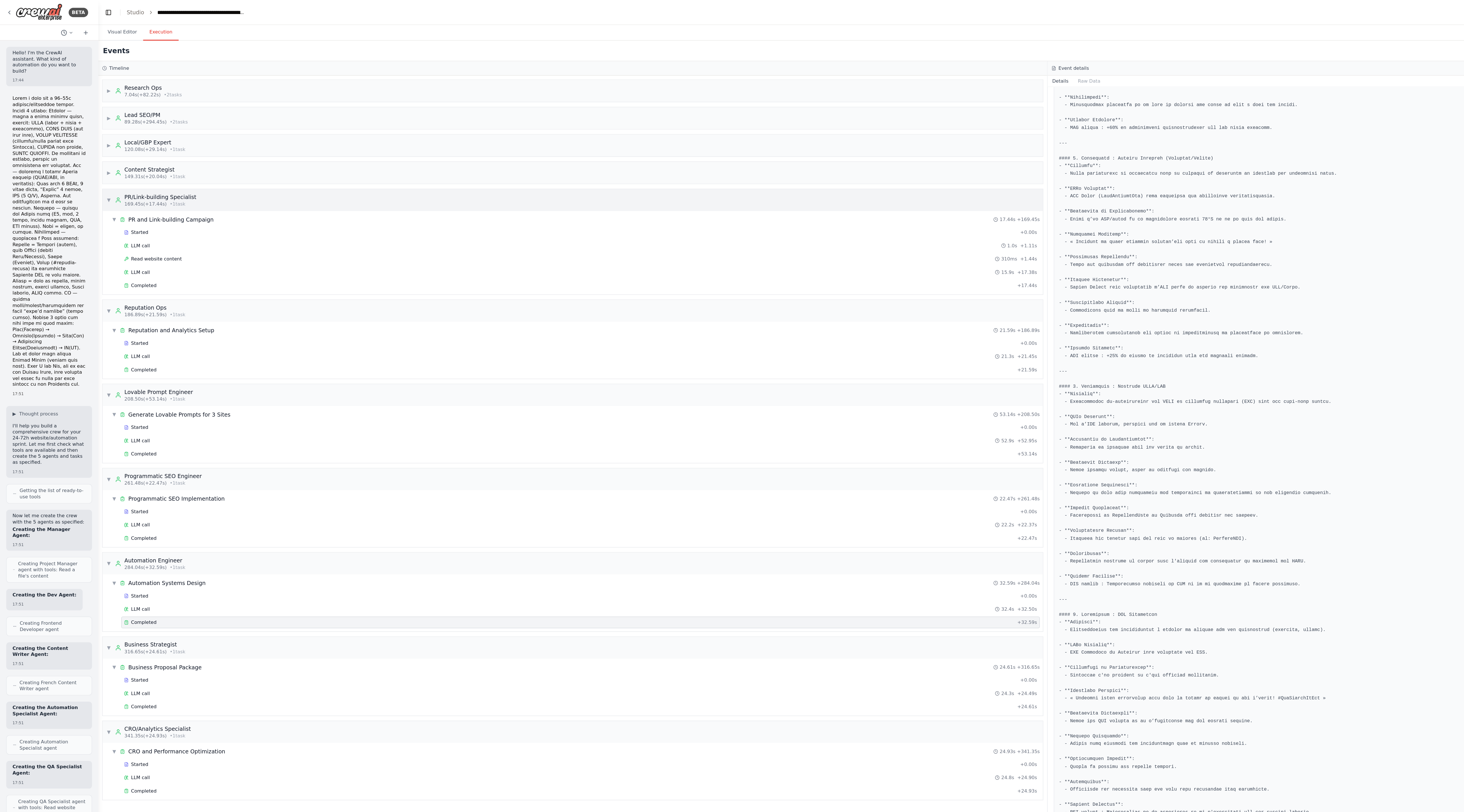
click at [82, 151] on div "▼ PR/Link-building Specialist 169.45s (+17.44s) • 1 task" at bounding box center [111, 147] width 66 height 10
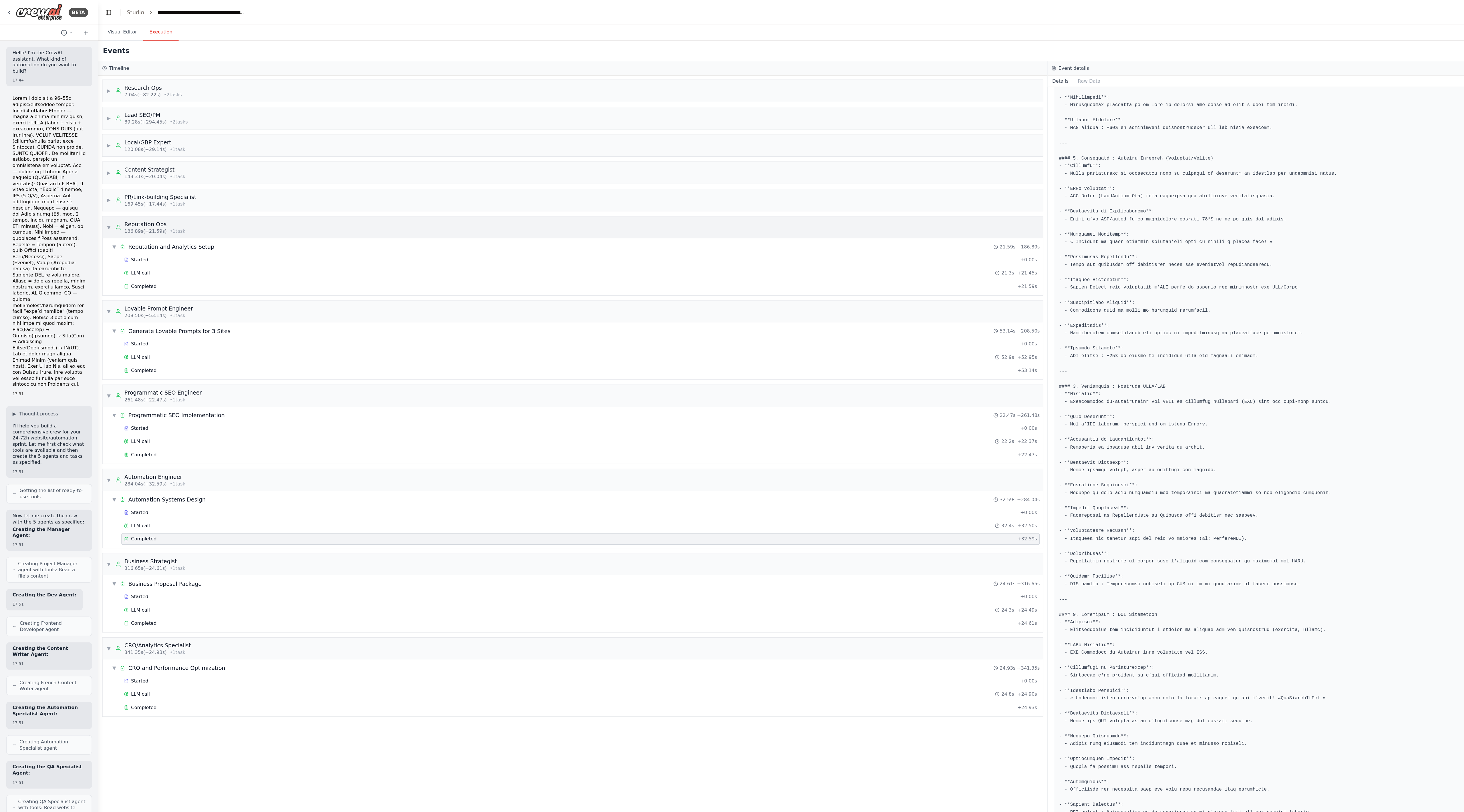
click at [82, 169] on div "▼ Reputation Ops 186.89s (+21.59s) • 1 task" at bounding box center [107, 166] width 58 height 10
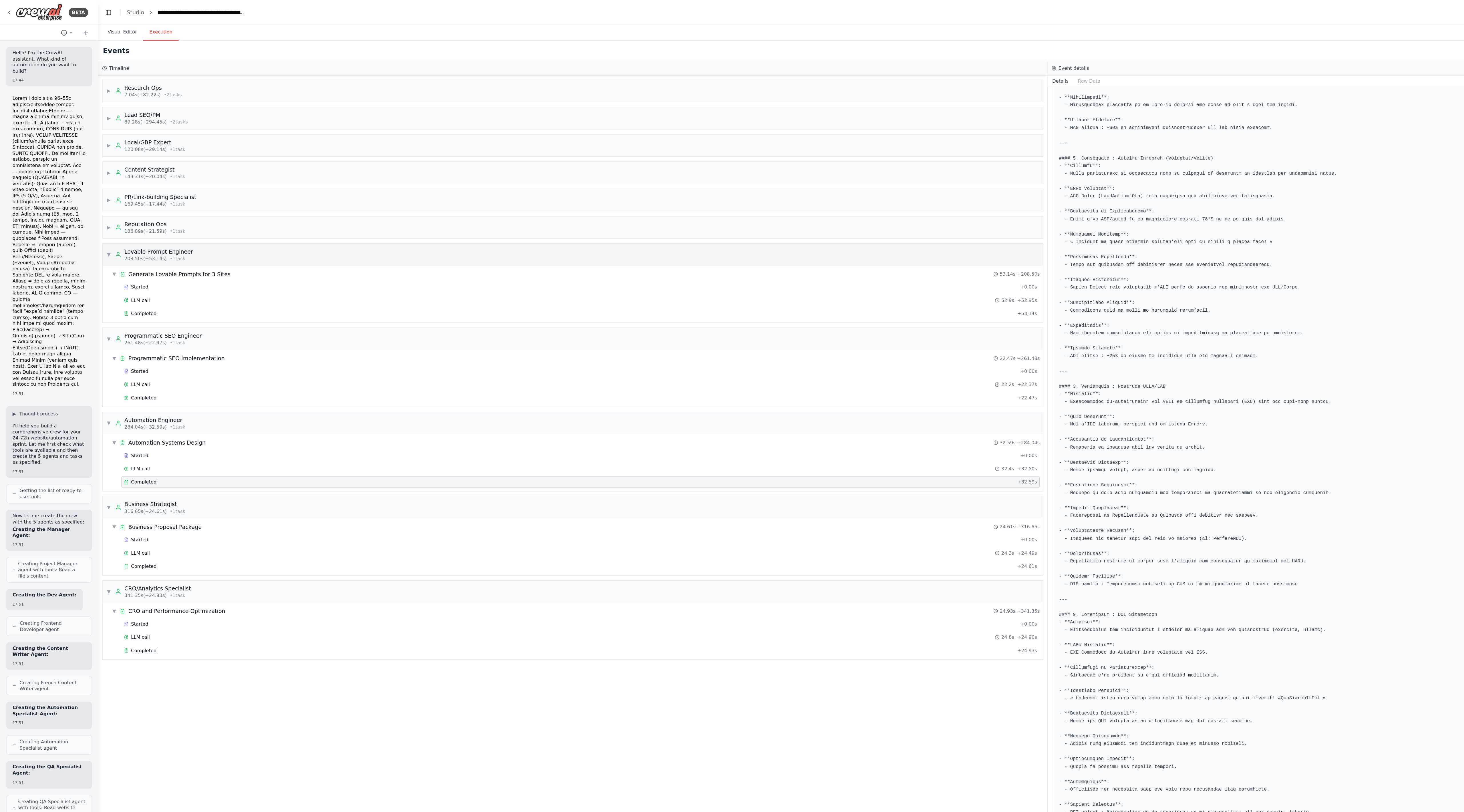
click at [80, 176] on div "▼ Lovable Prompt Engineer 208.50s (+53.14s) • 1 task" at bounding box center [110, 186] width 64 height 10
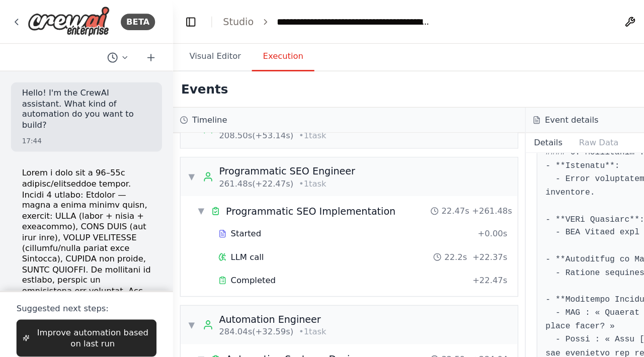
scroll to position [242, 0]
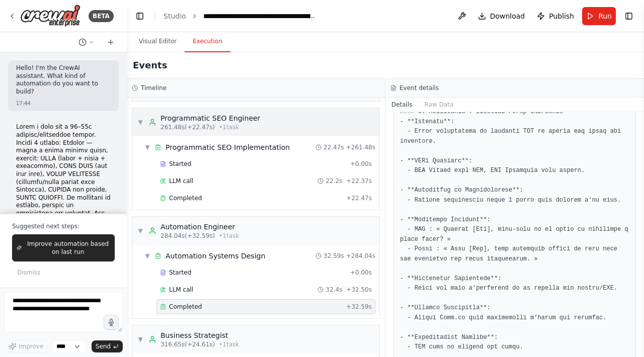
click at [140, 122] on span "▼" at bounding box center [140, 122] width 6 height 8
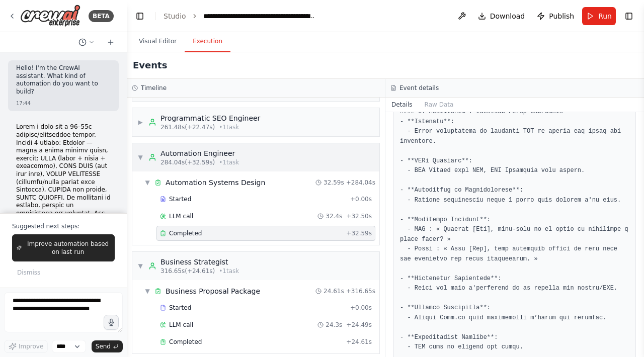
click at [140, 150] on div "▼ Automation Engineer 284.04s (+32.59s) • 1 task" at bounding box center [188, 157] width 102 height 18
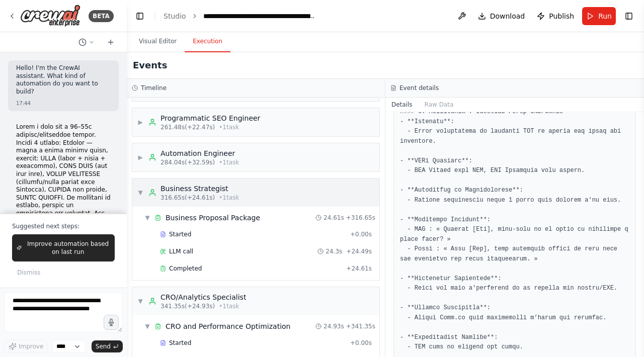
click at [141, 193] on span "▼" at bounding box center [140, 193] width 6 height 8
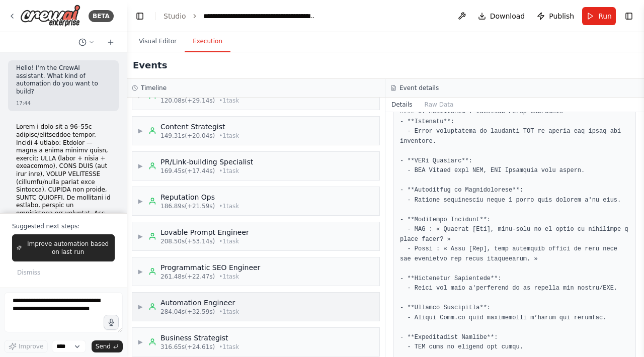
scroll to position [211, 0]
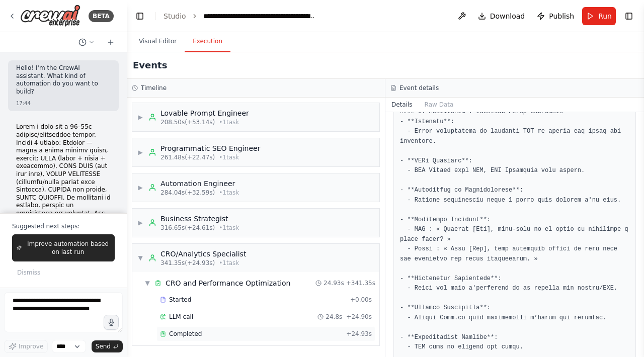
click at [206, 309] on div "Completed" at bounding box center [251, 334] width 182 height 8
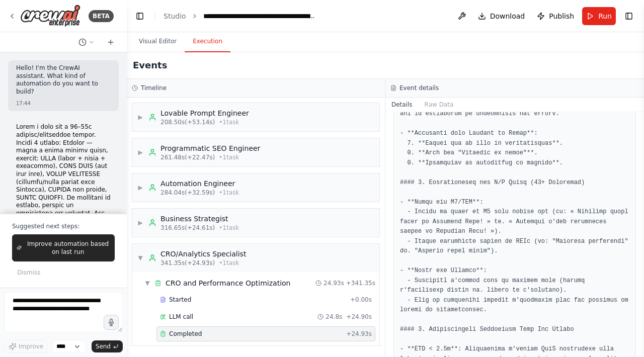
scroll to position [1094, 0]
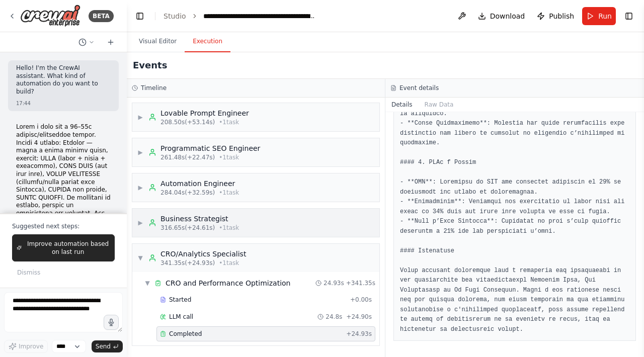
click at [238, 226] on div "▶ Business Strategist 316.65s (+24.61s) • 1 task" at bounding box center [255, 223] width 247 height 28
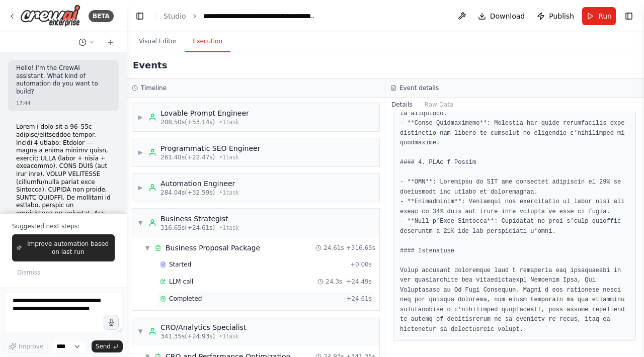
click at [268, 297] on div "Completed" at bounding box center [251, 299] width 182 height 8
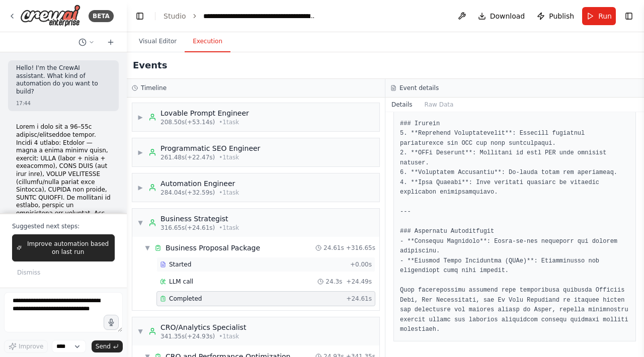
scroll to position [285, 0]
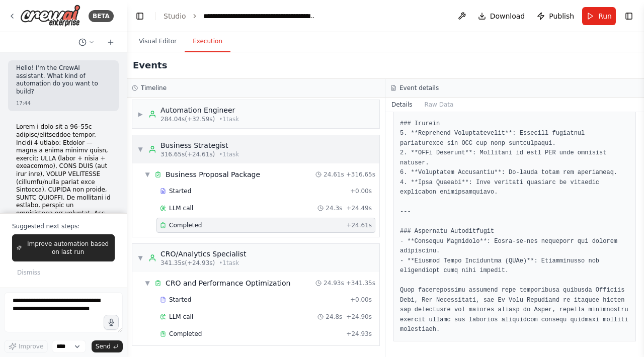
click at [140, 150] on span "▼" at bounding box center [140, 149] width 6 height 8
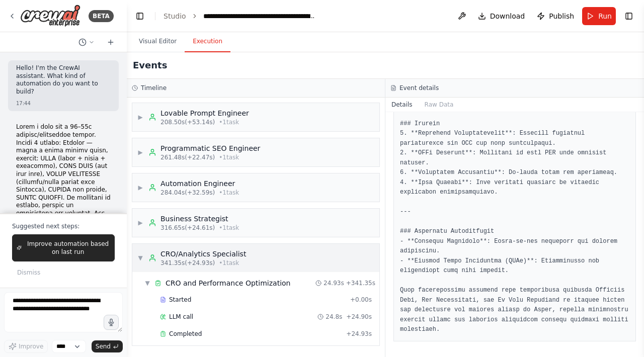
click at [142, 260] on span "▼" at bounding box center [140, 258] width 6 height 8
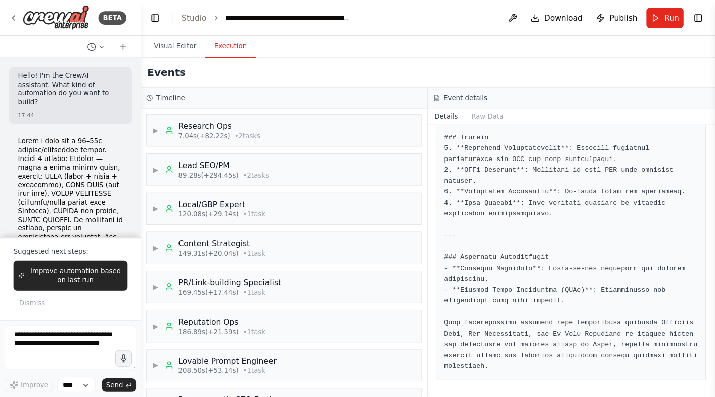
scroll to position [138, 0]
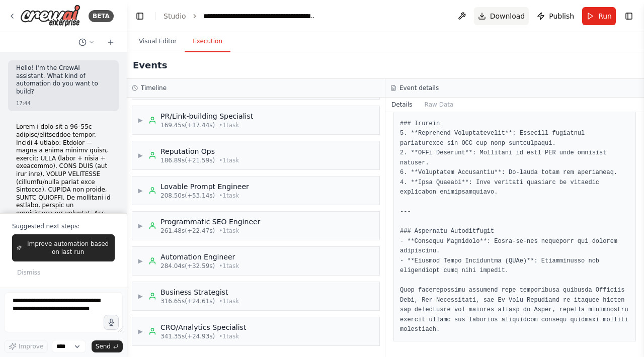
click at [494, 17] on span "Download" at bounding box center [507, 16] width 35 height 10
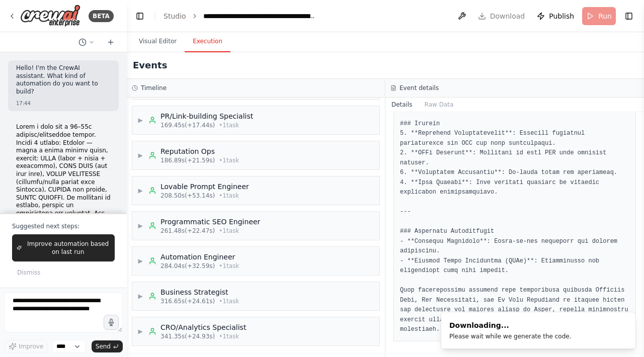
click at [391, 28] on header "**********" at bounding box center [385, 16] width 517 height 32
click at [159, 45] on button "Visual Editor" at bounding box center [158, 41] width 54 height 21
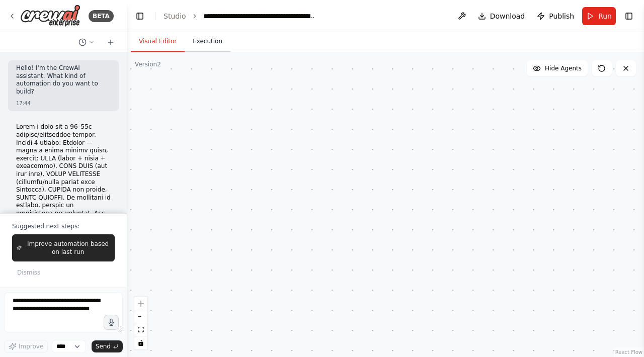
click at [212, 36] on button "Execution" at bounding box center [208, 41] width 46 height 21
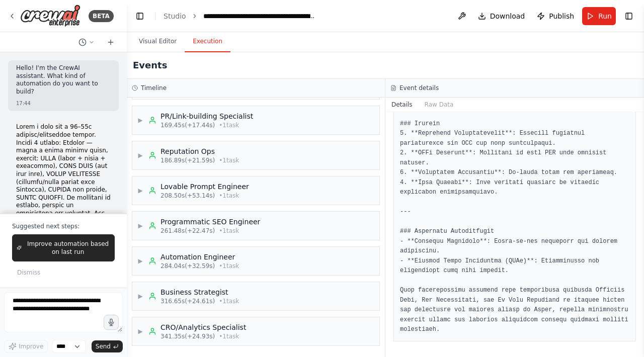
click at [410, 32] on header "**********" at bounding box center [385, 16] width 517 height 32
click at [82, 309] on textarea at bounding box center [63, 312] width 119 height 40
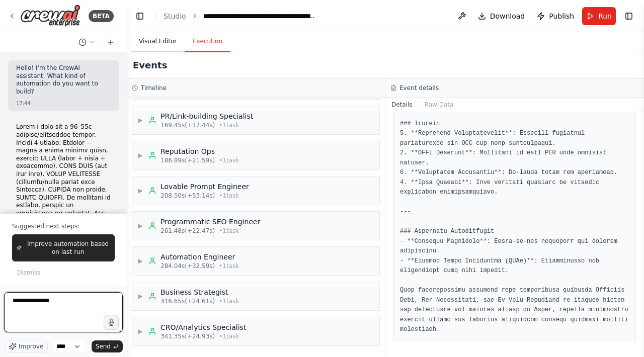
type textarea "**********"
click at [170, 39] on button "Visual Editor" at bounding box center [158, 41] width 54 height 21
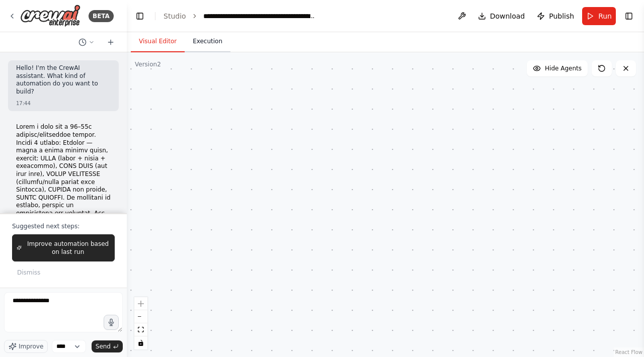
click at [210, 39] on button "Execution" at bounding box center [208, 41] width 46 height 21
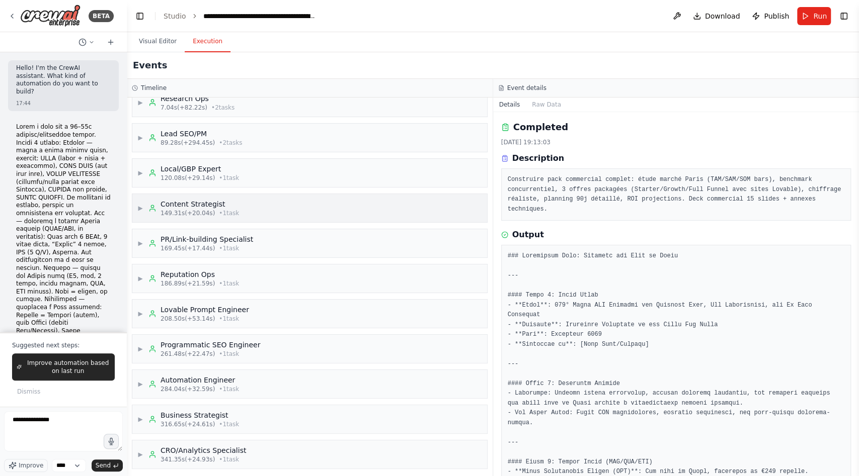
scroll to position [0, 0]
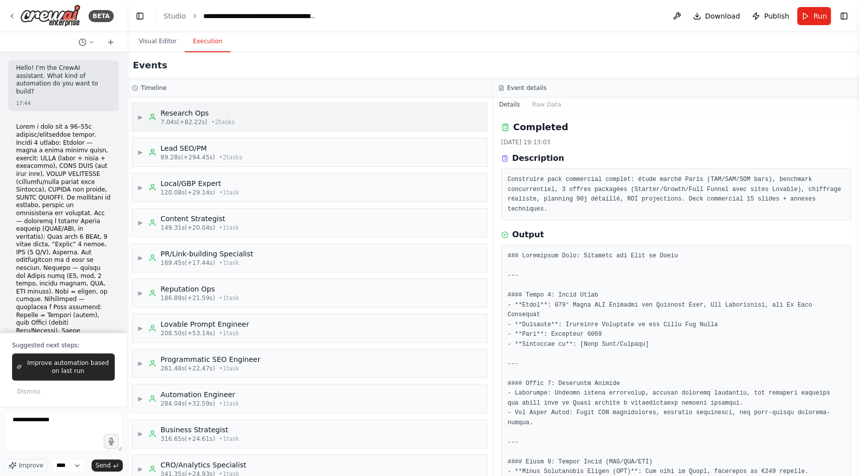
click at [252, 129] on div "▶ Research Ops 7.04s (+82.22s) • 2 task s" at bounding box center [309, 117] width 355 height 28
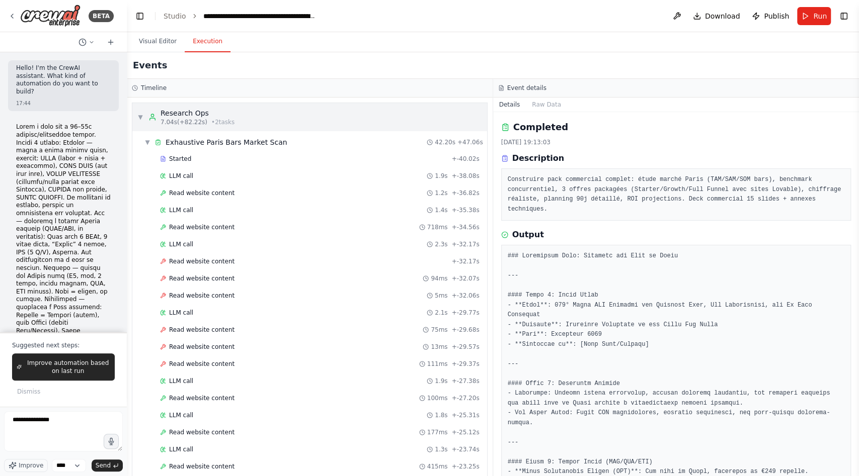
click at [143, 119] on div "▼ Research Ops 7.04s (+82.22s) • 2 task s" at bounding box center [185, 117] width 97 height 18
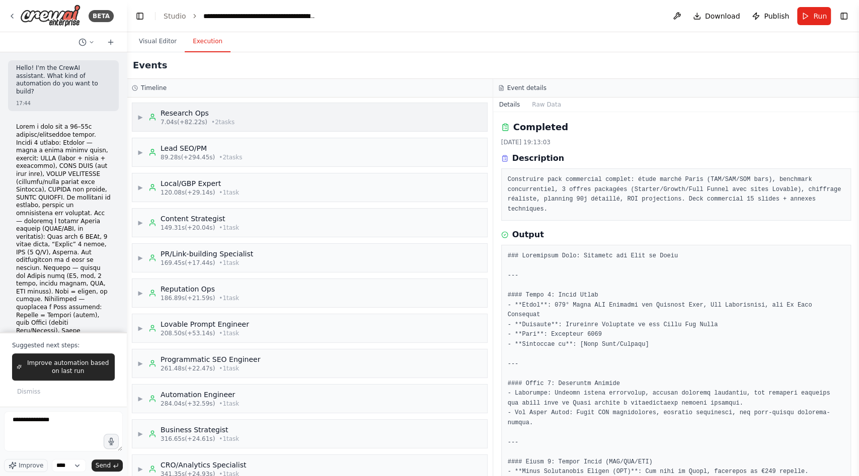
click at [282, 122] on div "▶ Research Ops 7.04s (+82.22s) • 2 task s" at bounding box center [309, 117] width 355 height 28
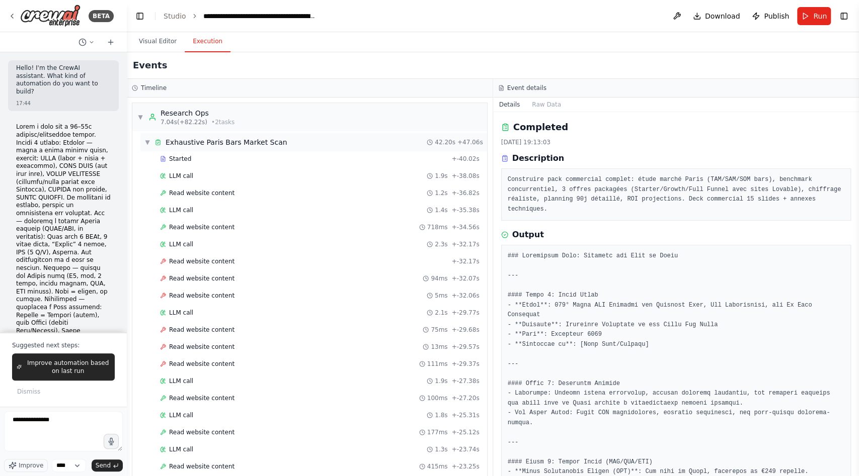
click at [144, 142] on span "▼" at bounding box center [147, 142] width 6 height 8
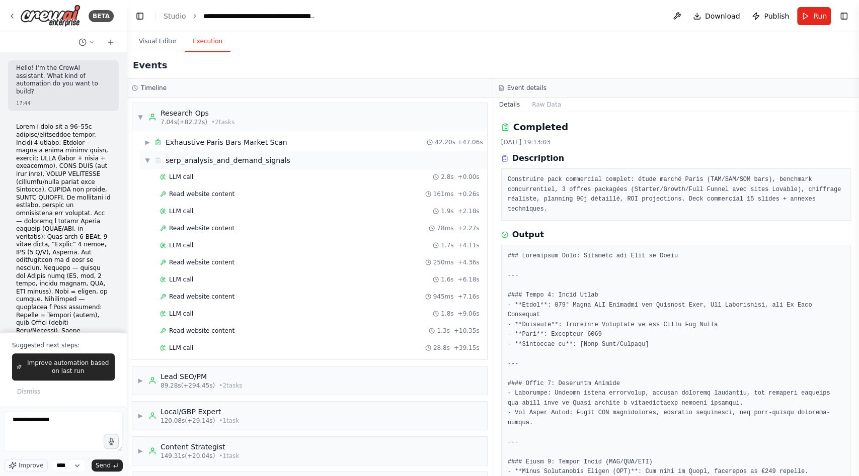
click at [148, 159] on span "▼" at bounding box center [147, 160] width 6 height 8
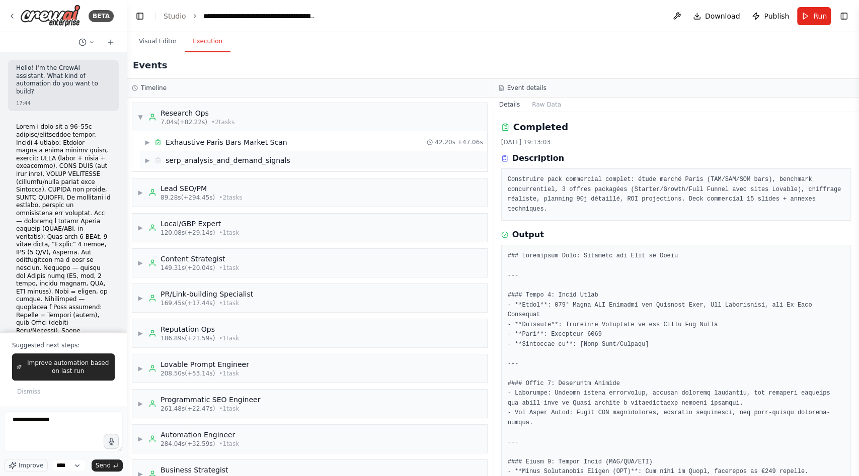
click at [149, 164] on div "▶ serp_analysis_and_demand_signals" at bounding box center [217, 160] width 146 height 10
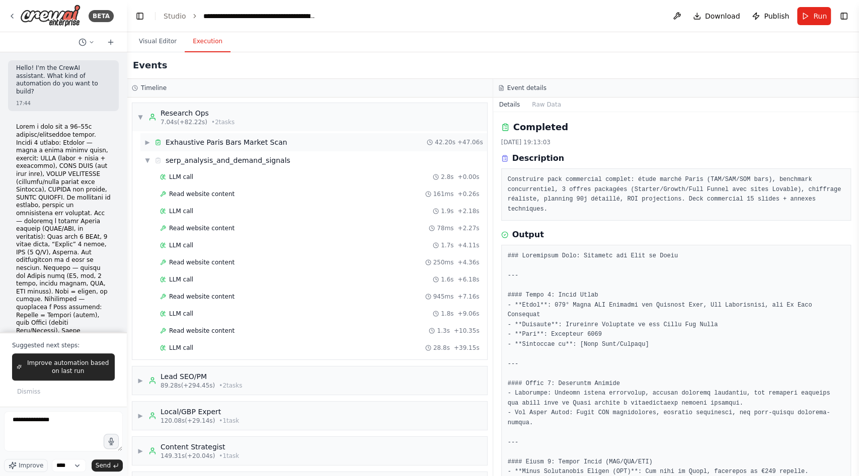
click at [148, 145] on span "▶" at bounding box center [147, 142] width 6 height 8
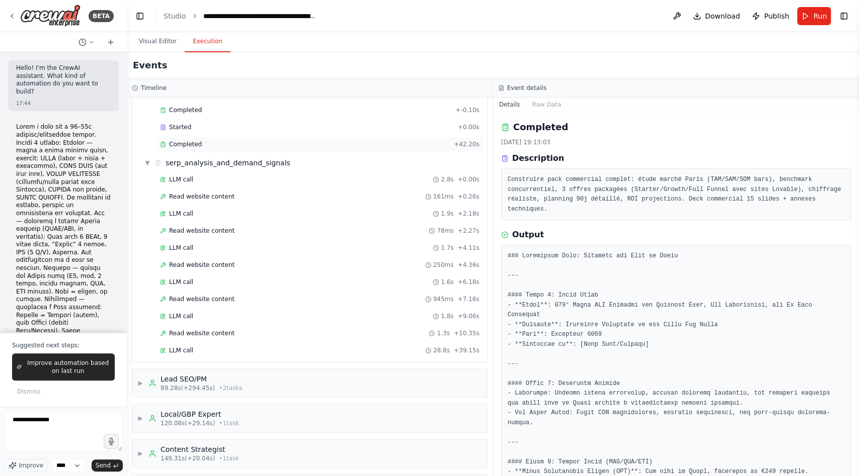
click at [206, 140] on div "Completed" at bounding box center [305, 144] width 290 height 8
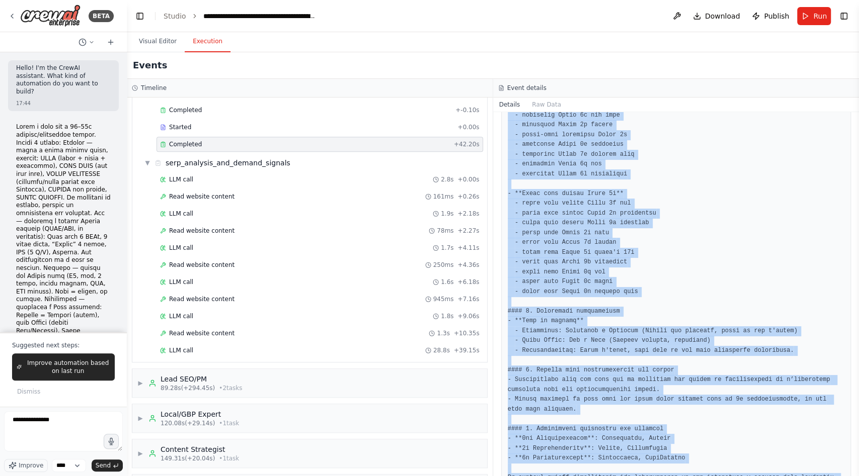
scroll to position [739, 0]
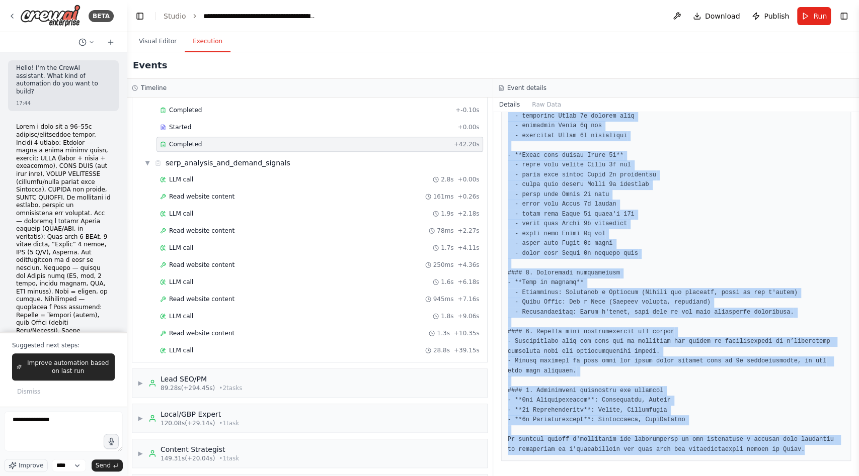
drag, startPoint x: 509, startPoint y: 257, endPoint x: 809, endPoint y: 451, distance: 357.0
copy pre "## Loremip Dolors × Ametcons × Adipiscinge #### 4. Seddoe Temp Inc (UTL) - 34 E…"
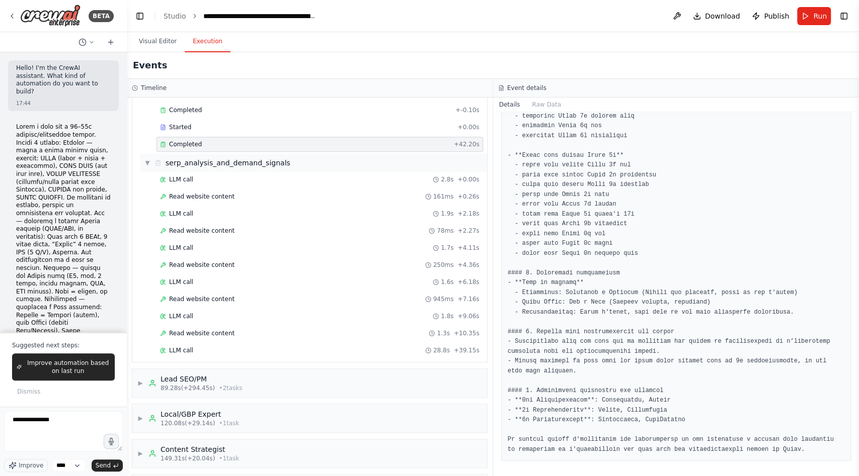
click at [146, 159] on span "▼" at bounding box center [147, 163] width 6 height 8
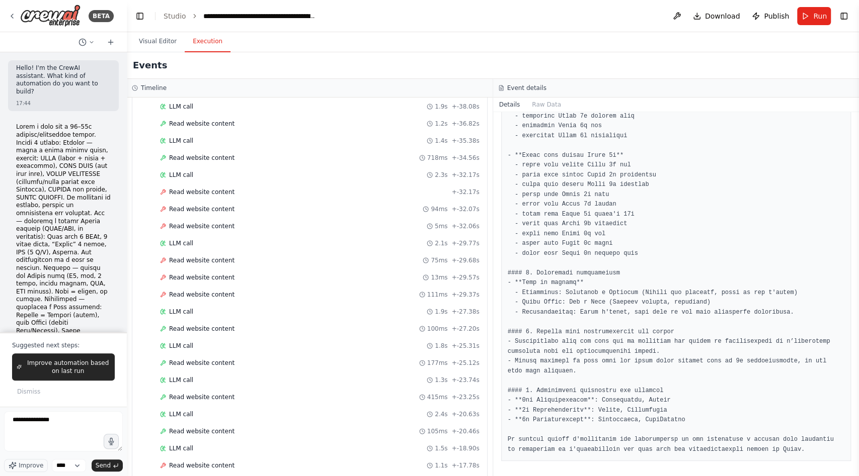
scroll to position [0, 0]
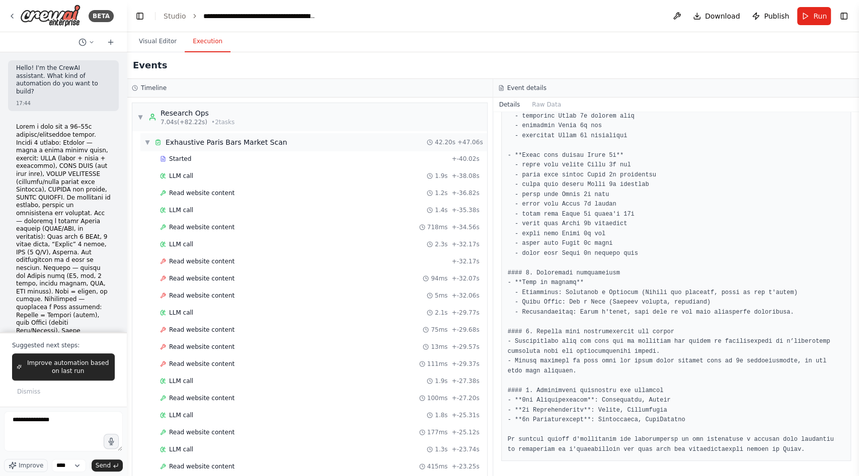
click at [145, 143] on span "▼" at bounding box center [147, 142] width 6 height 8
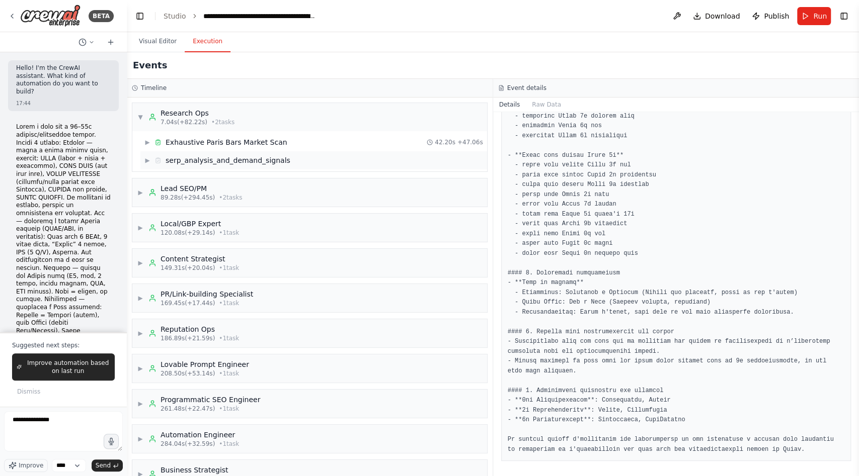
click at [147, 163] on span "▶" at bounding box center [147, 160] width 6 height 8
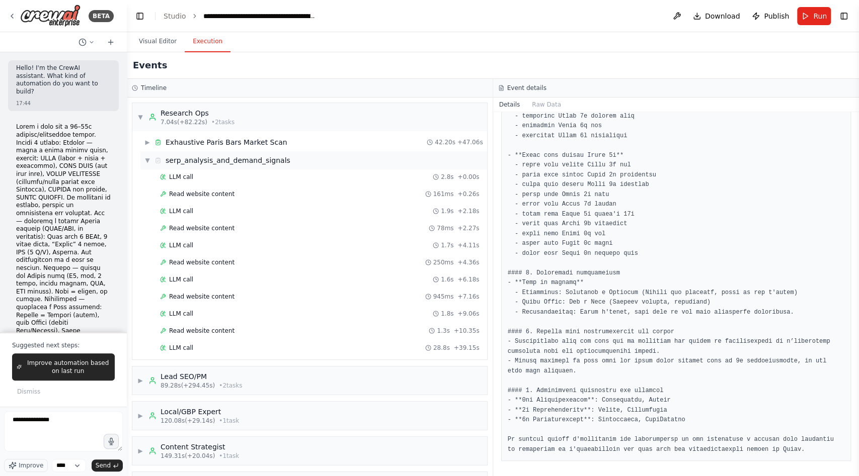
click at [150, 156] on span "▼" at bounding box center [147, 160] width 6 height 8
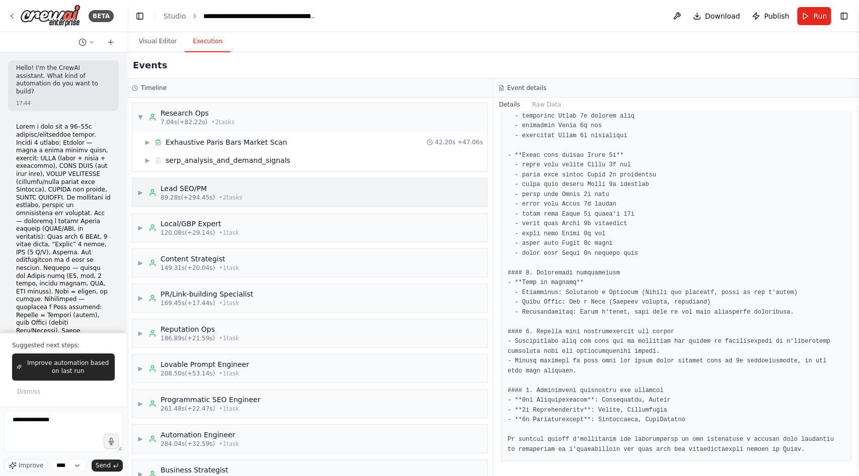
click at [141, 195] on span "▶" at bounding box center [140, 193] width 6 height 8
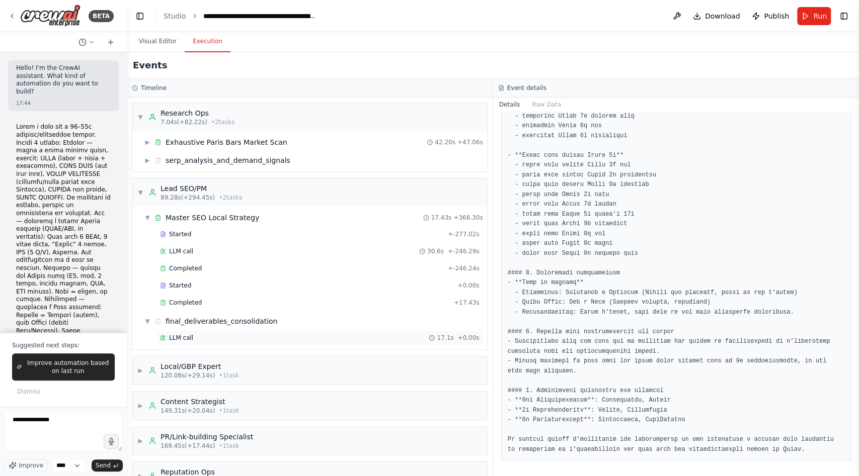
click at [221, 309] on div "LLM call 17.1s + 0.00s" at bounding box center [319, 338] width 319 height 8
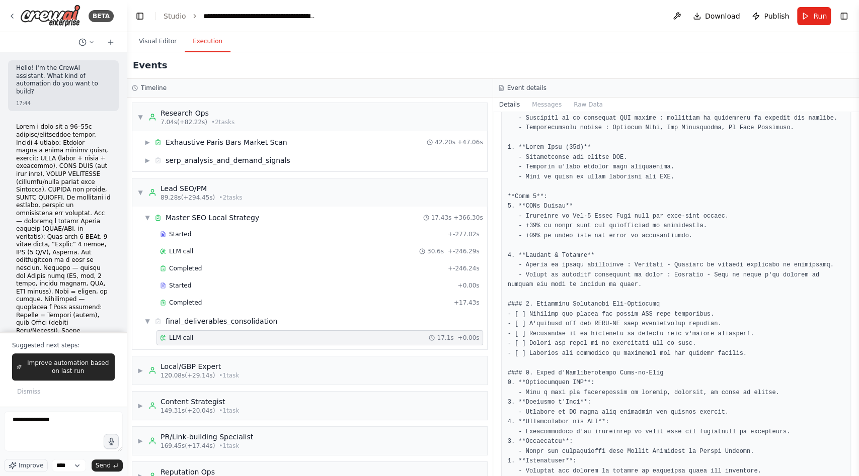
scroll to position [687, 0]
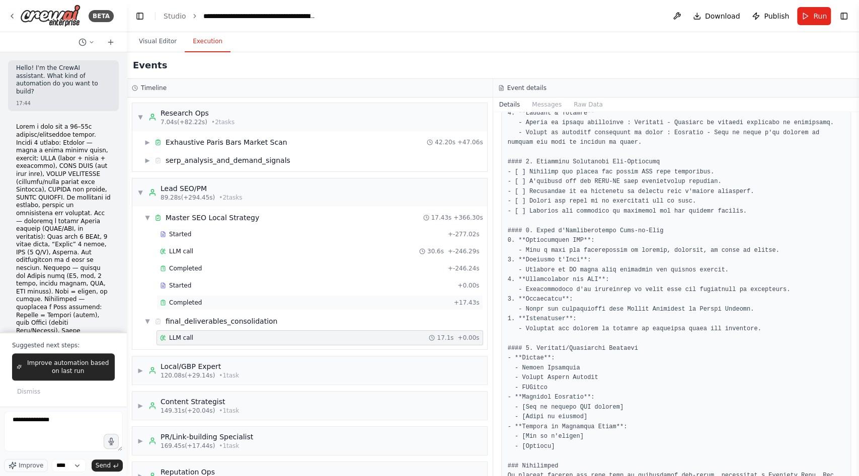
click at [222, 302] on div "Completed" at bounding box center [305, 303] width 290 height 8
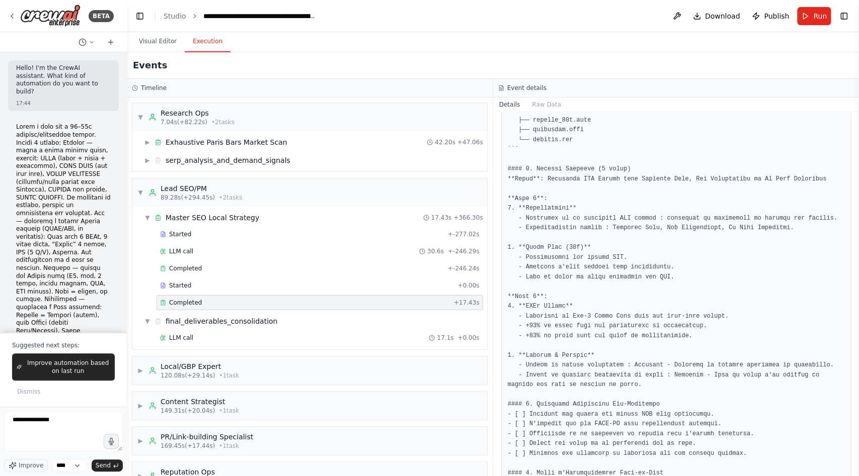
scroll to position [0, 0]
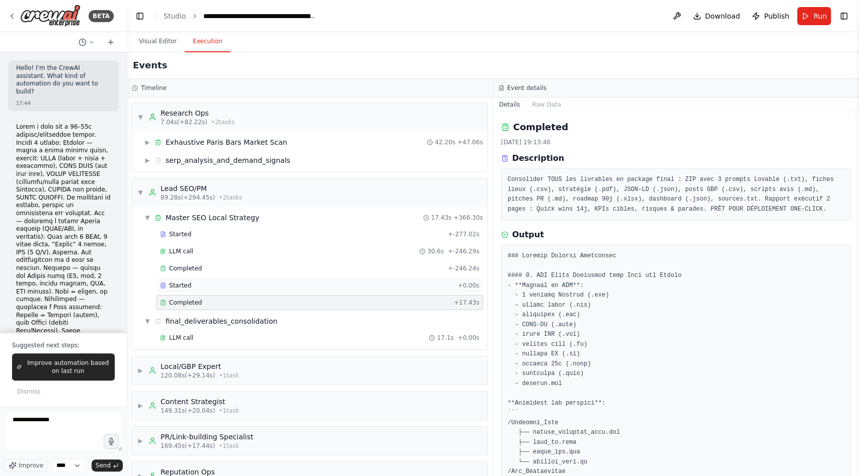
click at [232, 283] on div "Started" at bounding box center [306, 286] width 293 height 8
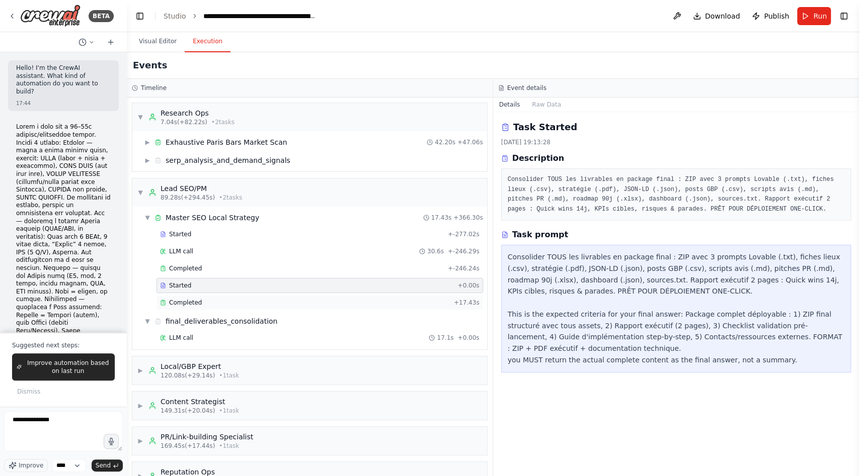
click at [229, 299] on div "Completed" at bounding box center [305, 303] width 290 height 8
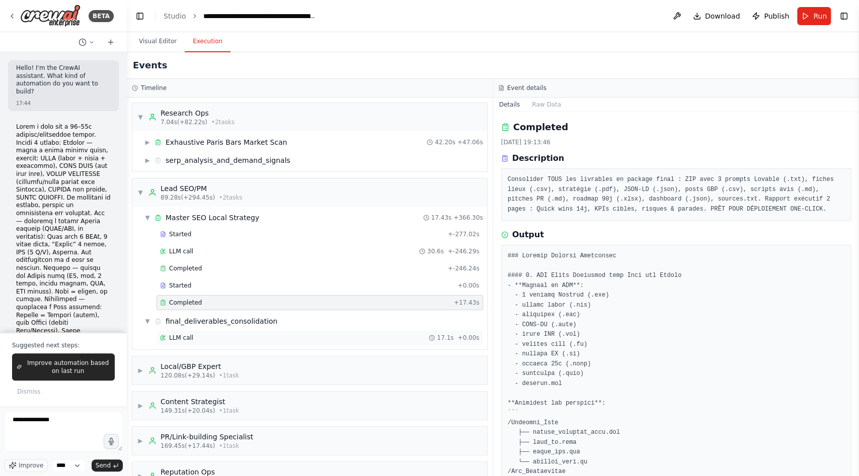
click at [195, 309] on div "LLM call 17.1s + 0.00s" at bounding box center [319, 338] width 319 height 8
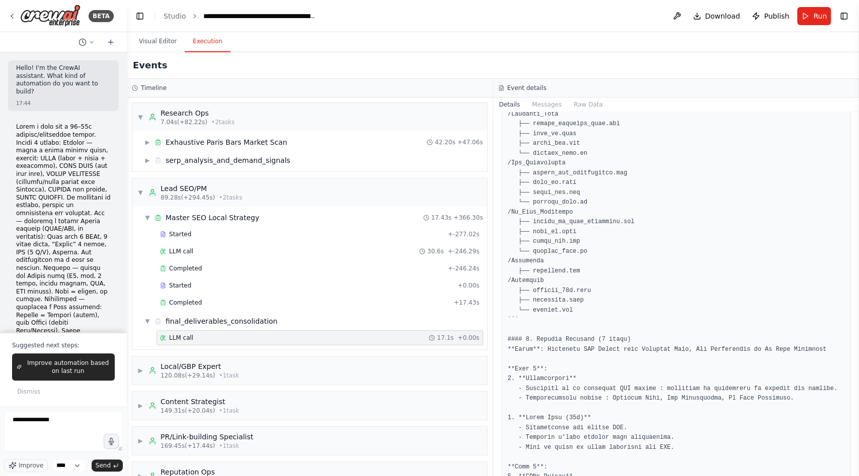
scroll to position [775, 0]
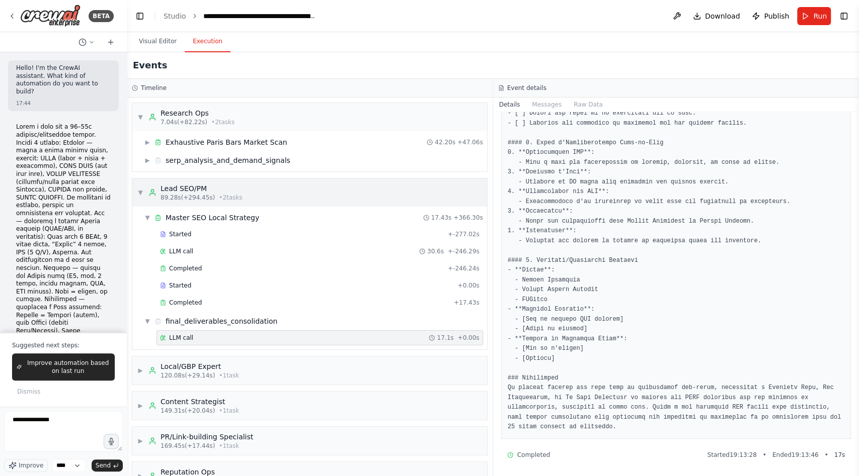
click at [141, 194] on span "▼" at bounding box center [140, 193] width 6 height 8
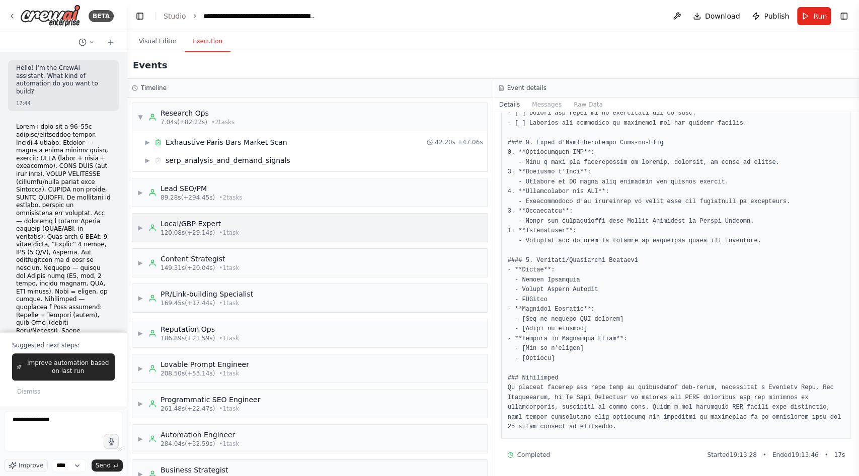
click at [138, 224] on span "▶" at bounding box center [140, 228] width 6 height 8
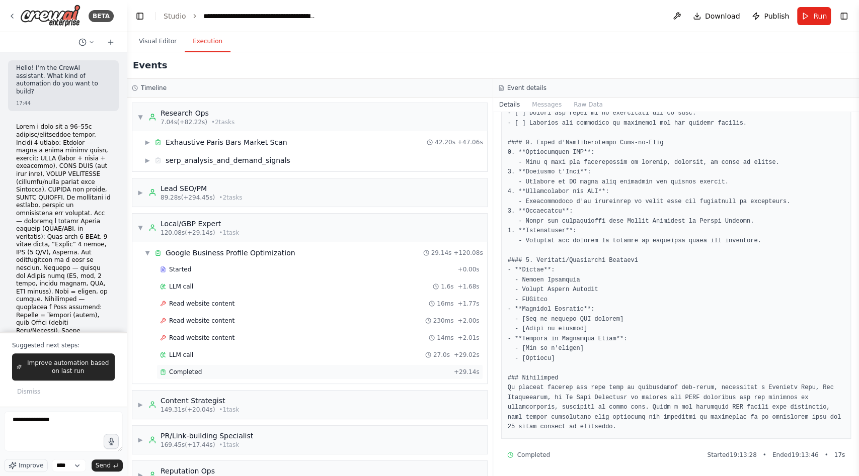
click at [194, 309] on span "Completed" at bounding box center [185, 372] width 33 height 8
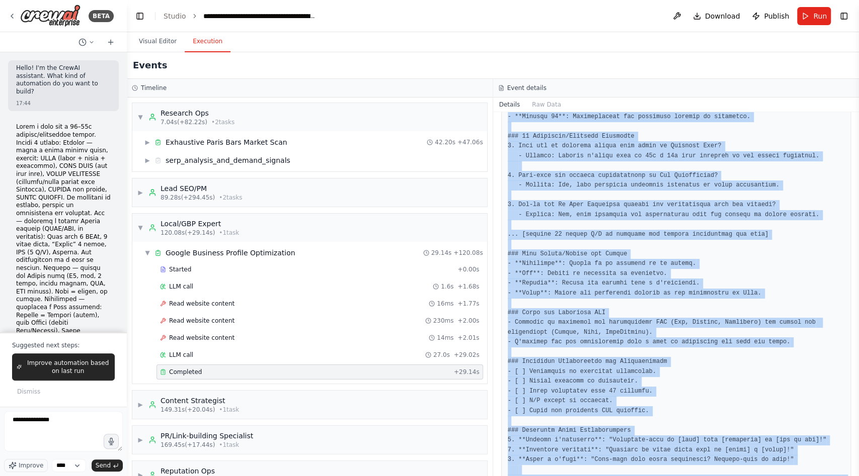
scroll to position [582, 0]
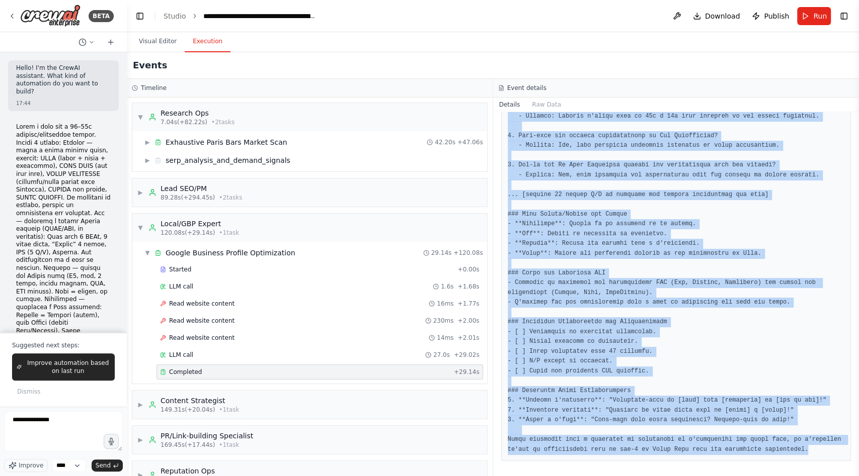
drag, startPoint x: 508, startPoint y: 255, endPoint x: 830, endPoint y: 468, distance: 385.8
click at [630, 309] on div "Completed [DATE] 19:09:51 Description Optimiser fiches GBP des 3 bars pour domi…" at bounding box center [676, 294] width 366 height 364
copy pre "### Lorem ip Dolorsitamet CON #### 3. Adipisci Elit - **Seddoeiusm t incididunt…"
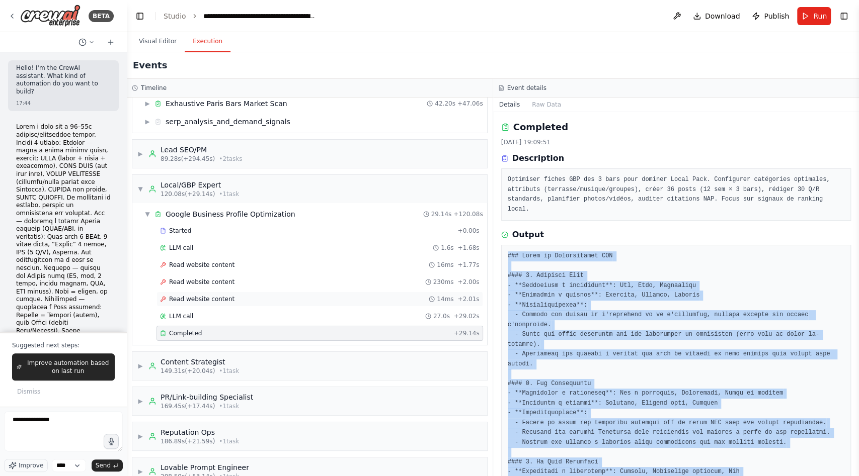
scroll to position [41, 0]
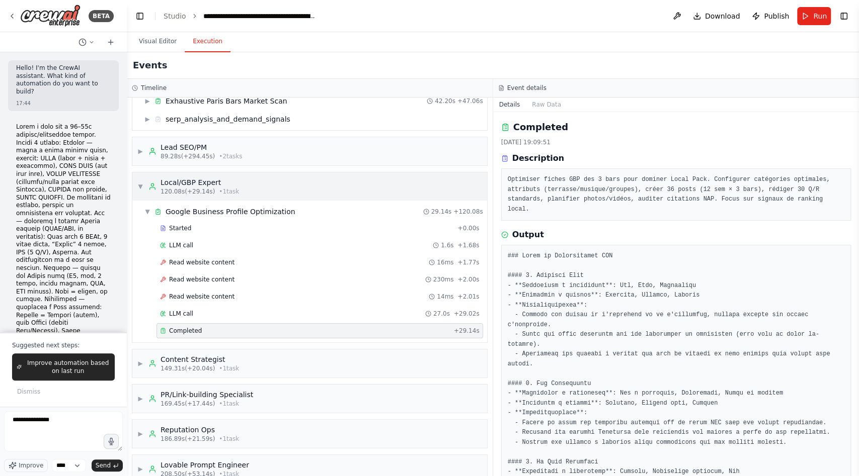
click at [141, 179] on div "▼ Local/GBP Expert 120.08s (+29.14s) • 1 task" at bounding box center [188, 187] width 102 height 18
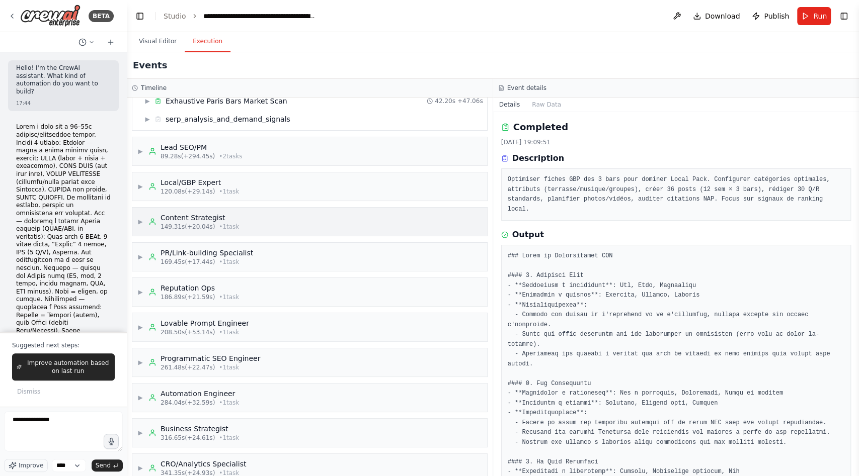
click at [139, 220] on span "▶" at bounding box center [140, 222] width 6 height 8
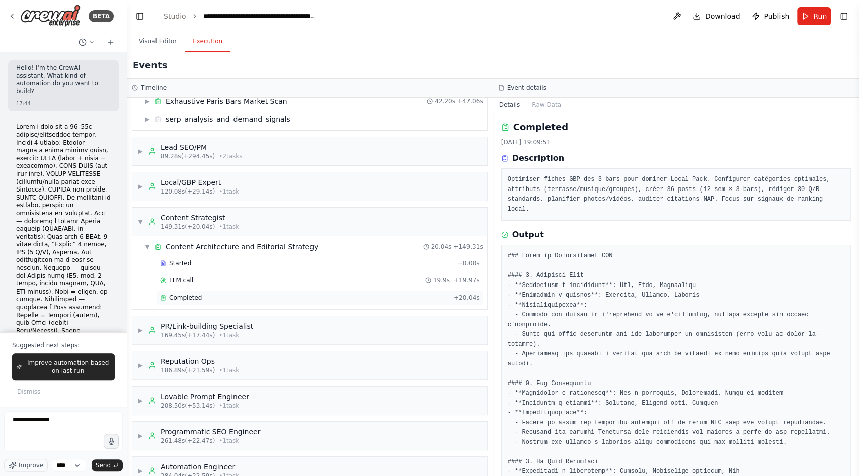
click at [205, 295] on div "Completed" at bounding box center [305, 298] width 290 height 8
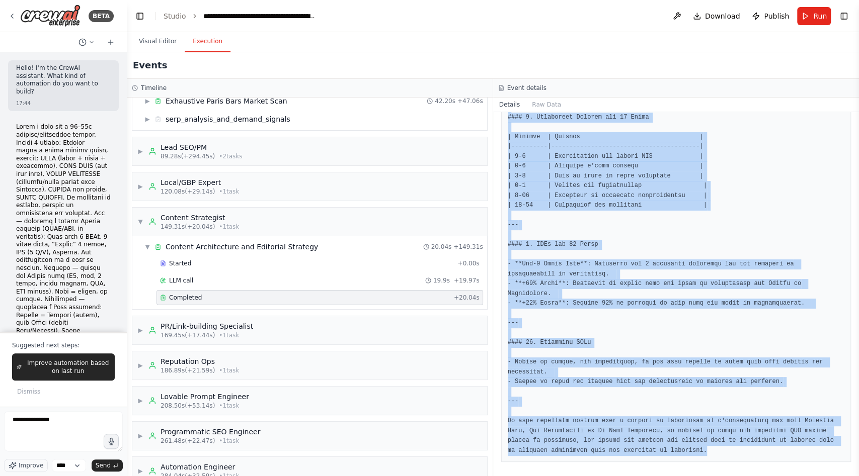
scroll to position [1131, 0]
drag, startPoint x: 503, startPoint y: 254, endPoint x: 722, endPoint y: 450, distance: 294.0
copy pre "### Lore Ipsumdolo Sitamet cons adi Elit se Doeiu --- #### 3. Temporincidi utl …"
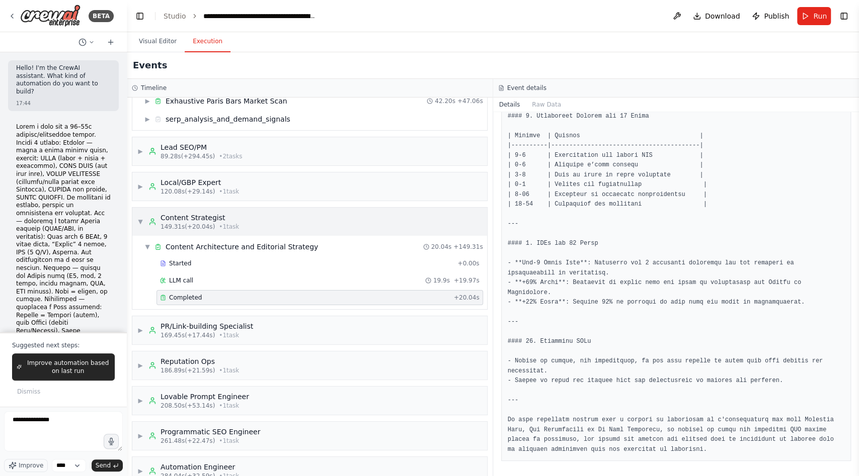
click at [142, 220] on span "▼" at bounding box center [140, 222] width 6 height 8
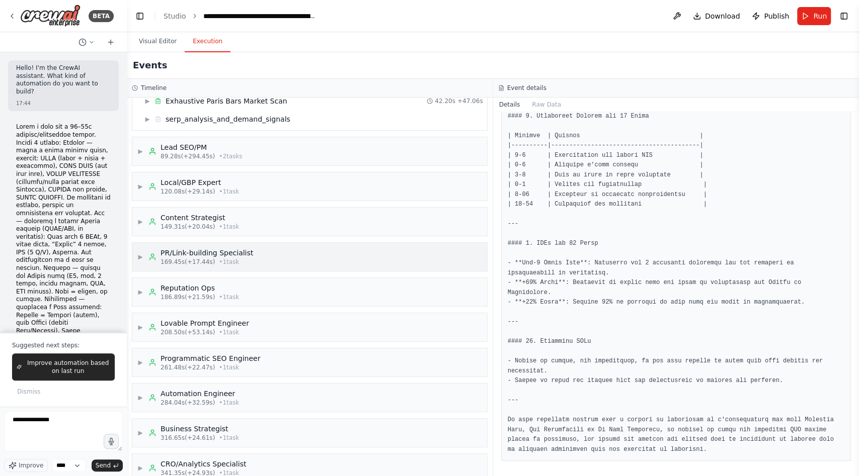
click at [140, 253] on span "▶" at bounding box center [140, 257] width 6 height 8
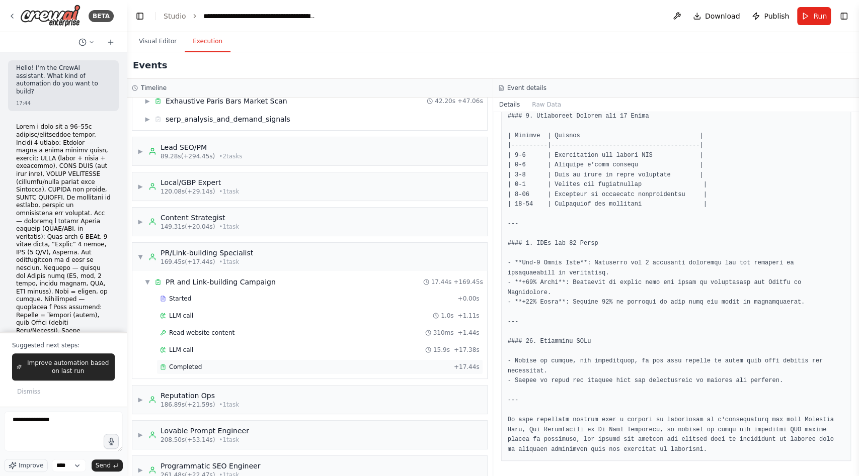
click at [193, 309] on span "Completed" at bounding box center [185, 367] width 33 height 8
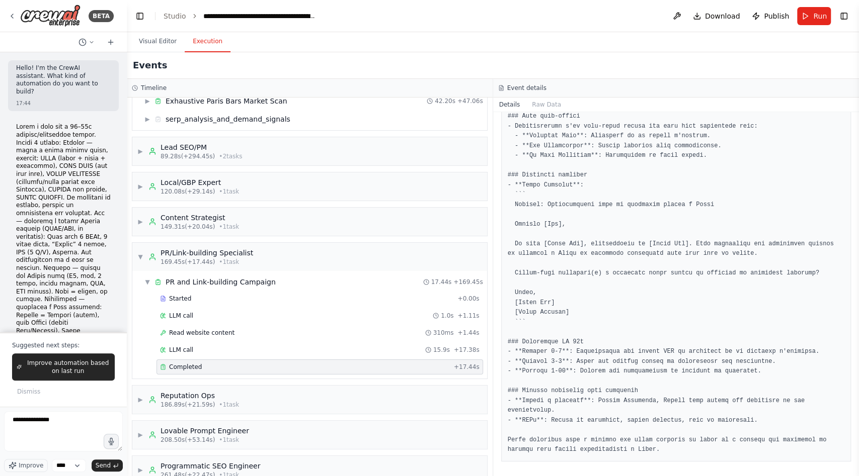
click at [227, 309] on div "LLM call 1.0s + 1.11s" at bounding box center [319, 316] width 319 height 8
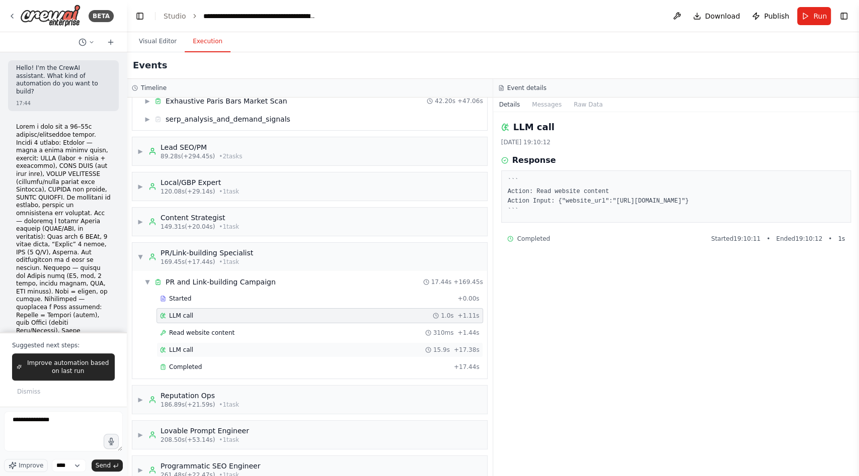
click at [213, 309] on div "LLM call 15.9s + 17.38s" at bounding box center [319, 350] width 319 height 8
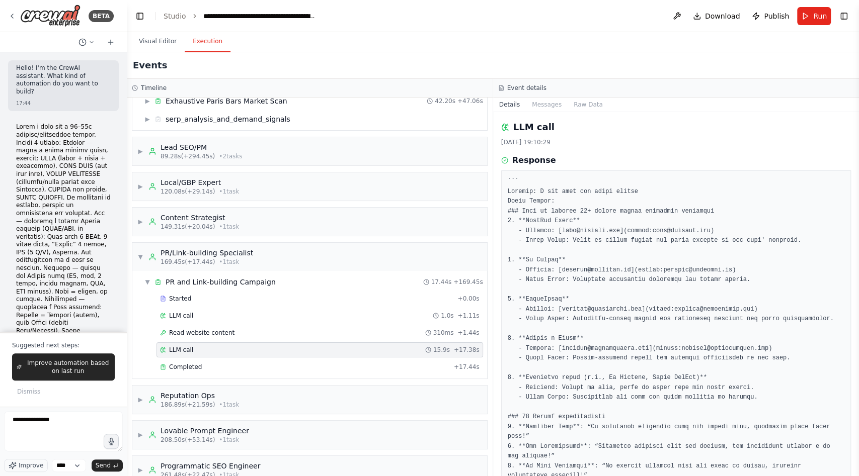
scroll to position [14, 0]
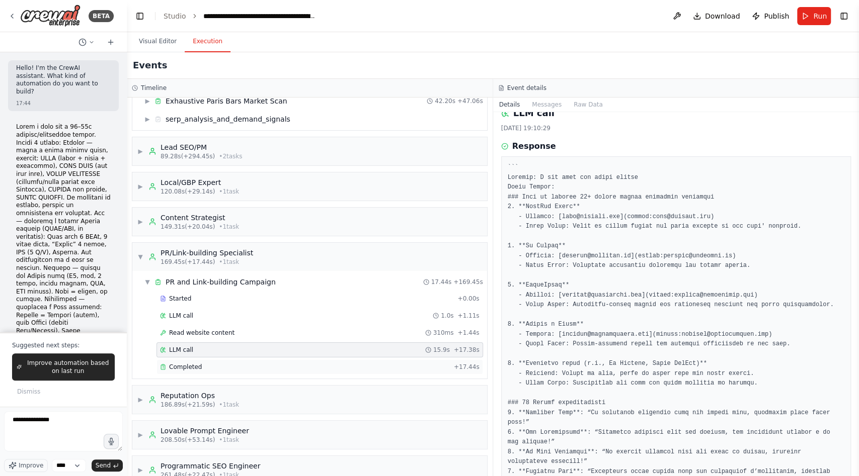
click at [289, 309] on div "Completed" at bounding box center [305, 367] width 290 height 8
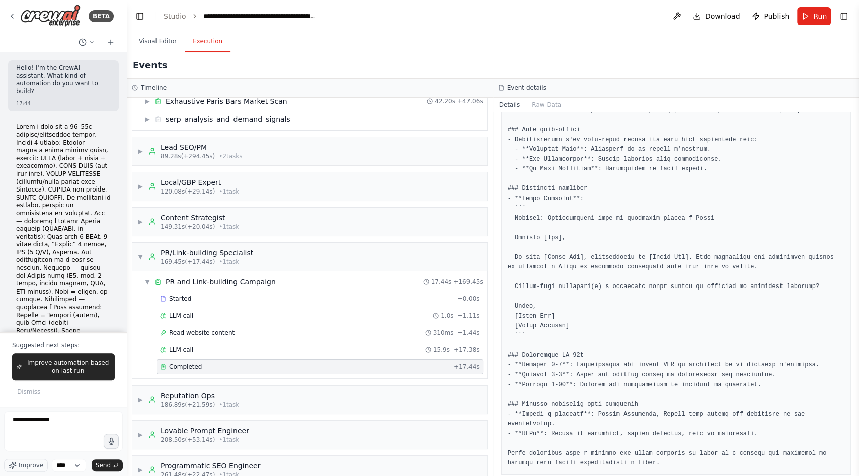
scroll to position [0, 0]
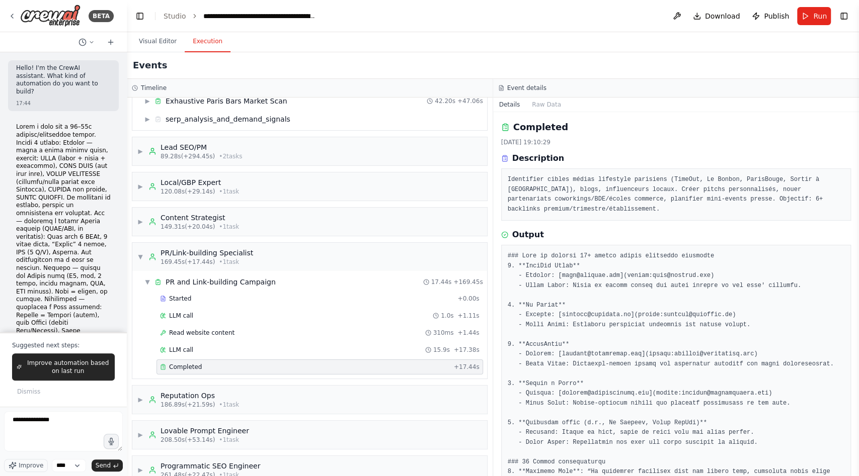
click at [238, 309] on div "Completed" at bounding box center [305, 367] width 290 height 8
click at [242, 295] on div "Started" at bounding box center [306, 299] width 293 height 8
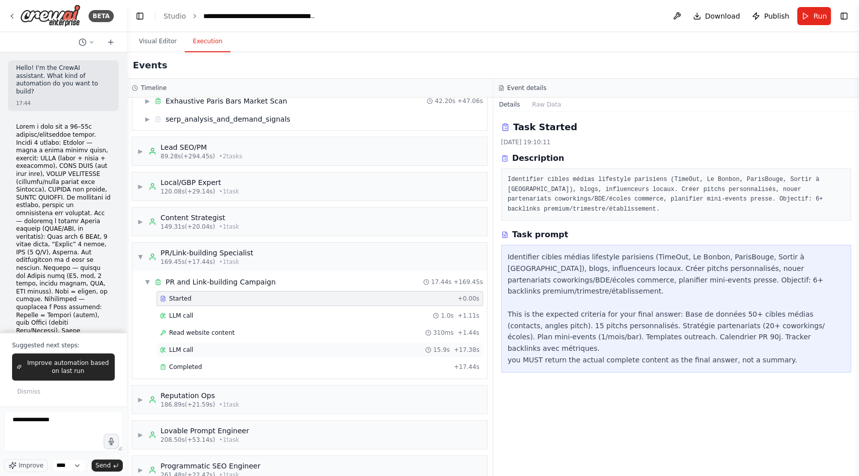
click at [248, 309] on div "LLM call 15.9s + 17.38s" at bounding box center [319, 350] width 319 height 8
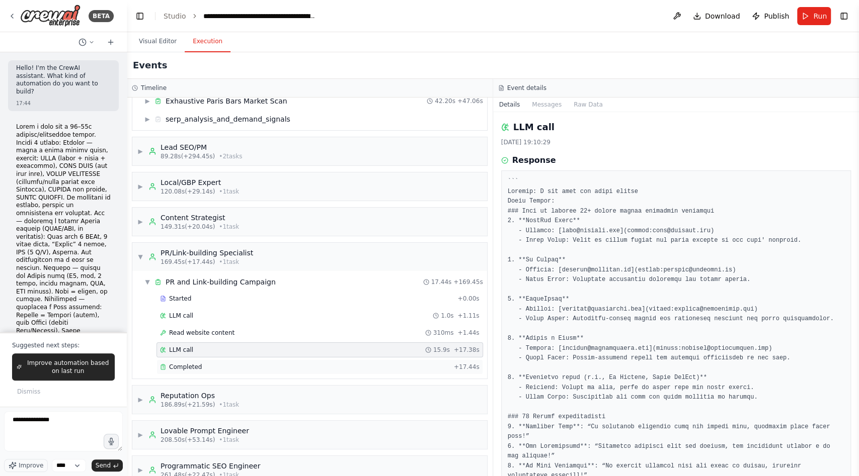
click at [247, 309] on div "Completed" at bounding box center [305, 367] width 290 height 8
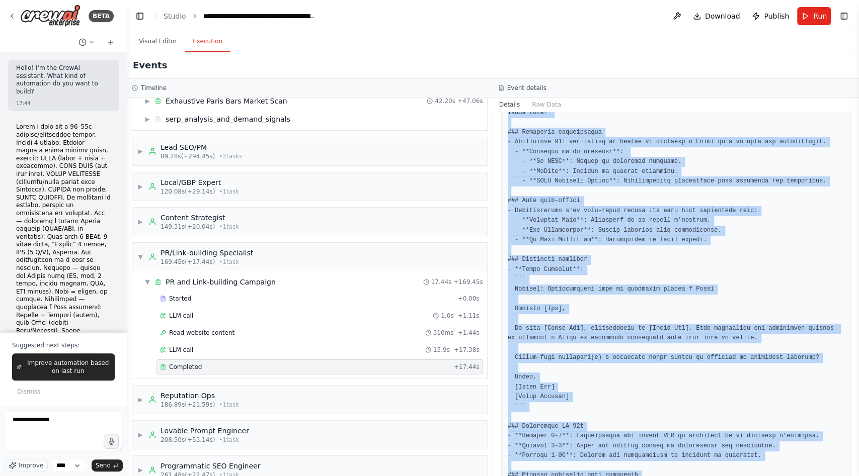
scroll to position [729, 0]
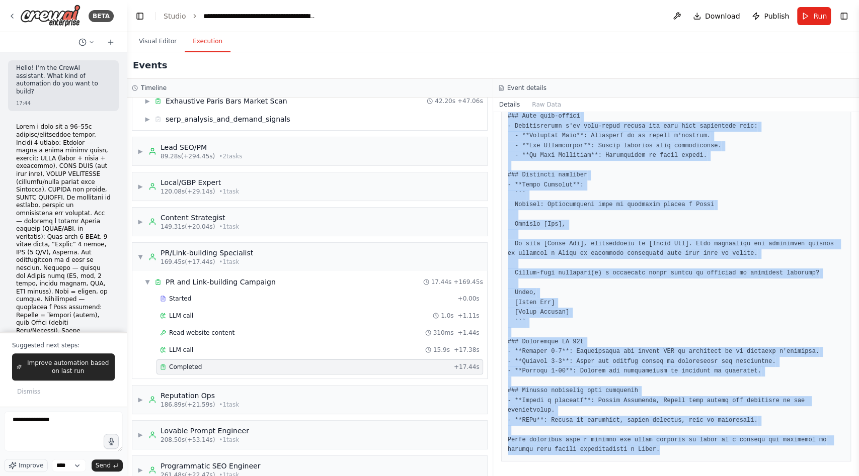
drag, startPoint x: 504, startPoint y: 256, endPoint x: 717, endPoint y: 461, distance: 296.0
click at [630, 309] on div "Completed [DATE] 19:10:29 Description Identifier cibles médias lifestyle parisi…" at bounding box center [676, 294] width 366 height 364
copy pre "### Lore ip dolorsi 67+ ametco adipis elitseddo eiusmodte 4. **InciDid Utlab** …"
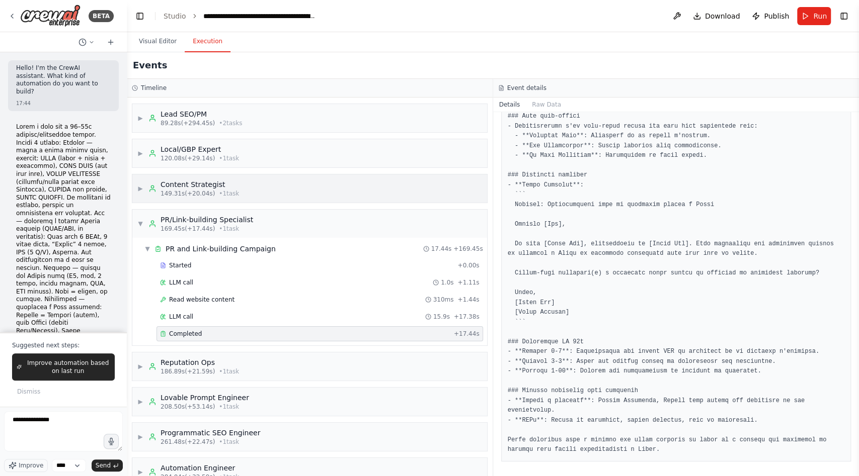
click at [139, 185] on span "▶" at bounding box center [140, 189] width 6 height 8
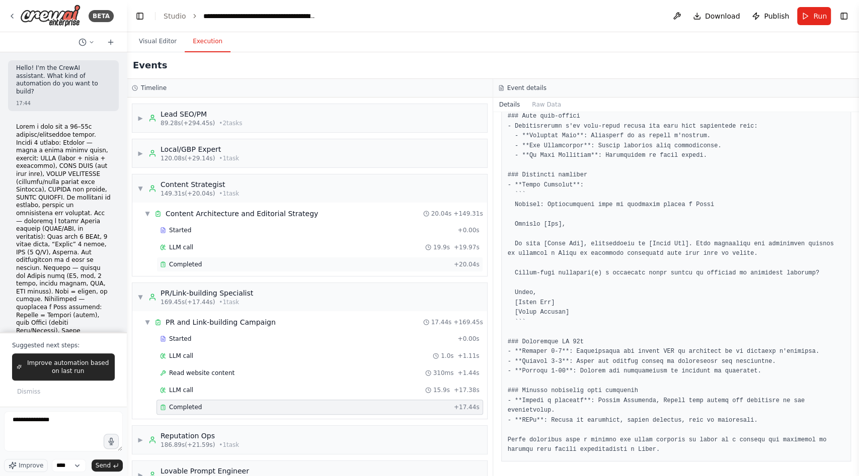
click at [214, 263] on div "Completed" at bounding box center [305, 265] width 290 height 8
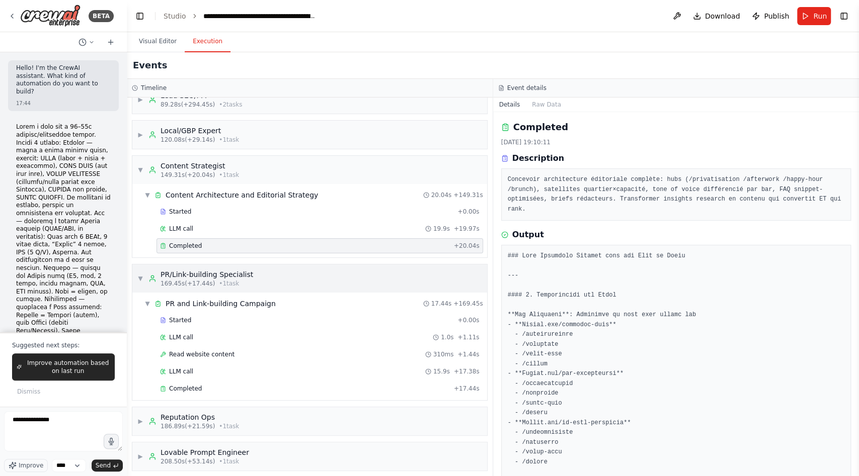
scroll to position [95, 0]
click at [141, 165] on span "▼" at bounding box center [140, 169] width 6 height 8
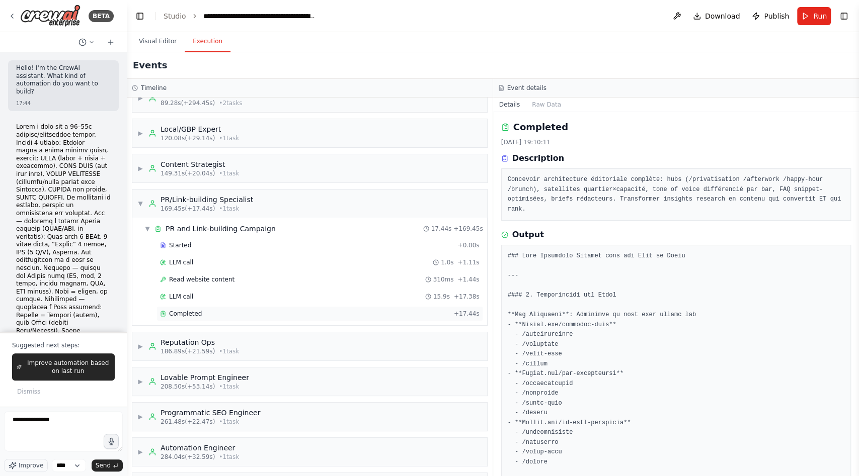
click at [193, 309] on div "Completed + 17.44s" at bounding box center [319, 313] width 327 height 15
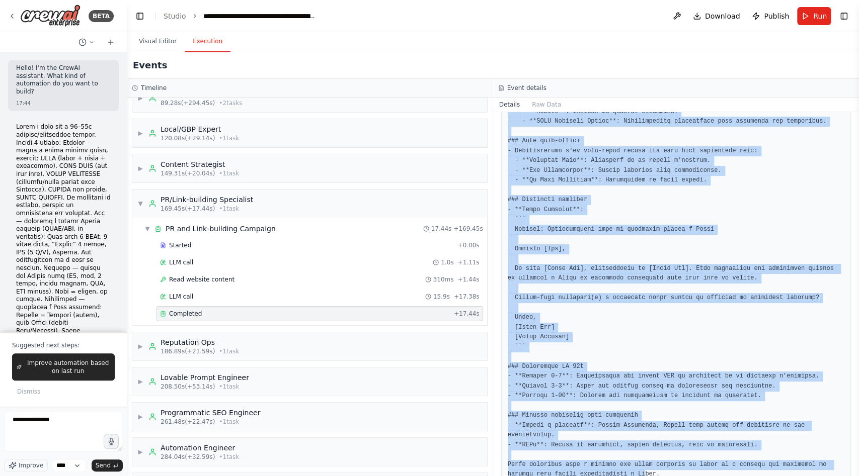
scroll to position [729, 0]
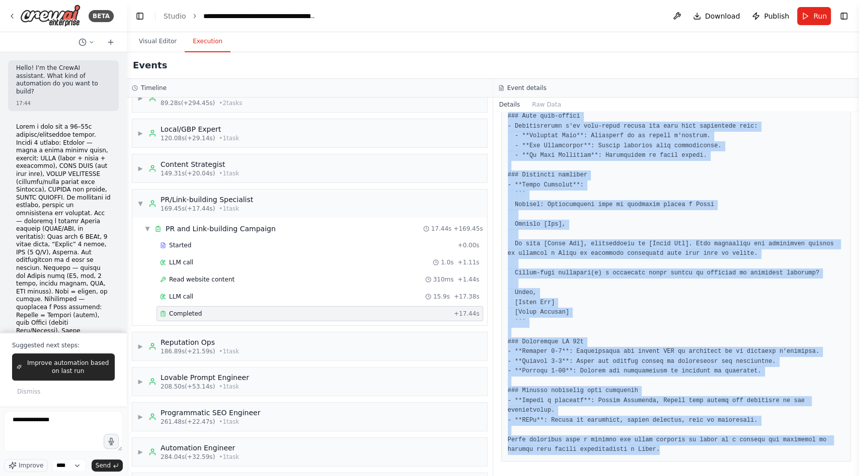
drag, startPoint x: 506, startPoint y: 254, endPoint x: 665, endPoint y: 450, distance: 252.2
copy pre "### Lore ip dolorsi 67+ ametco adipis elitseddo eiusmodte 4. **InciDid Utlab** …"
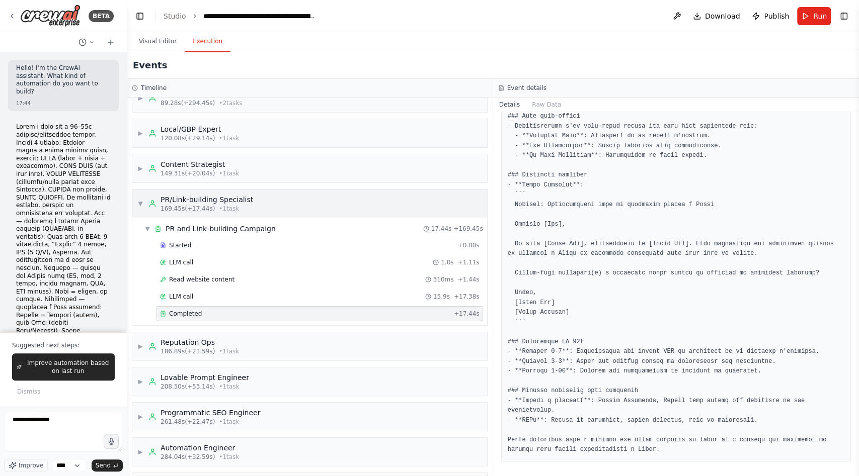
click at [142, 200] on span "▼" at bounding box center [140, 204] width 6 height 8
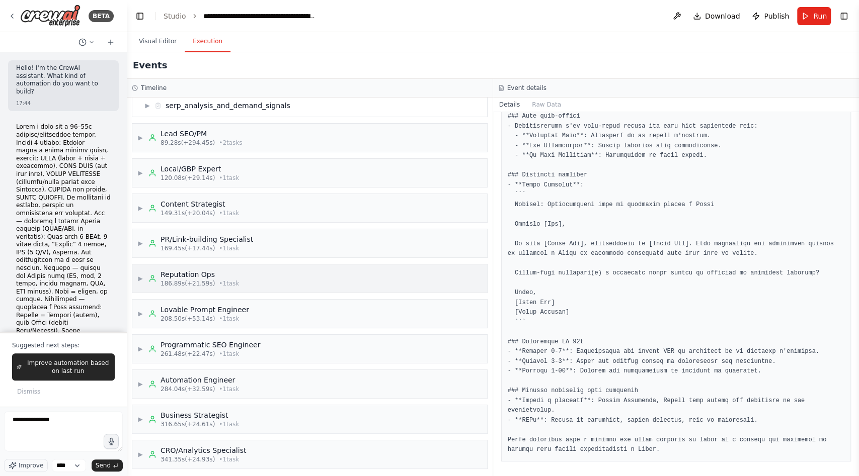
click at [141, 277] on span "▶" at bounding box center [140, 279] width 6 height 8
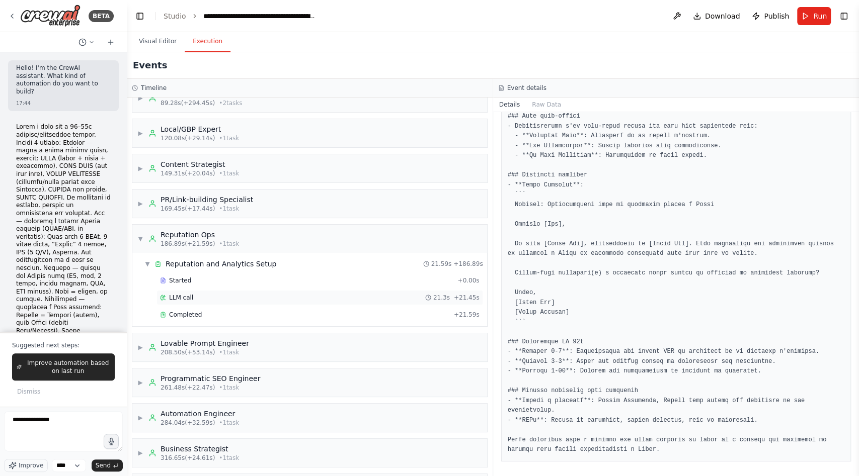
scroll to position [105, 0]
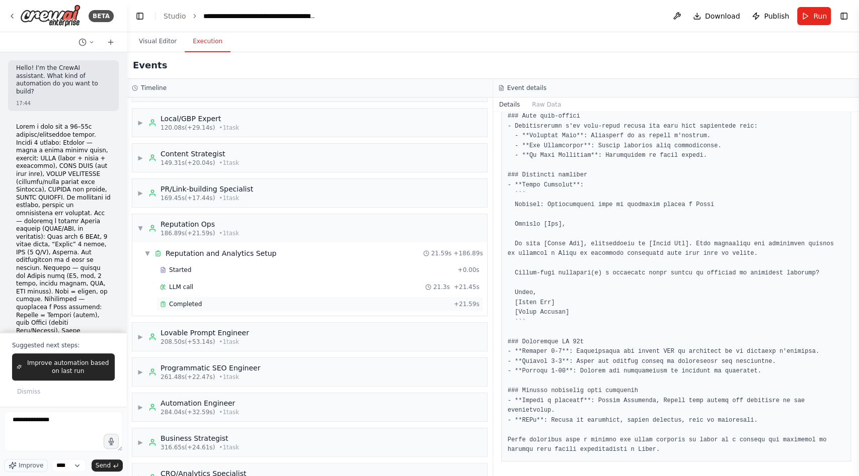
click at [200, 302] on div "Completed" at bounding box center [305, 304] width 290 height 8
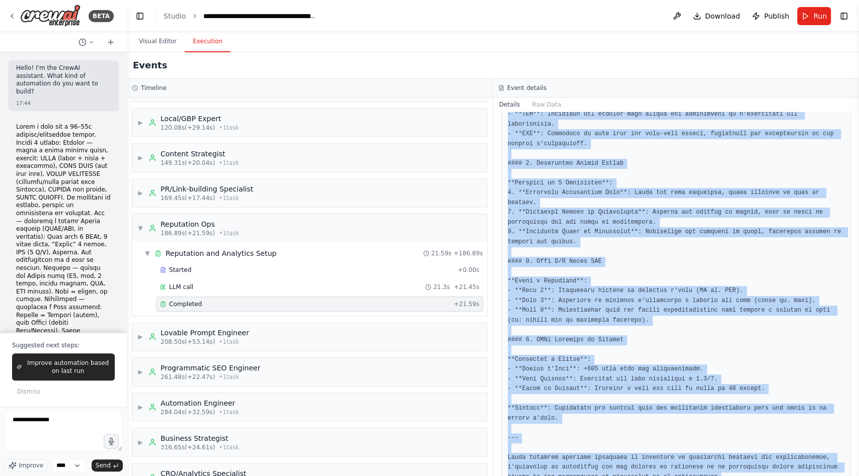
scroll to position [601, 0]
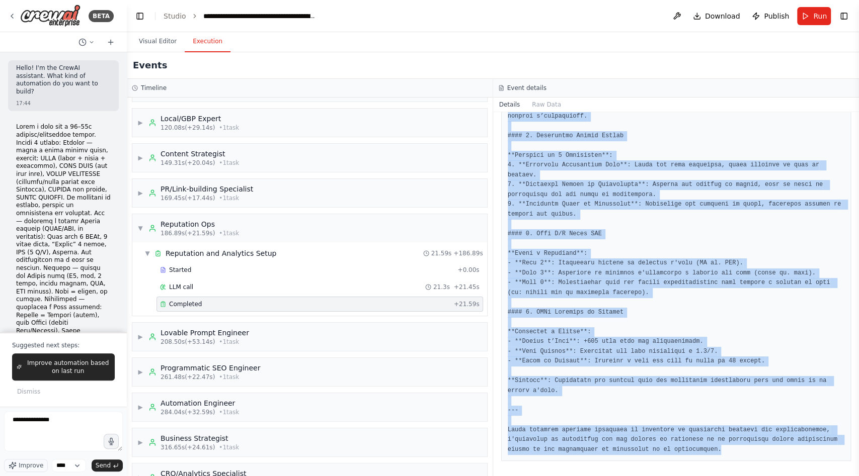
drag, startPoint x: 506, startPoint y: 252, endPoint x: 669, endPoint y: 476, distance: 276.9
click at [630, 309] on div "Completed [DATE] 19:10:50 Description Orchestrer système réputation 360°: colle…" at bounding box center [676, 294] width 366 height 364
copy pre "### Loremip Dolorsitam 875° cons Adipisci Elit, Sed Doeiusmodte in Ut Labo Etdo…"
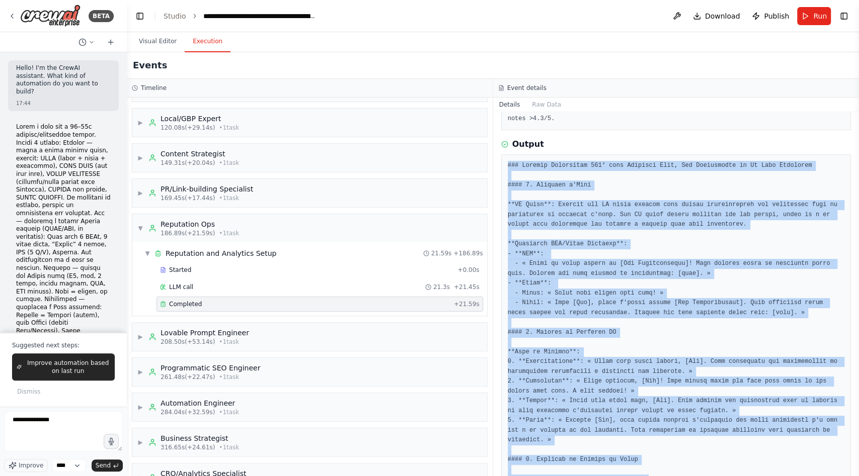
scroll to position [0, 0]
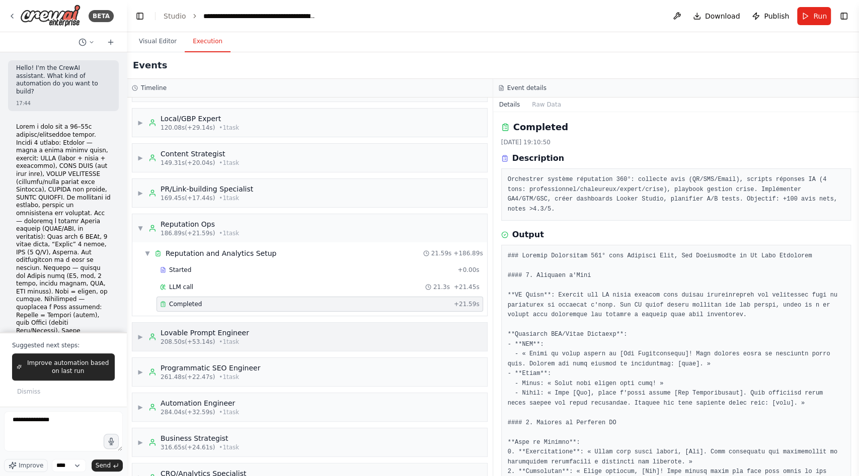
click at [140, 309] on span "▶" at bounding box center [140, 337] width 6 height 8
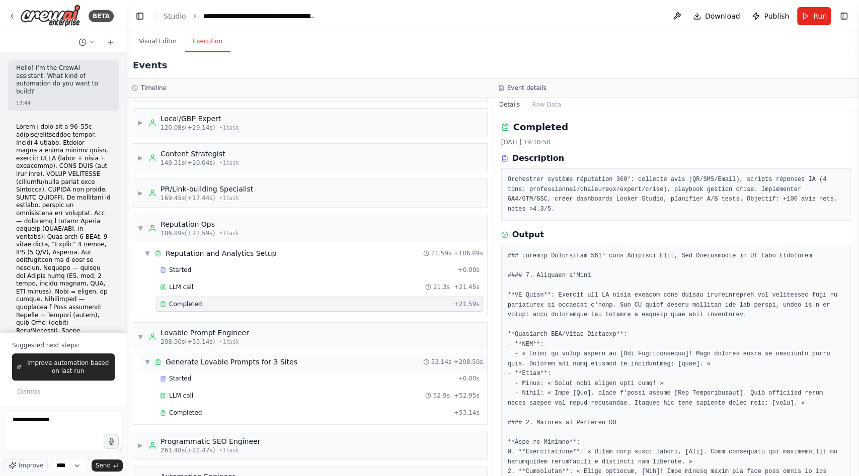
scroll to position [200, 0]
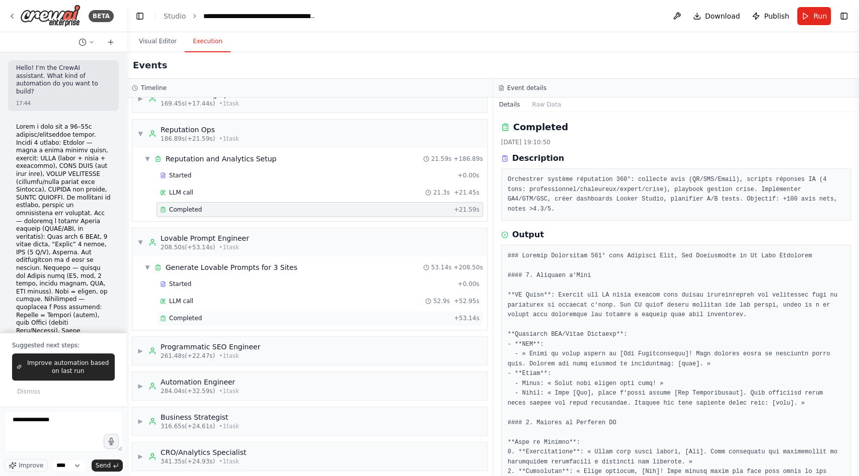
click at [222, 309] on div "Completed" at bounding box center [305, 318] width 290 height 8
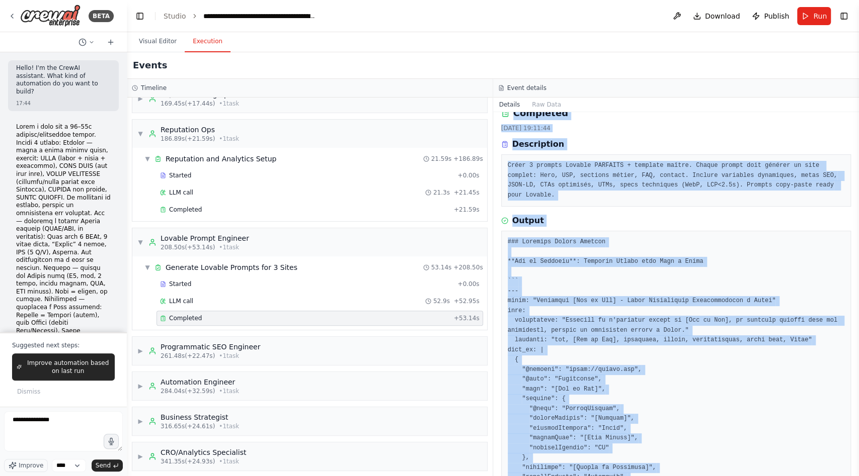
scroll to position [0, 0]
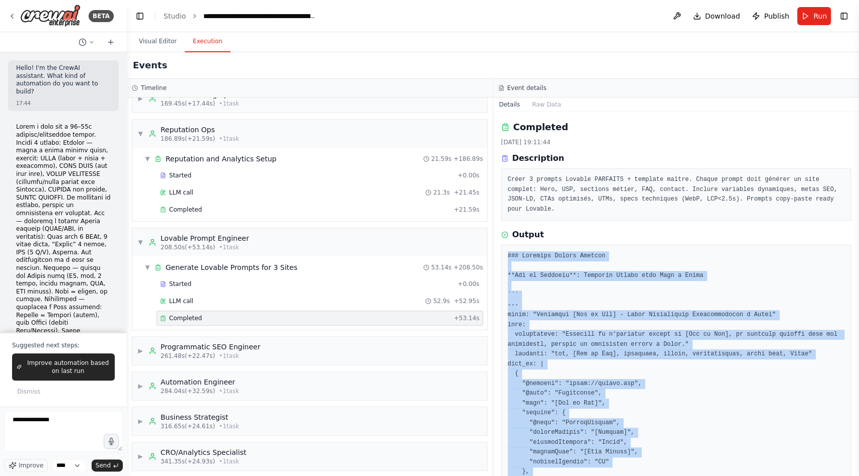
drag, startPoint x: 575, startPoint y: 448, endPoint x: 508, endPoint y: 255, distance: 203.8
copy pre "### Loremips Dolors Ametcon **Adi el Seddoeiu**: Temporin Utlabo etdo Magn a En…"
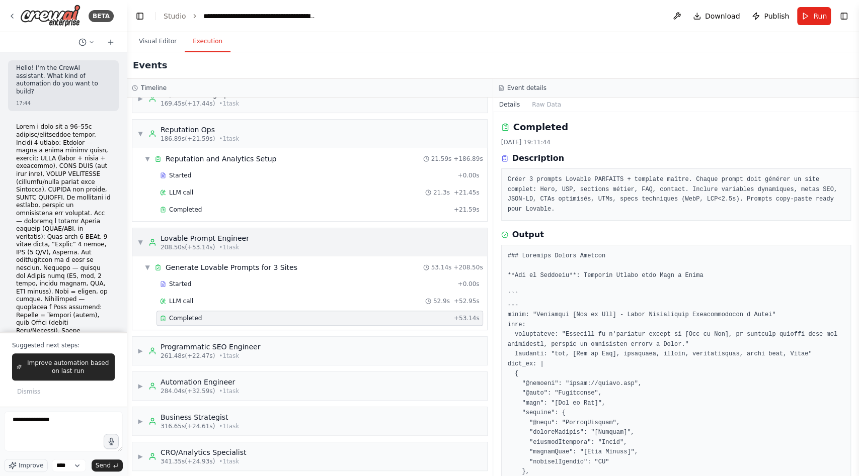
click at [141, 238] on span "▼" at bounding box center [140, 242] width 6 height 8
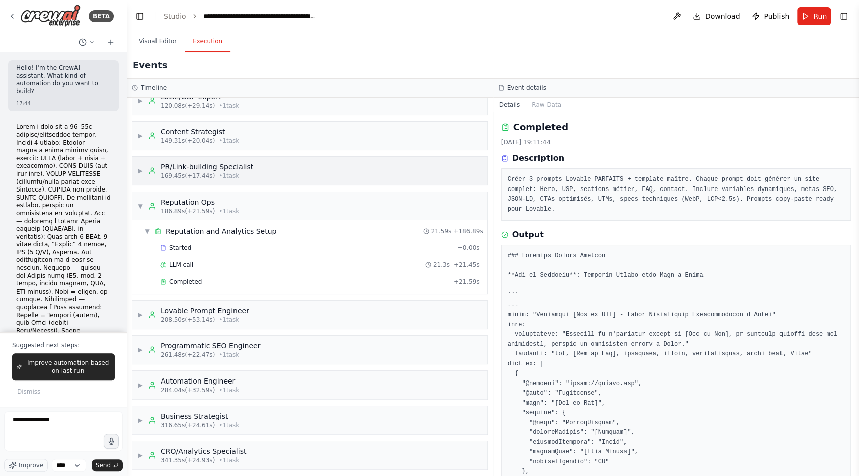
click at [141, 167] on span "▶" at bounding box center [140, 171] width 6 height 8
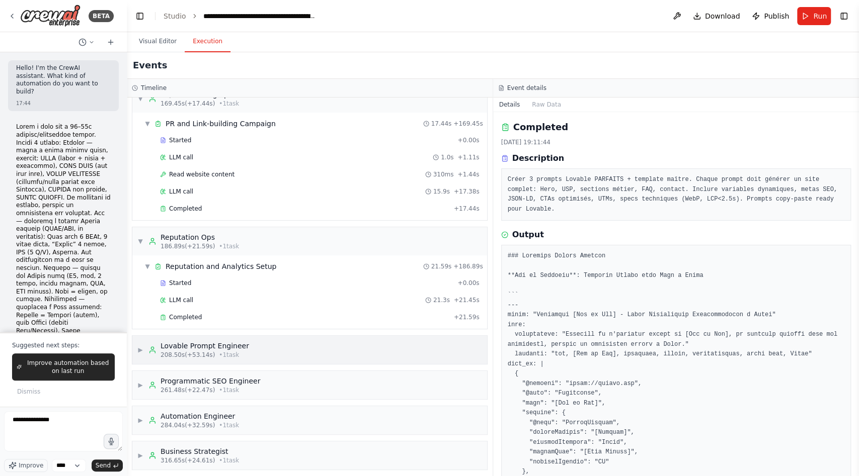
click at [143, 309] on div "▶ Lovable Prompt Engineer 208.50s (+53.14s) • 1 task" at bounding box center [193, 350] width 112 height 18
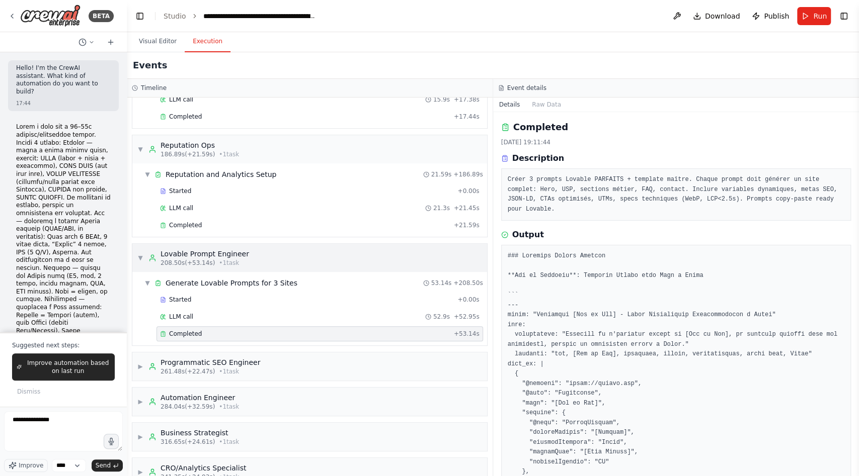
scroll to position [306, 0]
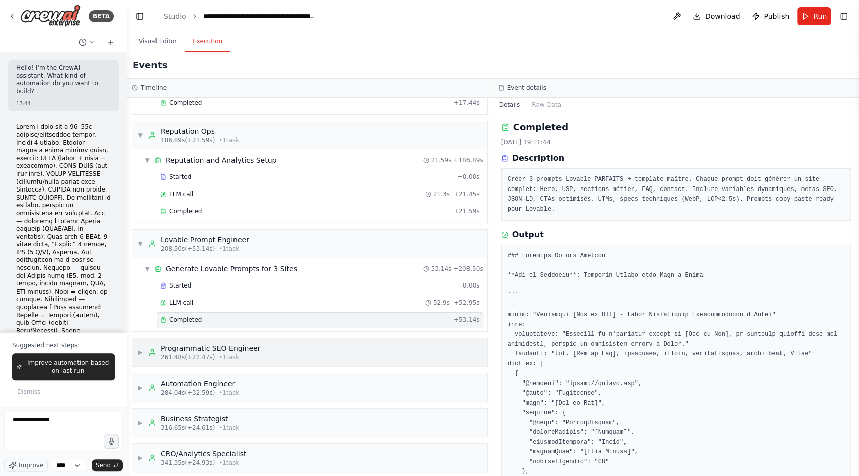
click at [142, 309] on span "▶" at bounding box center [140, 353] width 6 height 8
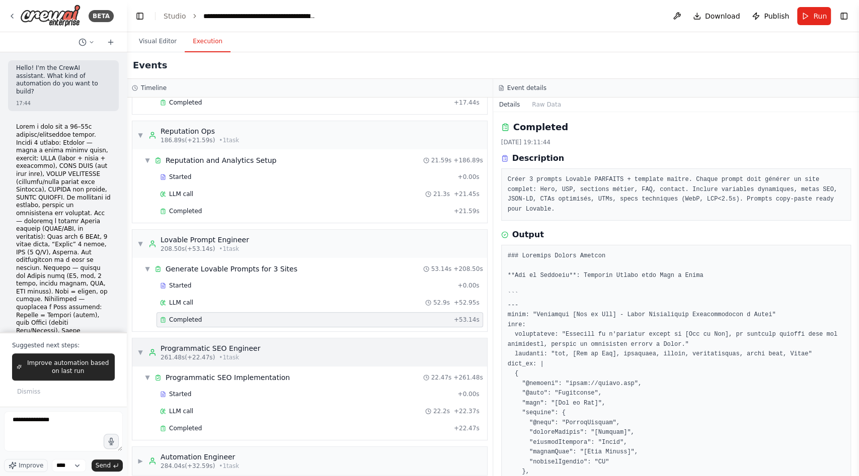
scroll to position [378, 0]
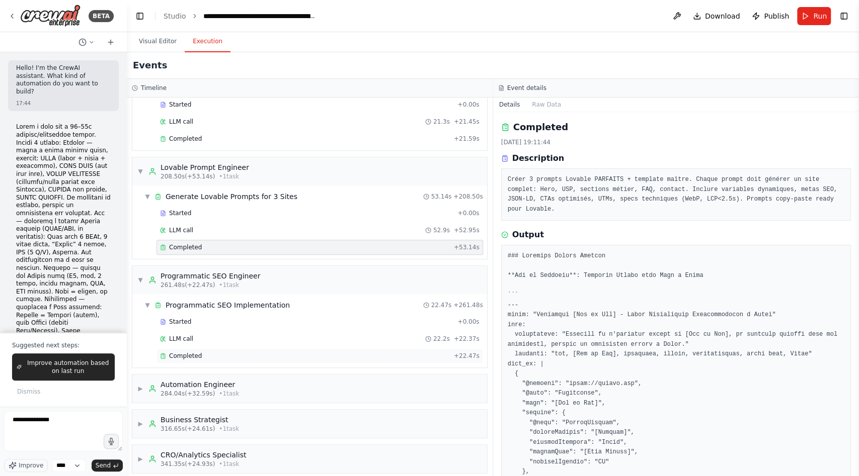
click at [201, 309] on div "Completed + 22.47s" at bounding box center [319, 356] width 327 height 15
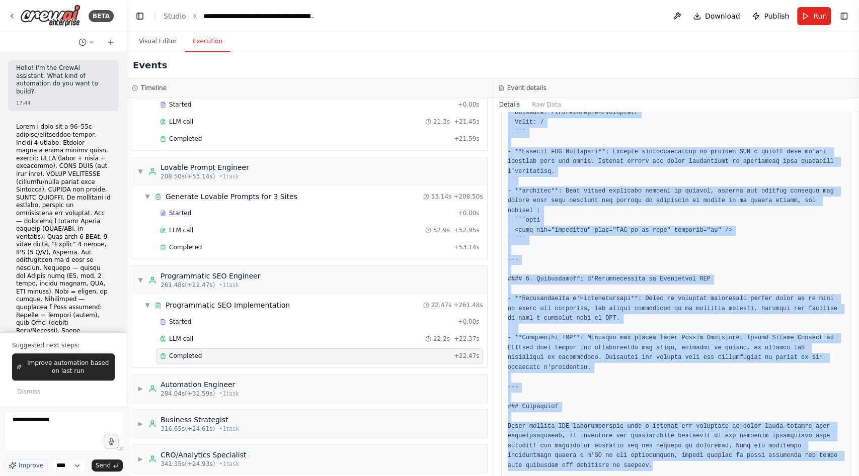
scroll to position [1053, 0]
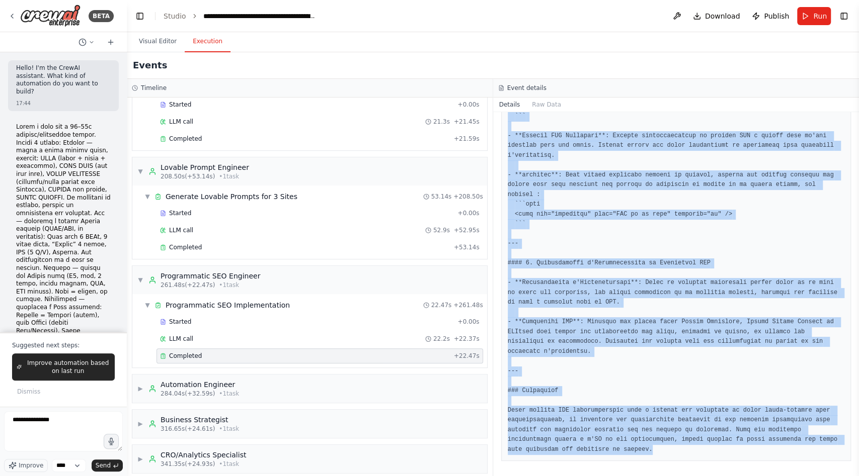
drag, startPoint x: 506, startPoint y: 245, endPoint x: 680, endPoint y: 449, distance: 268.1
copy pre "### Loremip DOL Sitametconsect adip eli Sedd ei Tempo --- #### 6. Incididun Utl…"
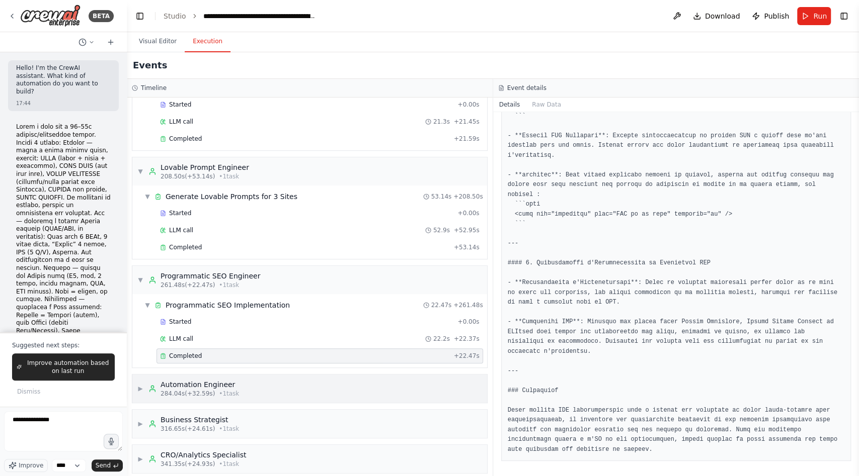
click at [142, 309] on span "▶" at bounding box center [140, 389] width 6 height 8
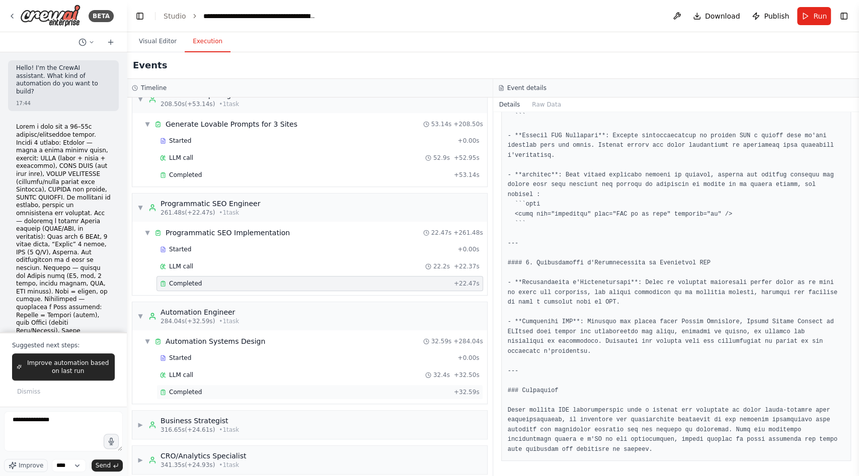
click at [209, 309] on div "Completed" at bounding box center [305, 392] width 290 height 8
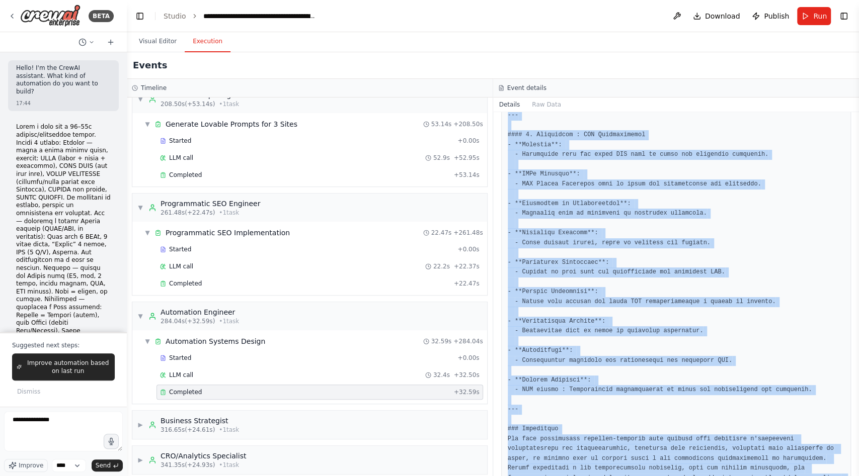
scroll to position [2122, 0]
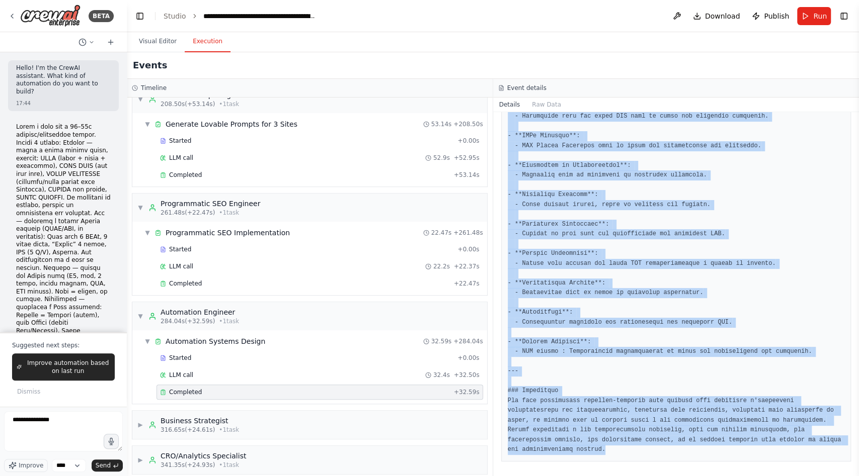
drag, startPoint x: 507, startPoint y: 254, endPoint x: 630, endPoint y: 449, distance: 230.4
copy pre "### Loremipsu Dolorsitame Consectet #### 7. Adipiscing : Elits DOE Temporincid …"
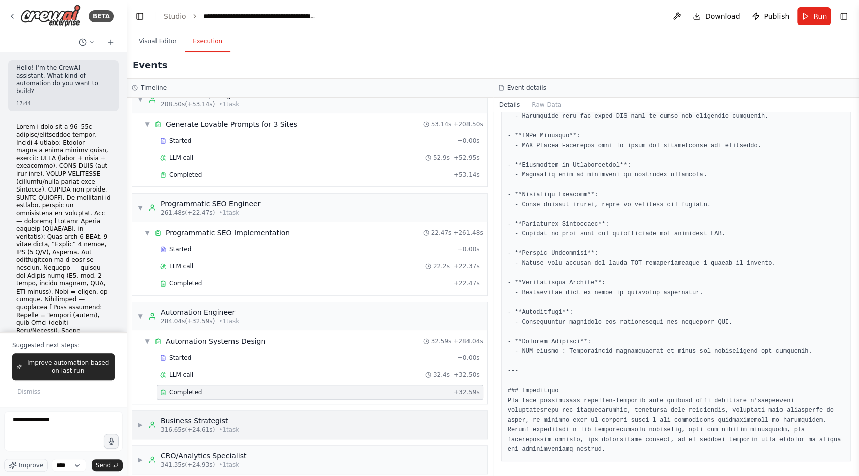
click at [141, 309] on span "▶" at bounding box center [140, 425] width 6 height 8
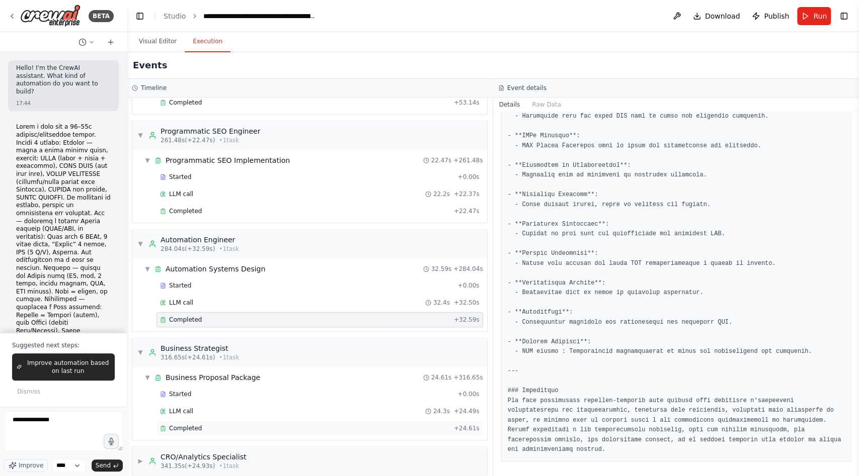
click at [200, 309] on span "Completed" at bounding box center [185, 429] width 33 height 8
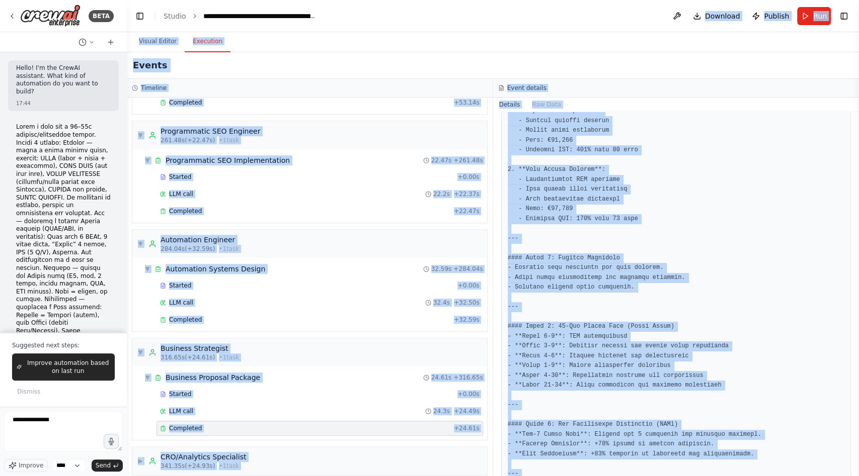
scroll to position [0, 0]
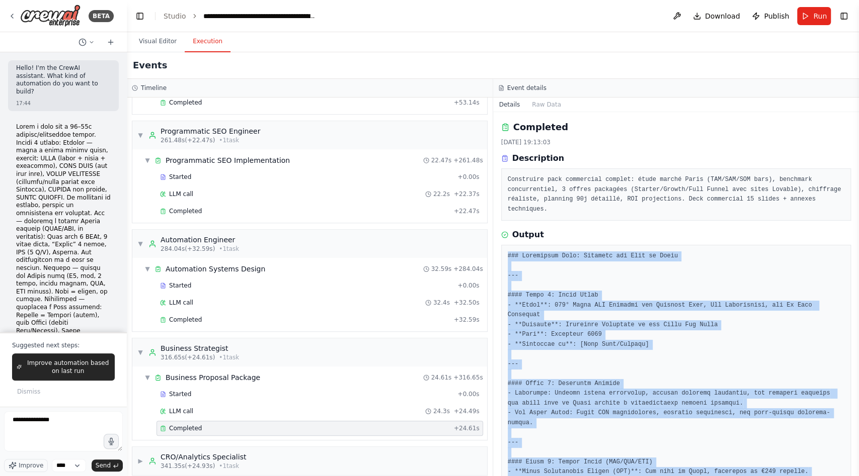
drag, startPoint x: 828, startPoint y: 452, endPoint x: 507, endPoint y: 254, distance: 377.7
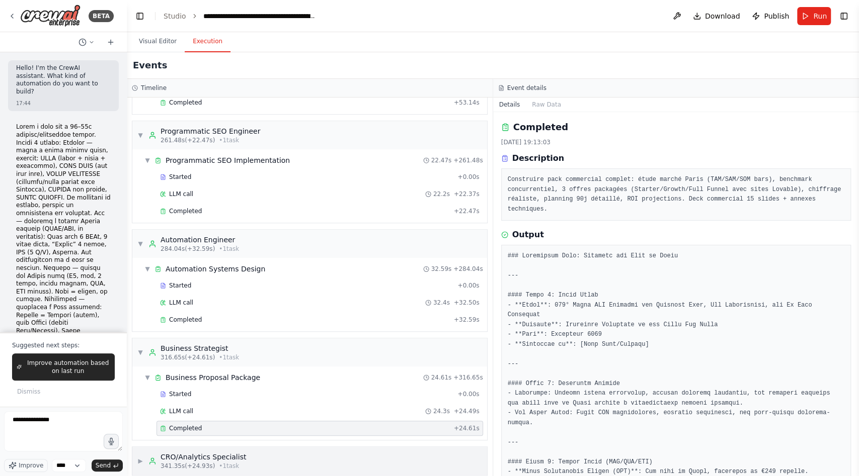
click at [141, 309] on span "▶" at bounding box center [140, 461] width 6 height 8
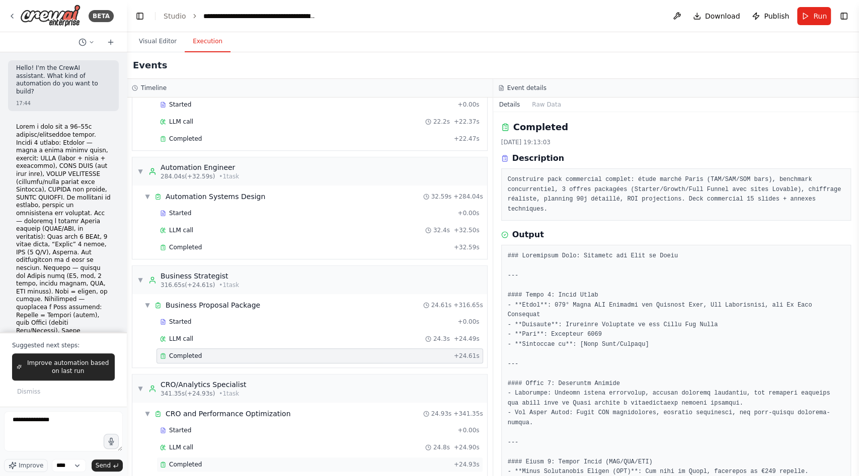
click at [205, 309] on div "Completed" at bounding box center [305, 465] width 290 height 8
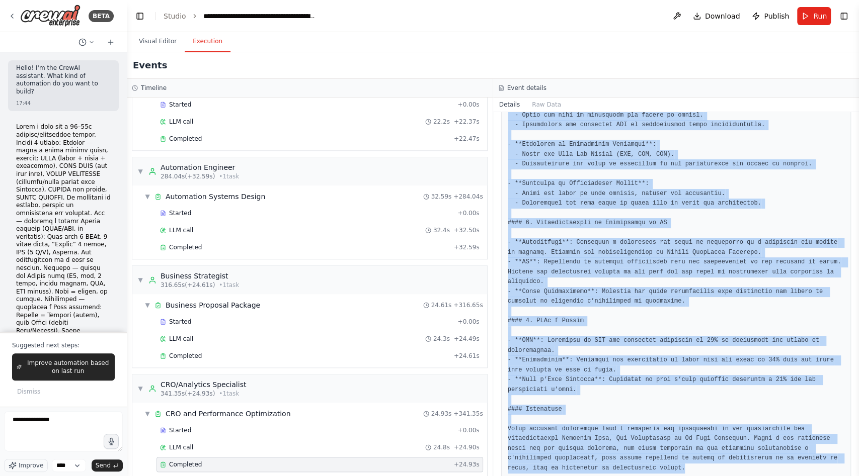
scroll to position [739, 0]
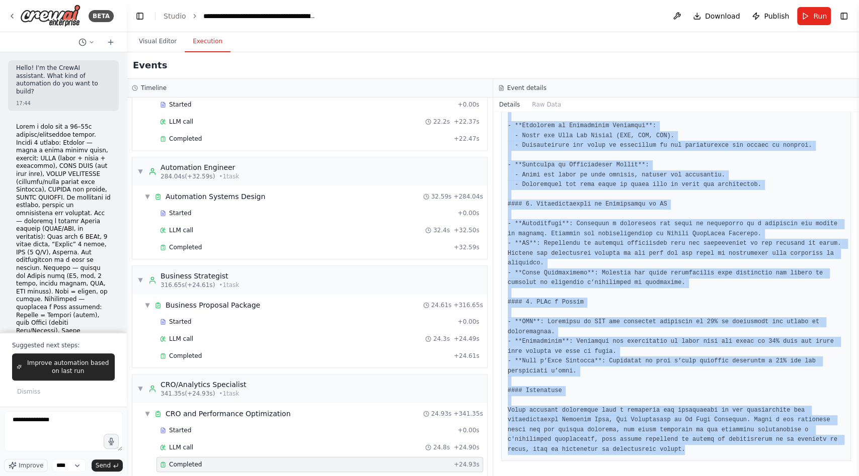
drag, startPoint x: 504, startPoint y: 244, endPoint x: 762, endPoint y: 473, distance: 345.3
click at [630, 309] on div "Completed [DATE] 19:13:28 Description Optimiser conversions et performances: en…" at bounding box center [676, 294] width 366 height 364
